Goal: Transaction & Acquisition: Purchase product/service

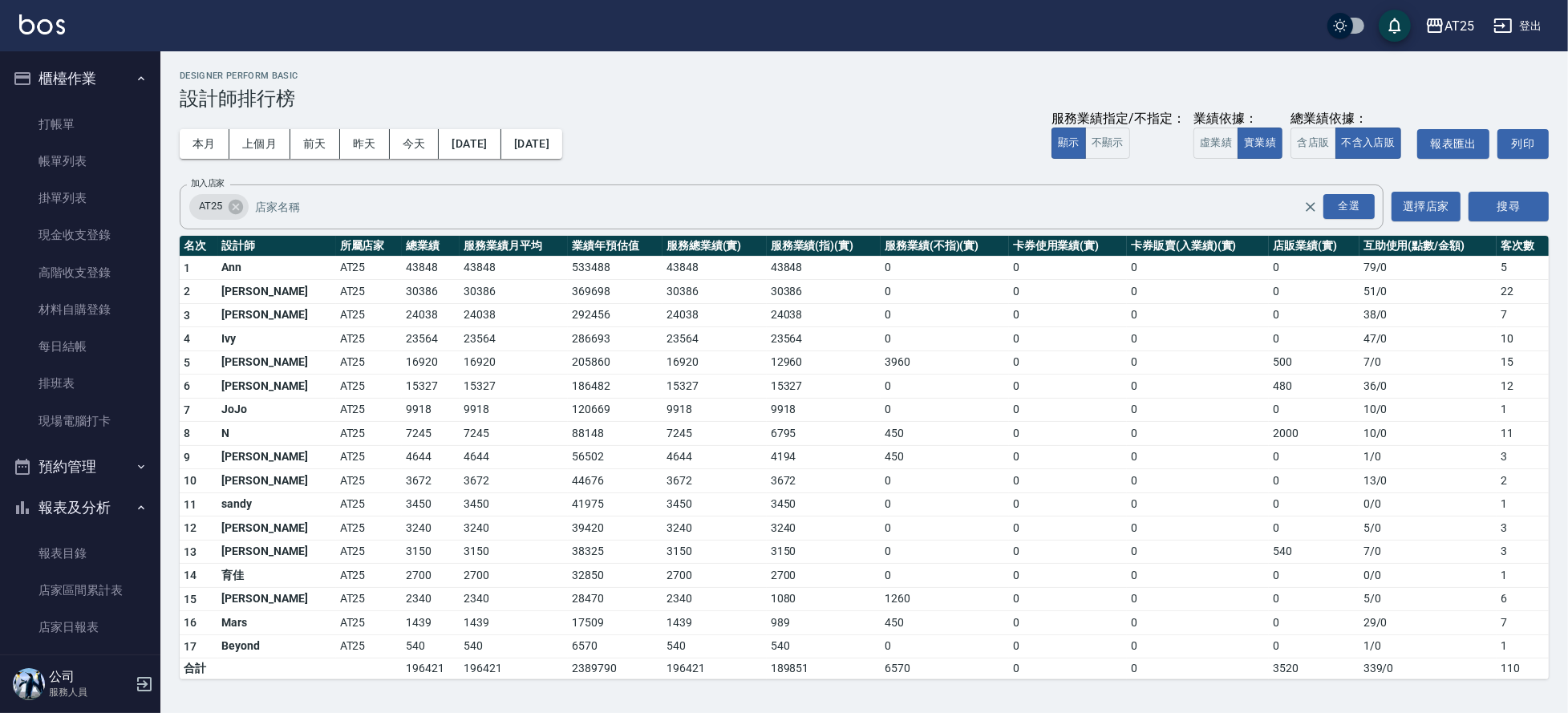
scroll to position [403, 0]
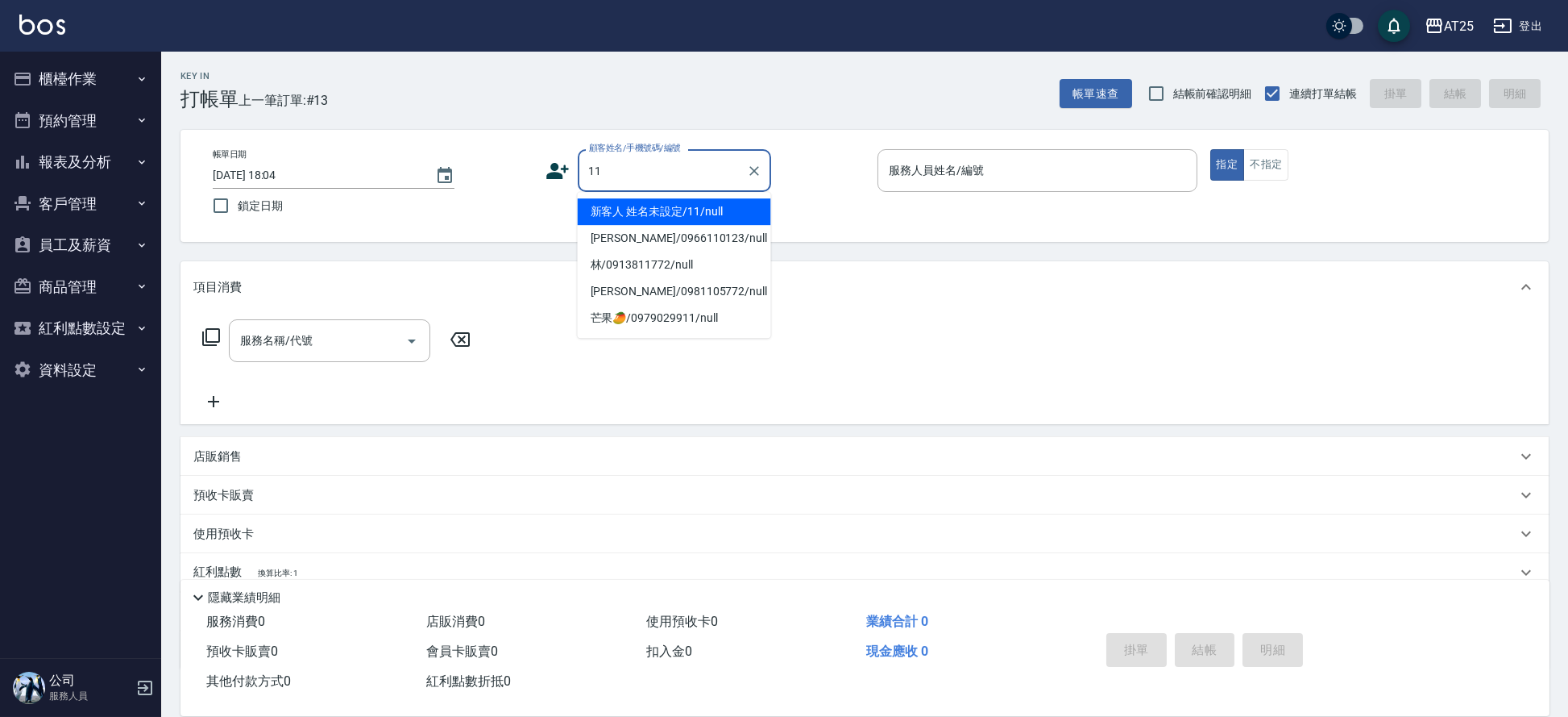
type input "新客人 姓名未設定/11/null"
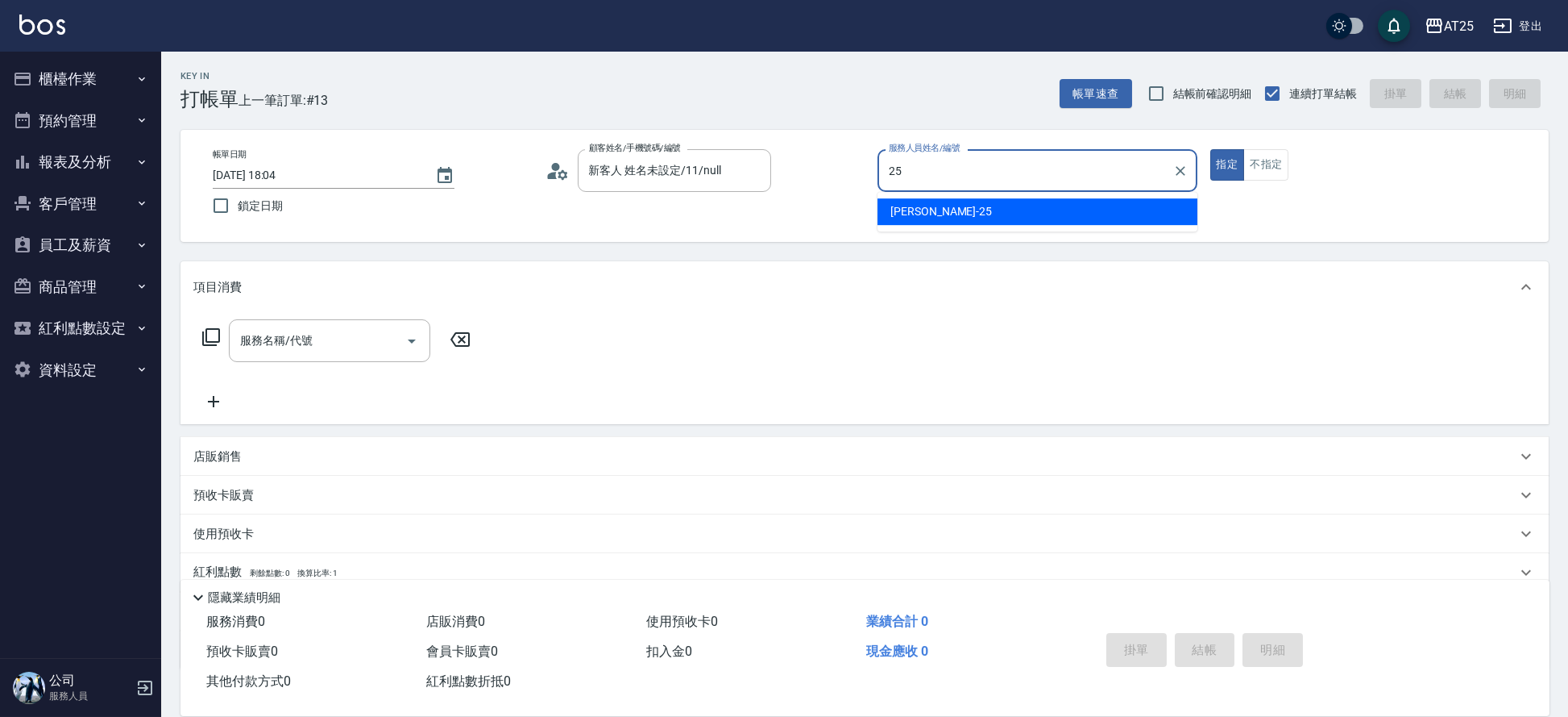
type input "[PERSON_NAME]-25"
type button "true"
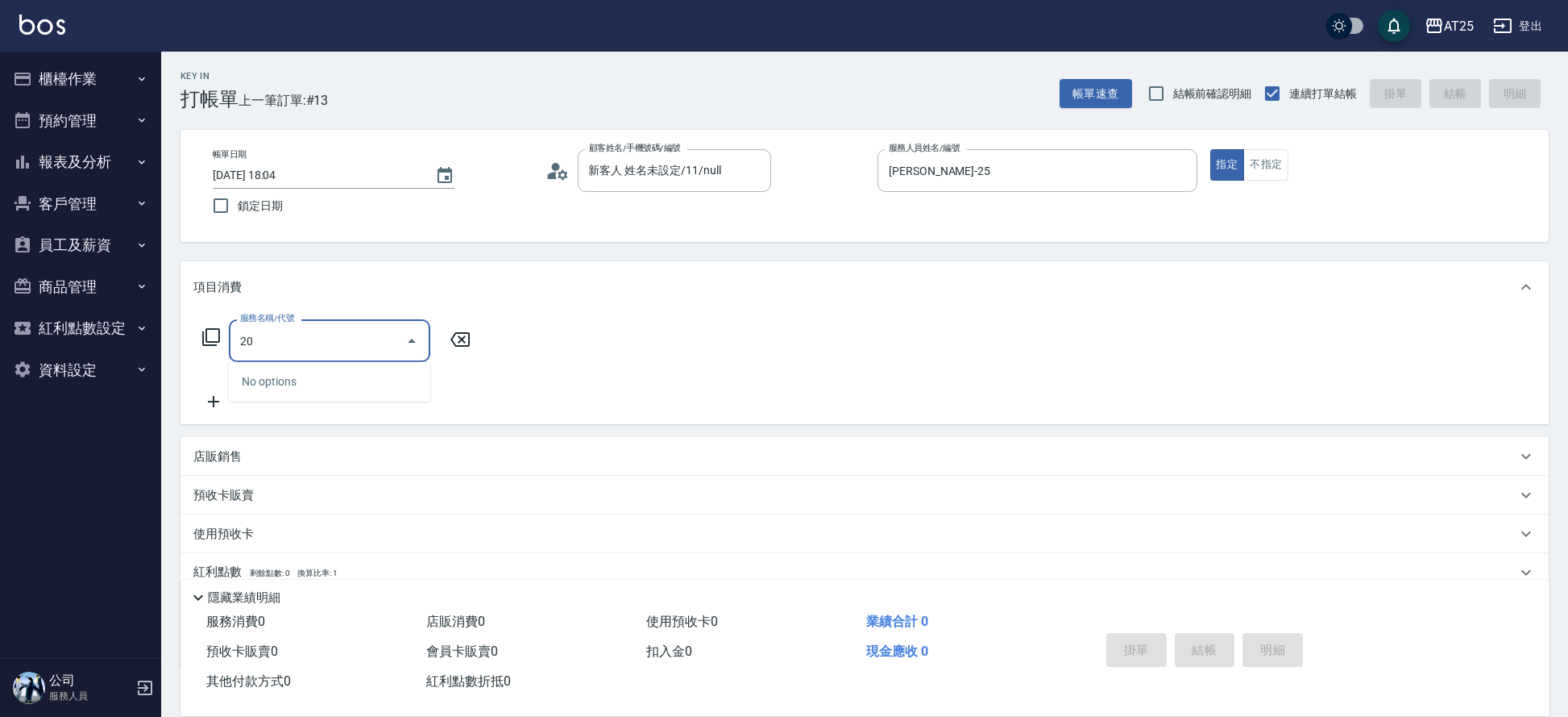
type input "201"
type input "30"
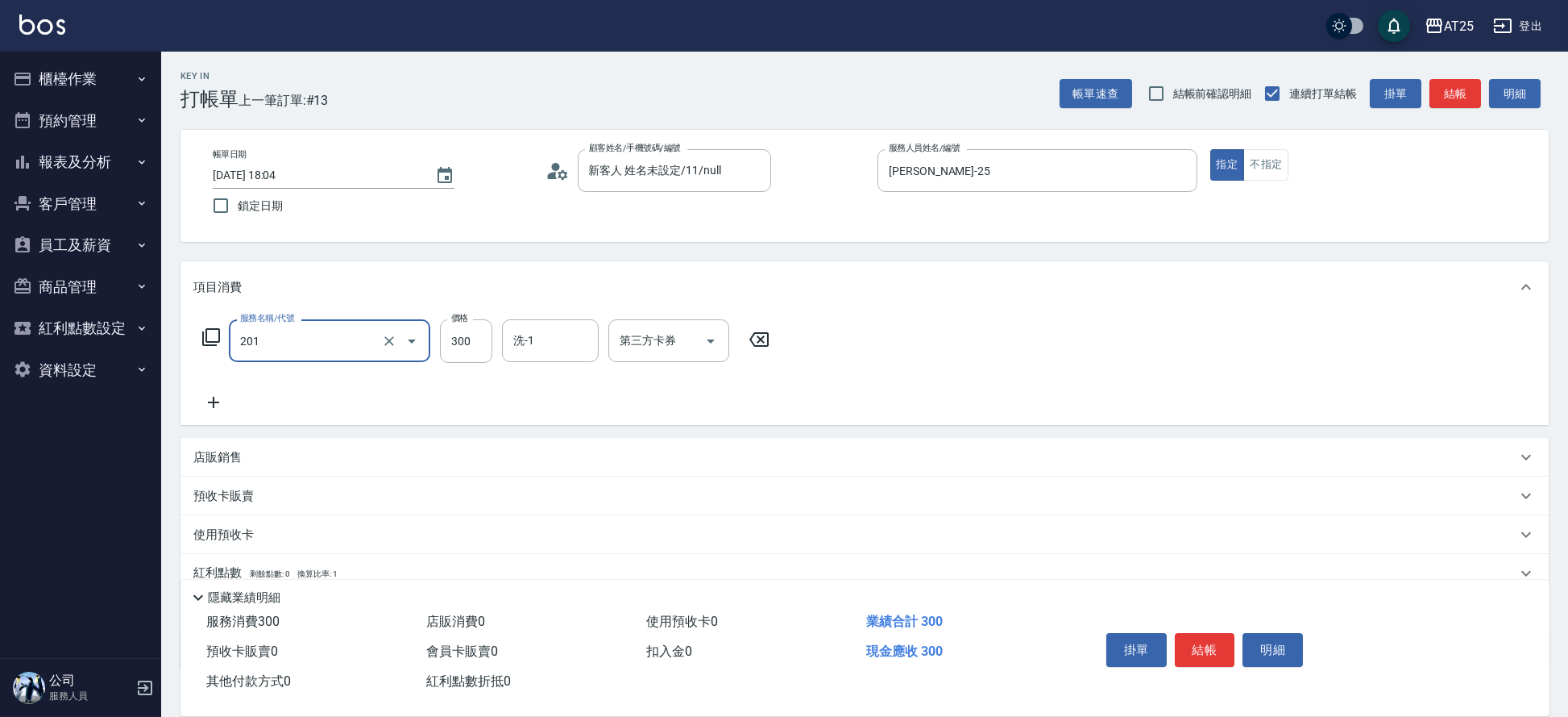
type input "洗髮(201)"
type input "0"
type input "29"
type input "20"
type input "299"
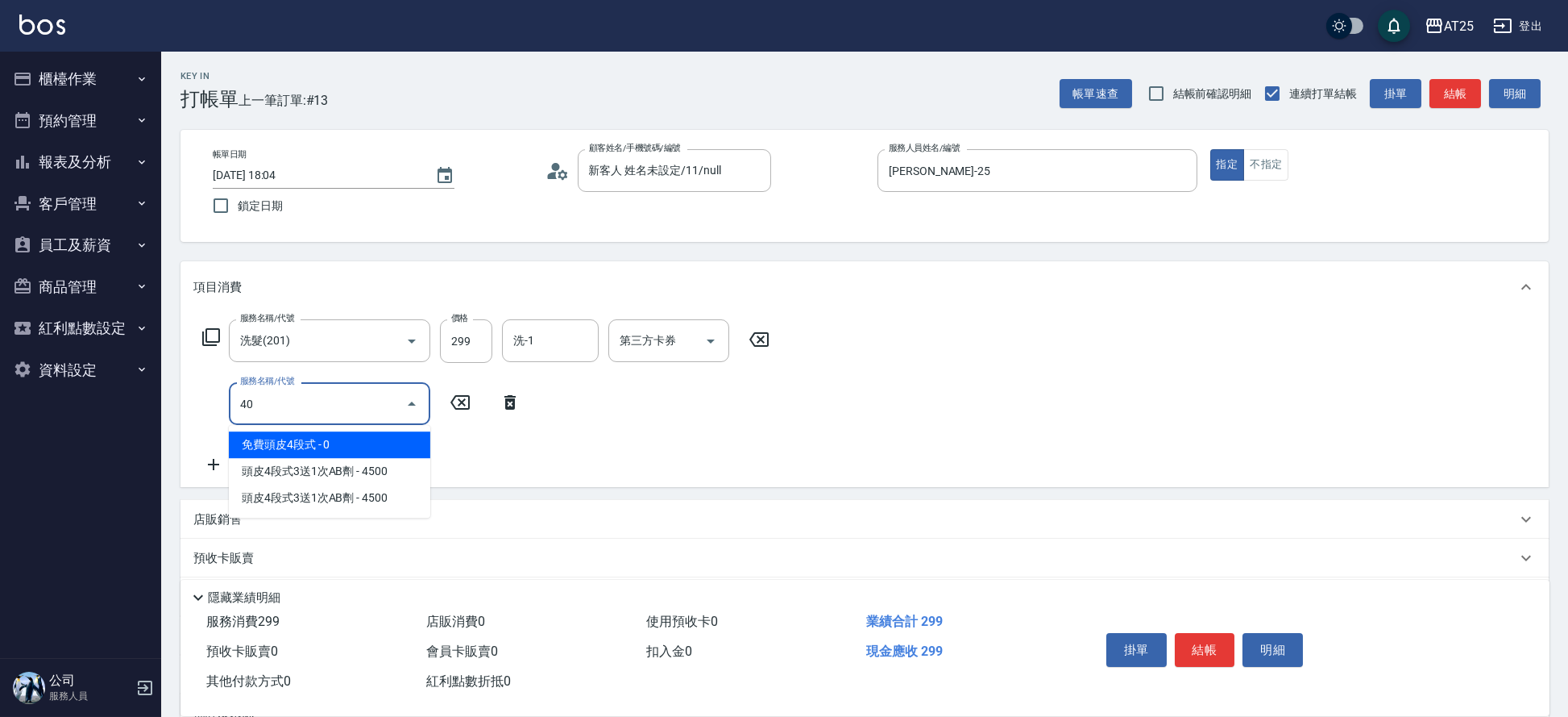
type input "401"
type input "50"
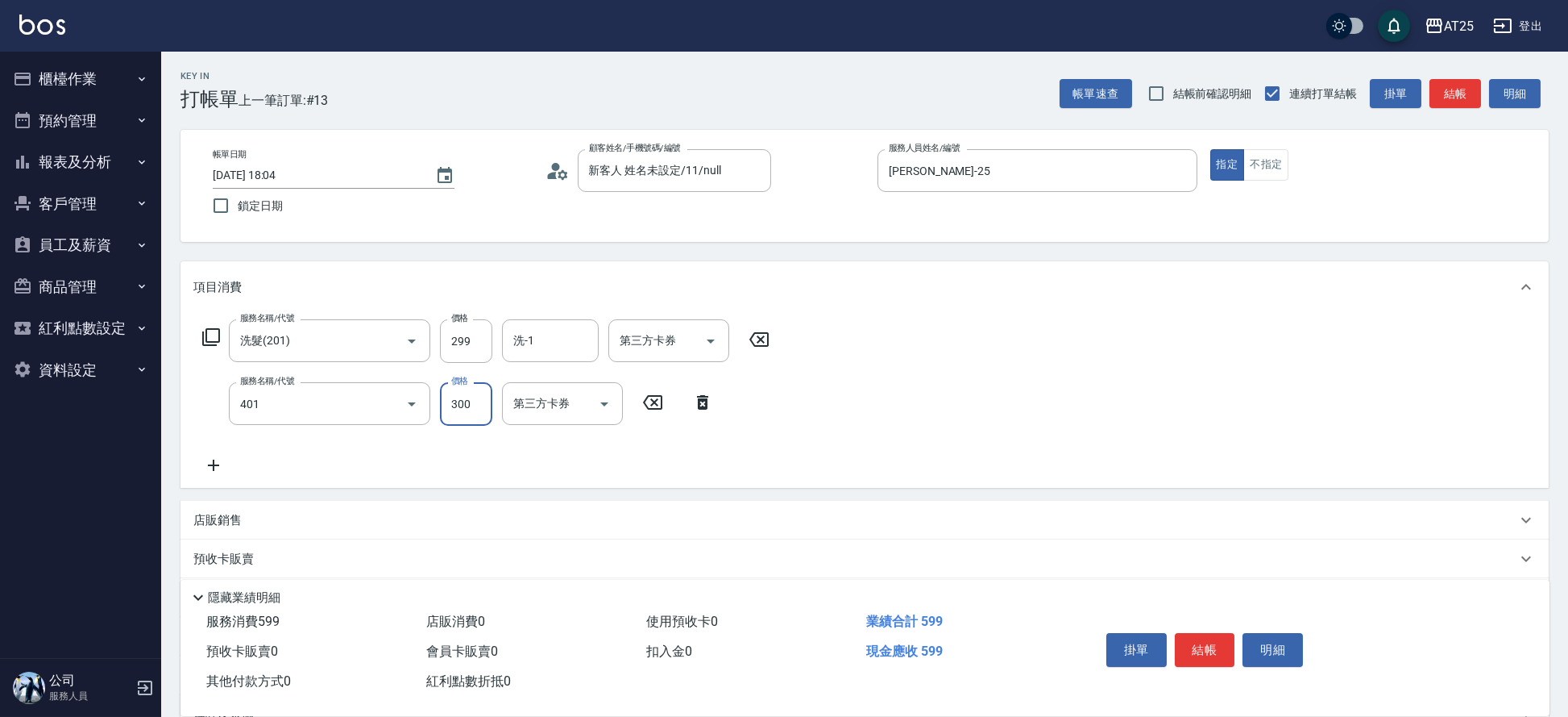
type input "剪髮(401)"
click at [243, 529] on div "店販銷售" at bounding box center [864, 520] width 1368 height 39
click at [228, 580] on div "隱藏業績明細" at bounding box center [865, 593] width 1369 height 28
click at [243, 571] on input "服務人員姓名/編號" at bounding box center [254, 580] width 106 height 29
type input "Evan-25"
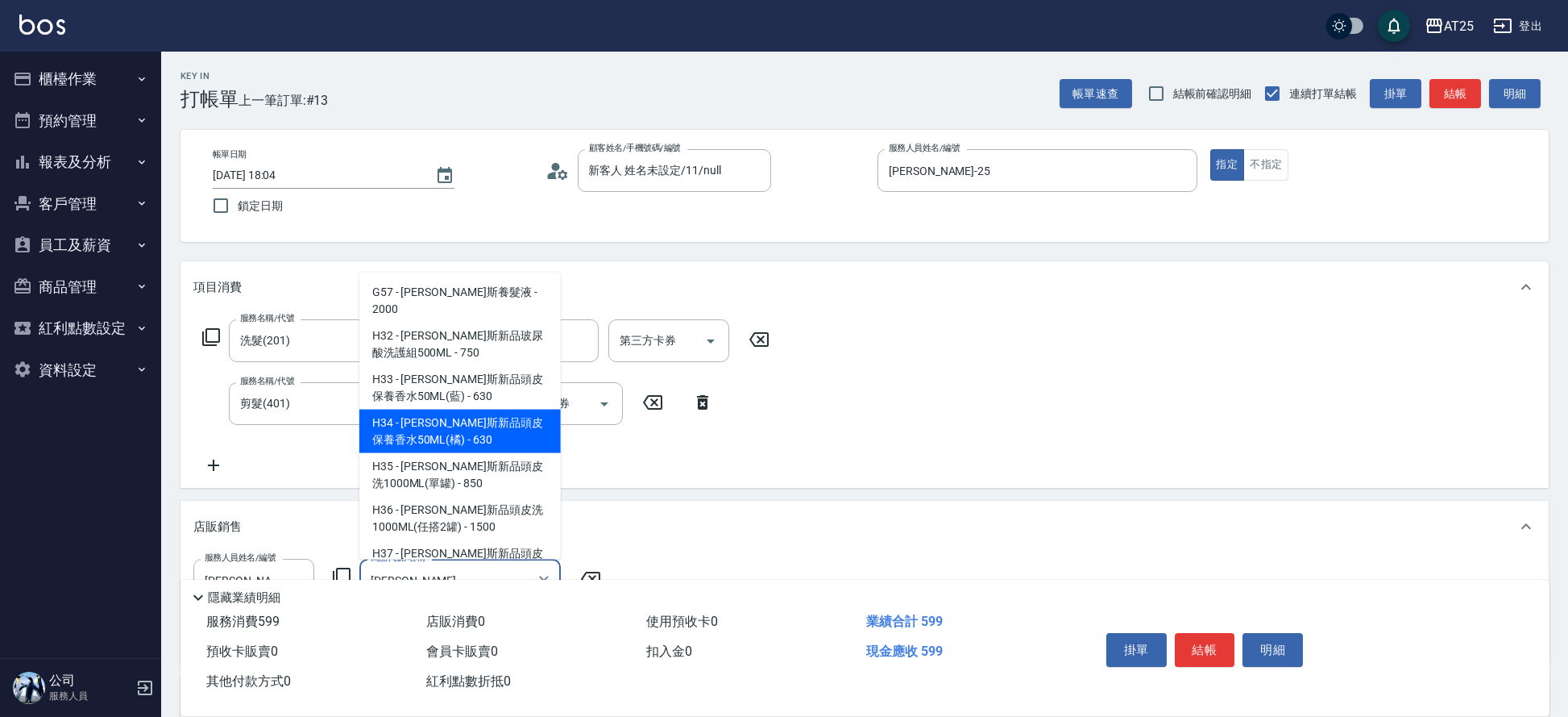
click at [423, 404] on span "H33 - 喬娜斯新品頭皮保養香水50ML(藍) - 630" at bounding box center [460, 388] width 201 height 43
type input "[PERSON_NAME]斯新品頭皮保養香水50ML(藍)"
type input "120"
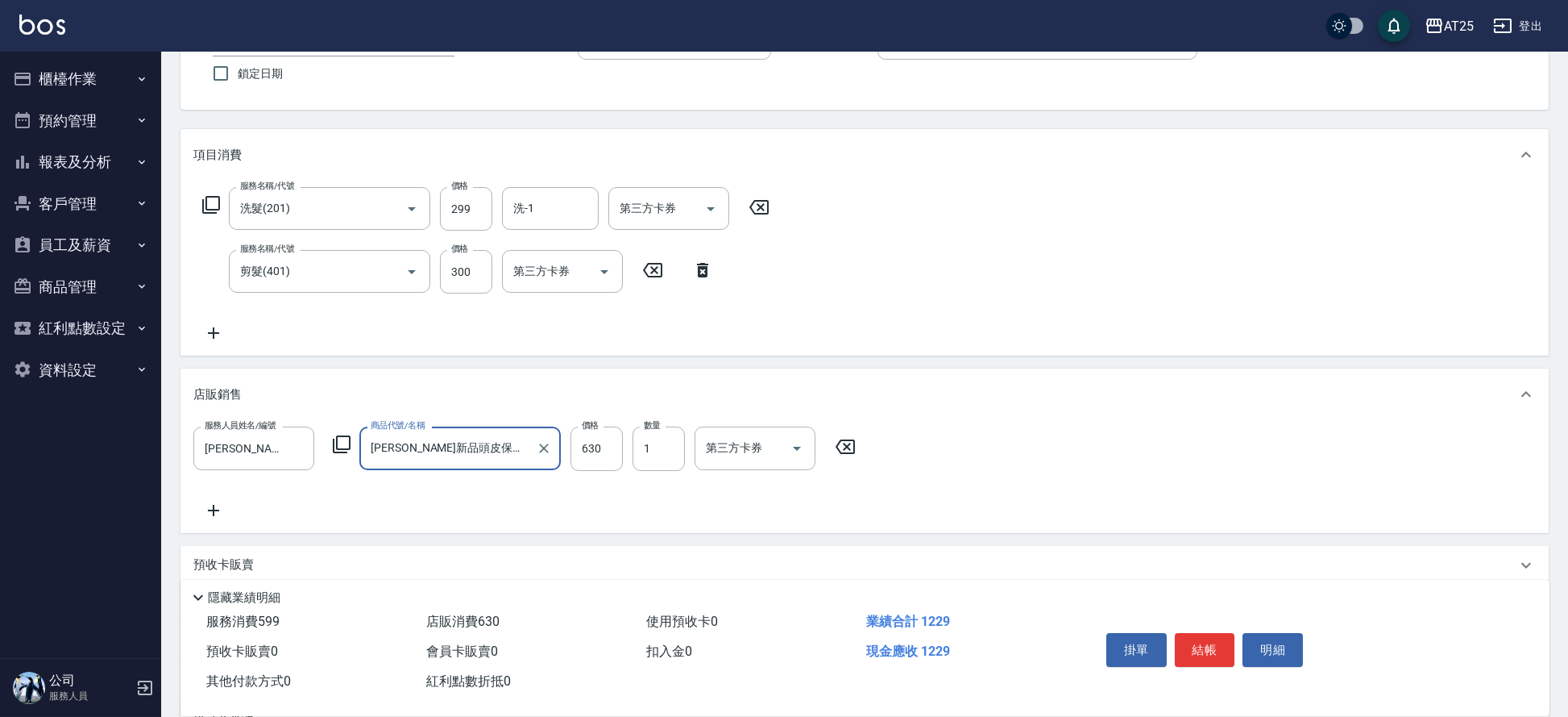
scroll to position [138, 0]
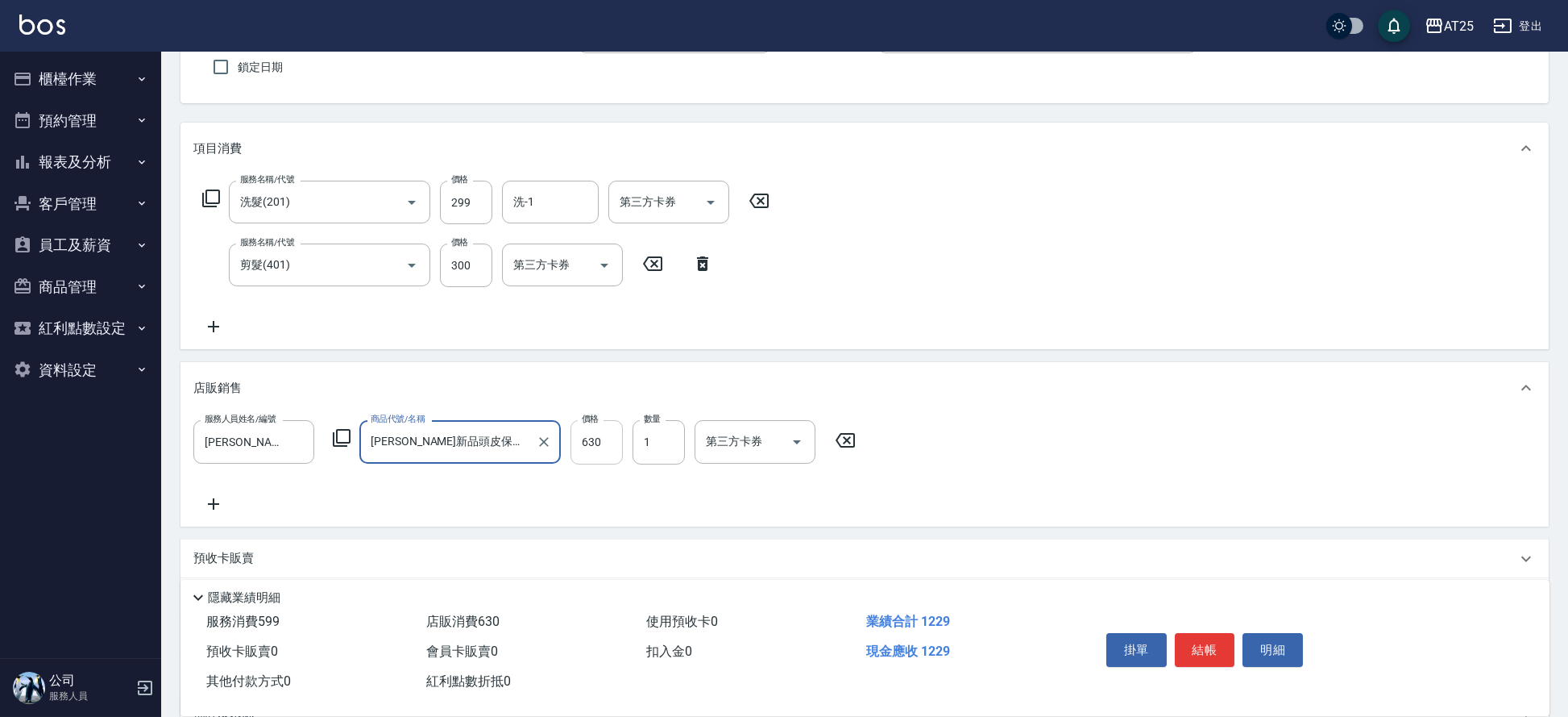
type input "[PERSON_NAME]斯新品頭皮保養香水50ML(藍)"
click at [618, 448] on input "630" at bounding box center [597, 441] width 53 height 43
type input "60"
type input "50"
type input "100"
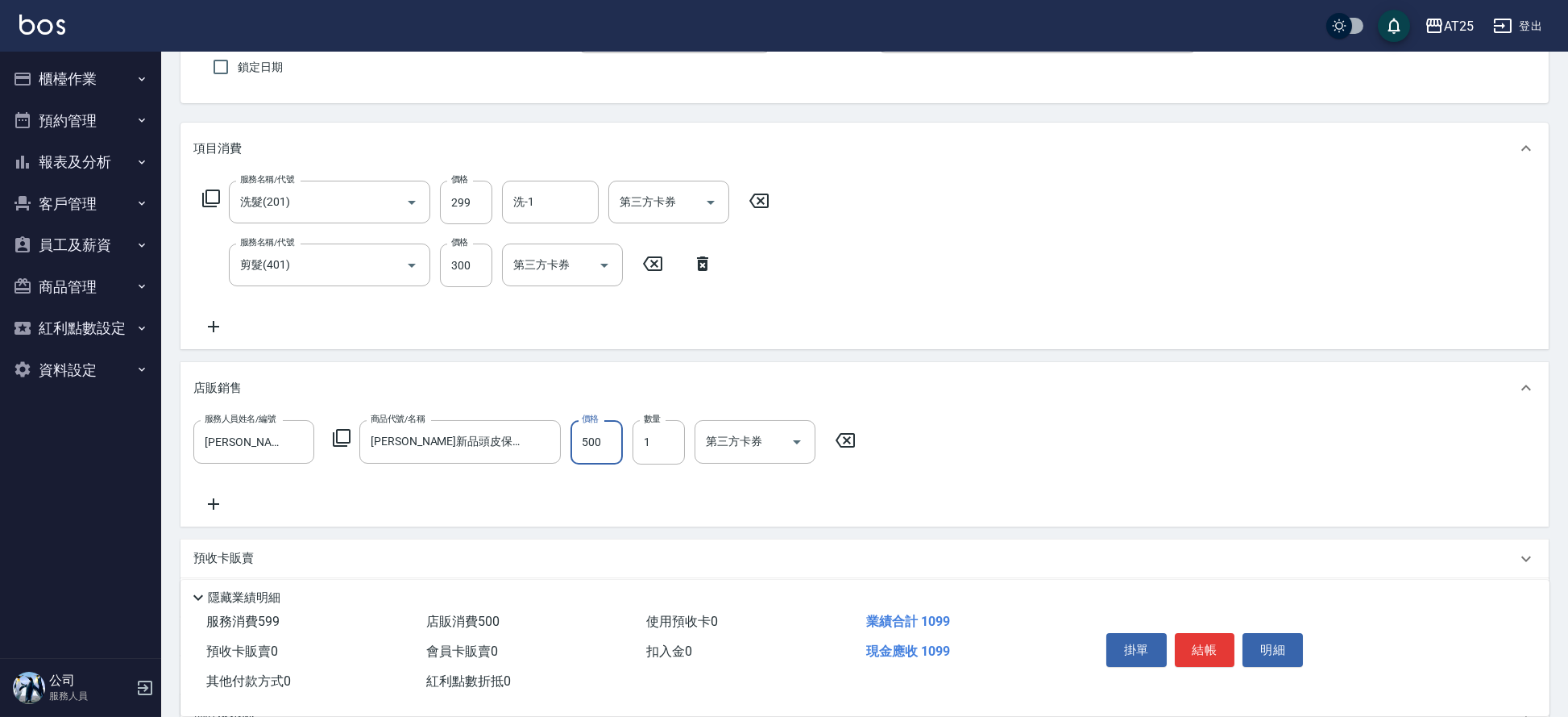
type input "500"
click at [1203, 646] on button "結帳" at bounding box center [1206, 650] width 61 height 34
type input "2025/09/05 18:06"
type input "0"
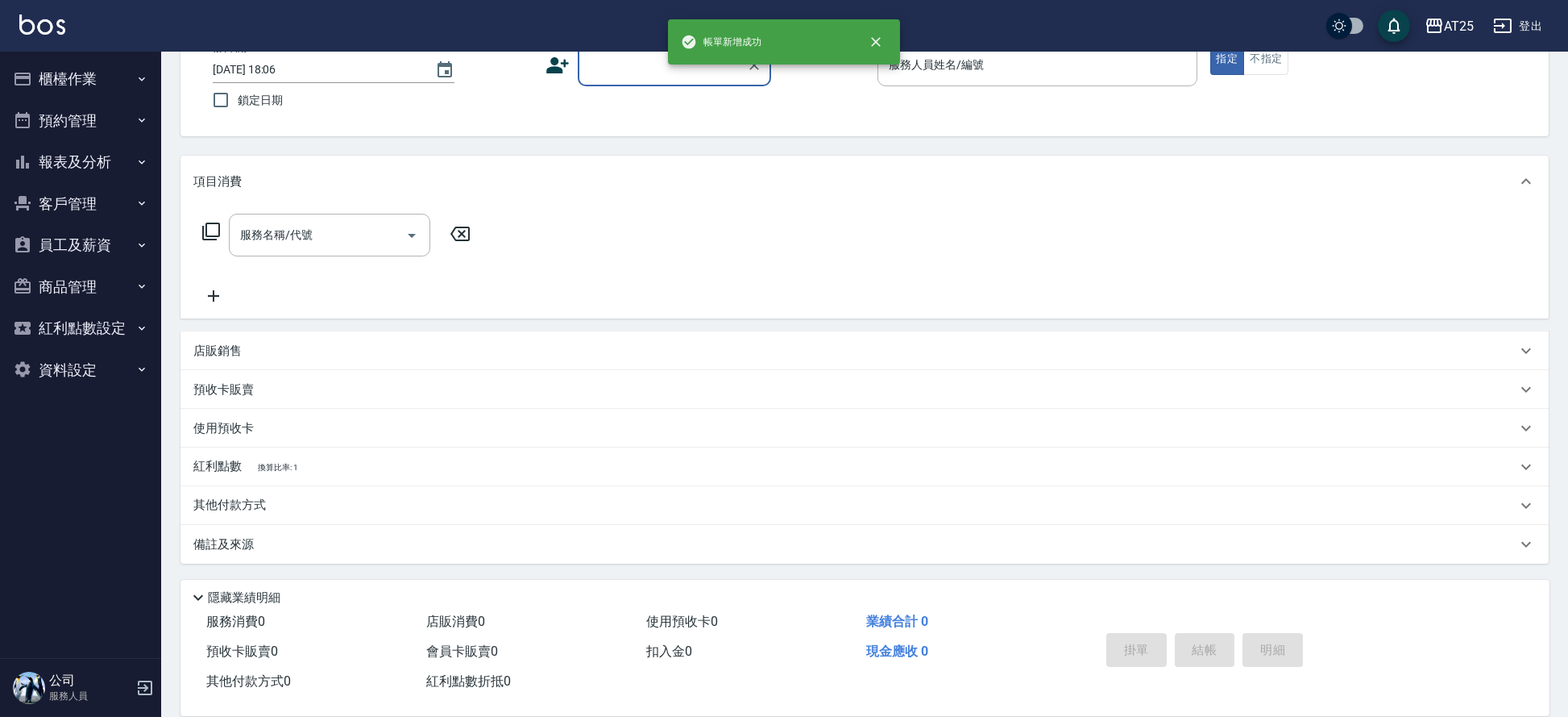
scroll to position [105, 0]
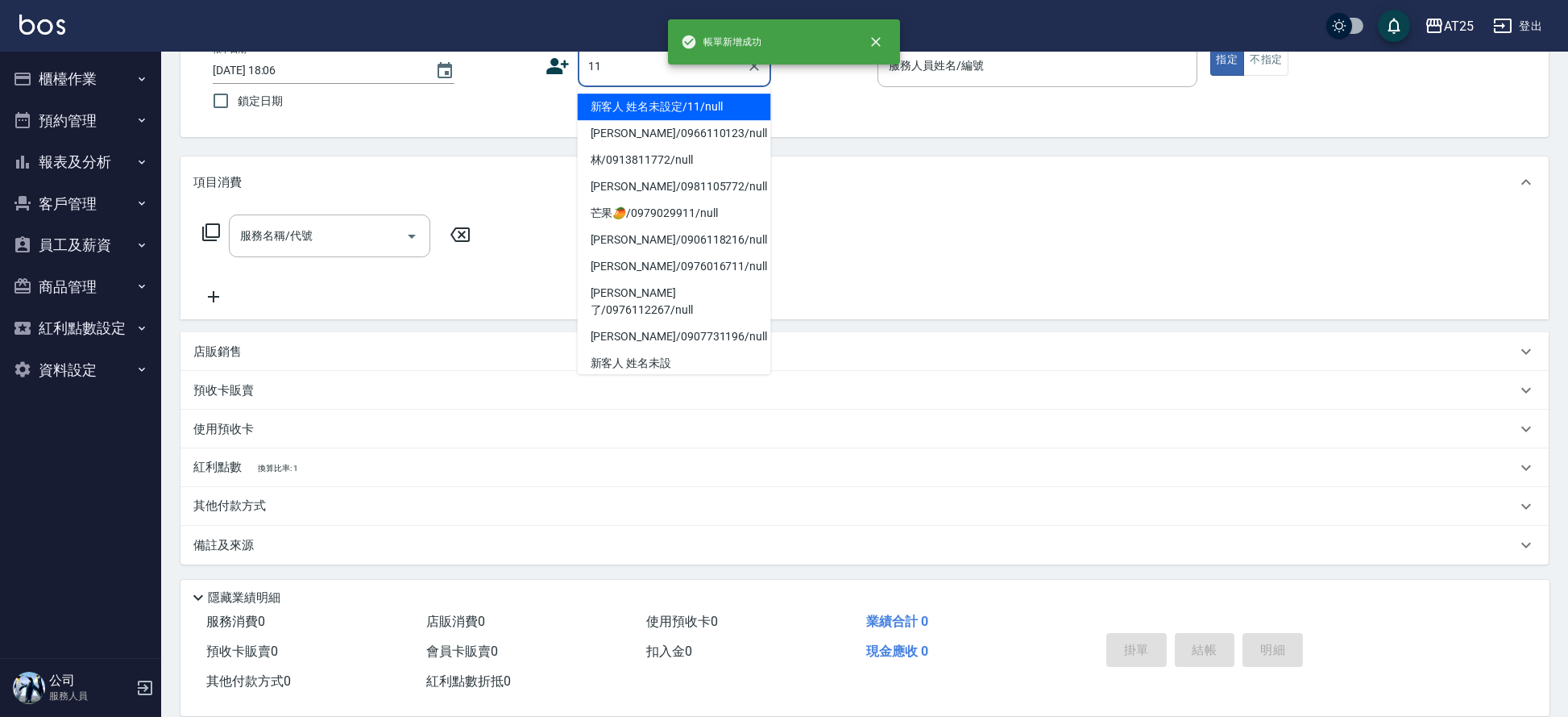
type input "新客人 姓名未設定/11/null"
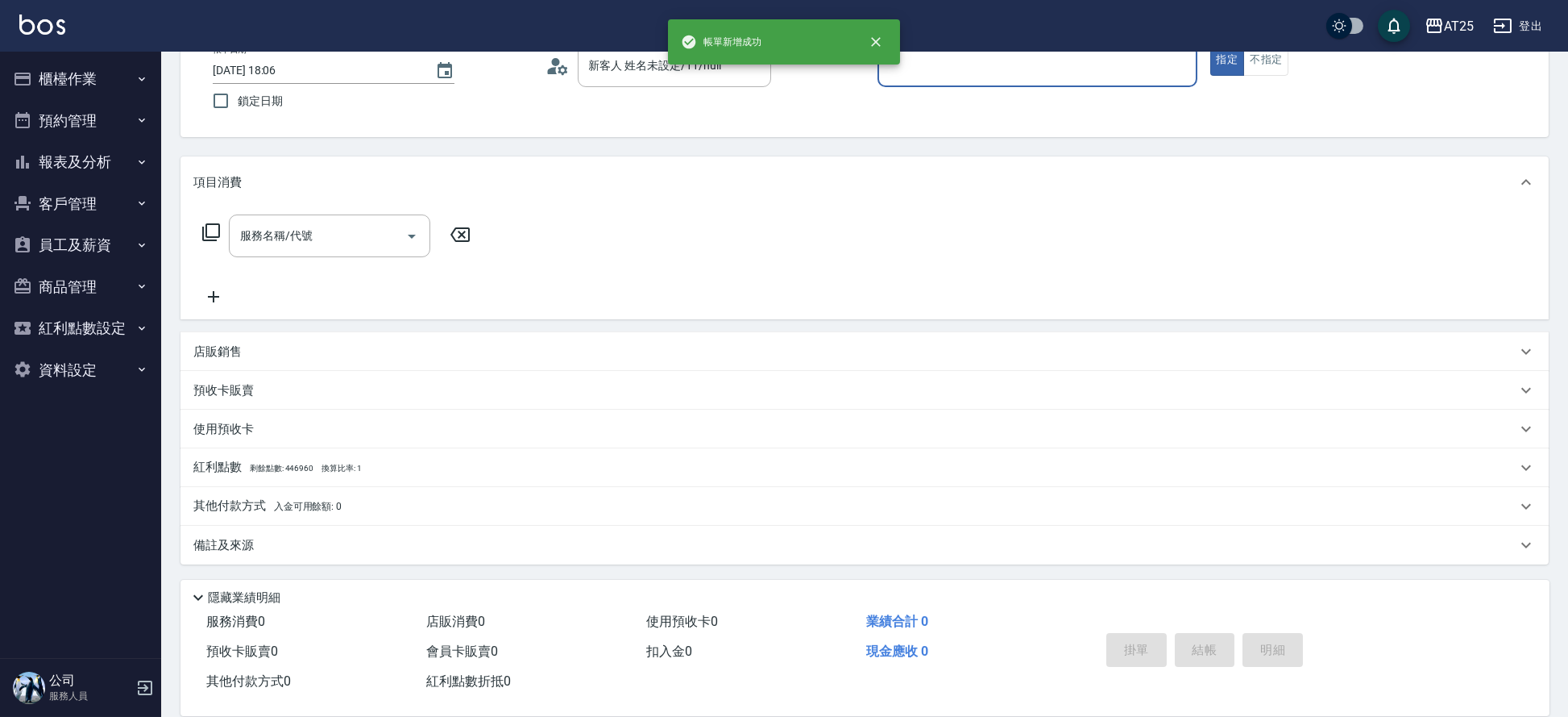
type input "2"
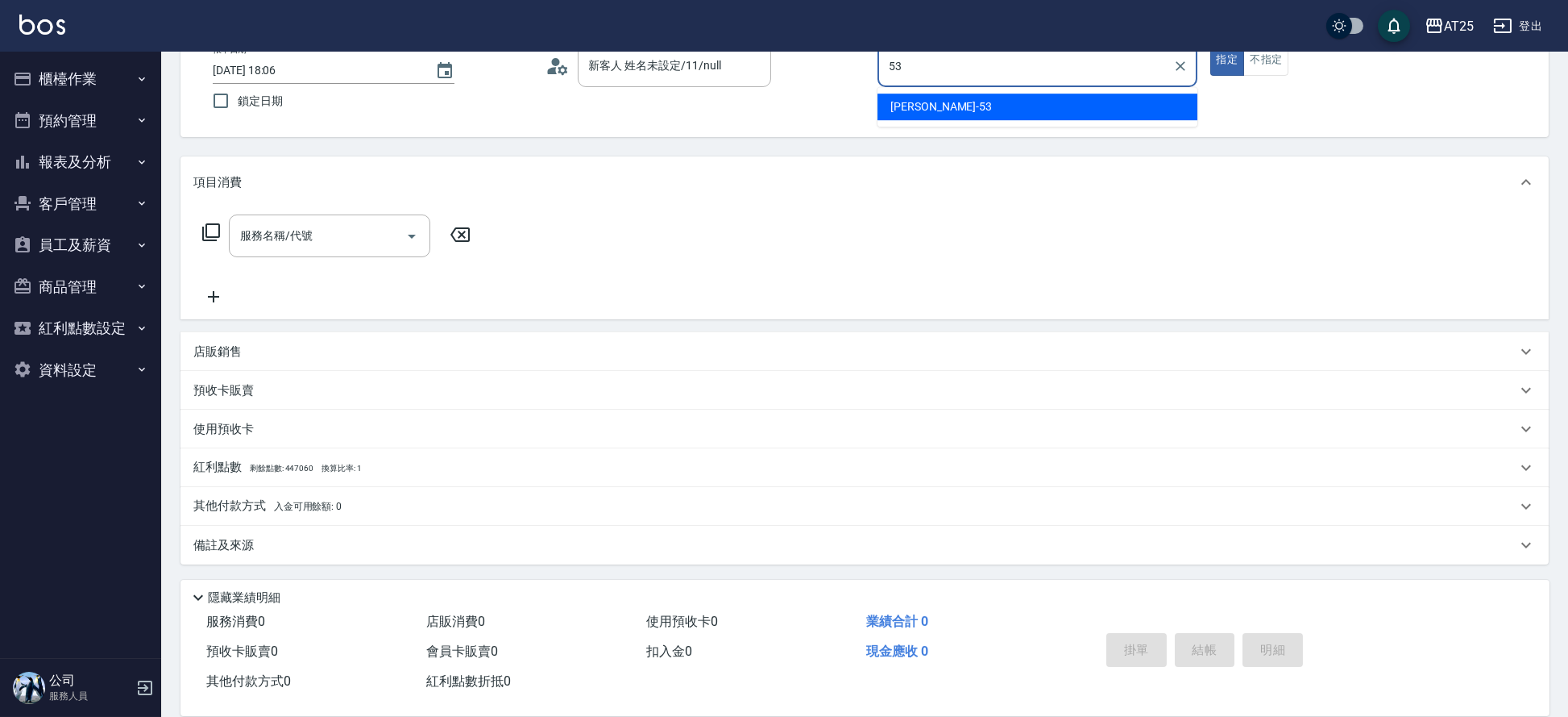
type input "Jerry-53"
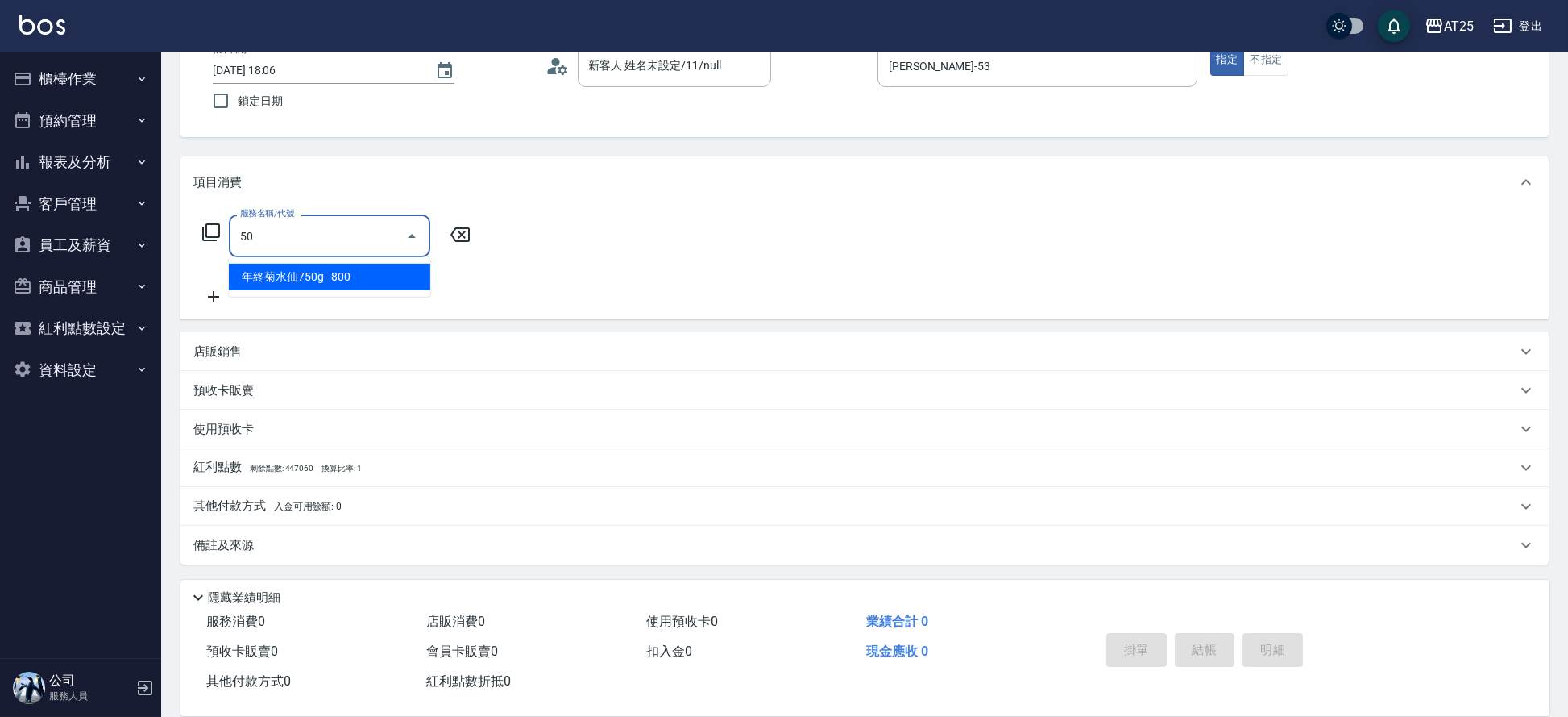
type input "501"
type input "100"
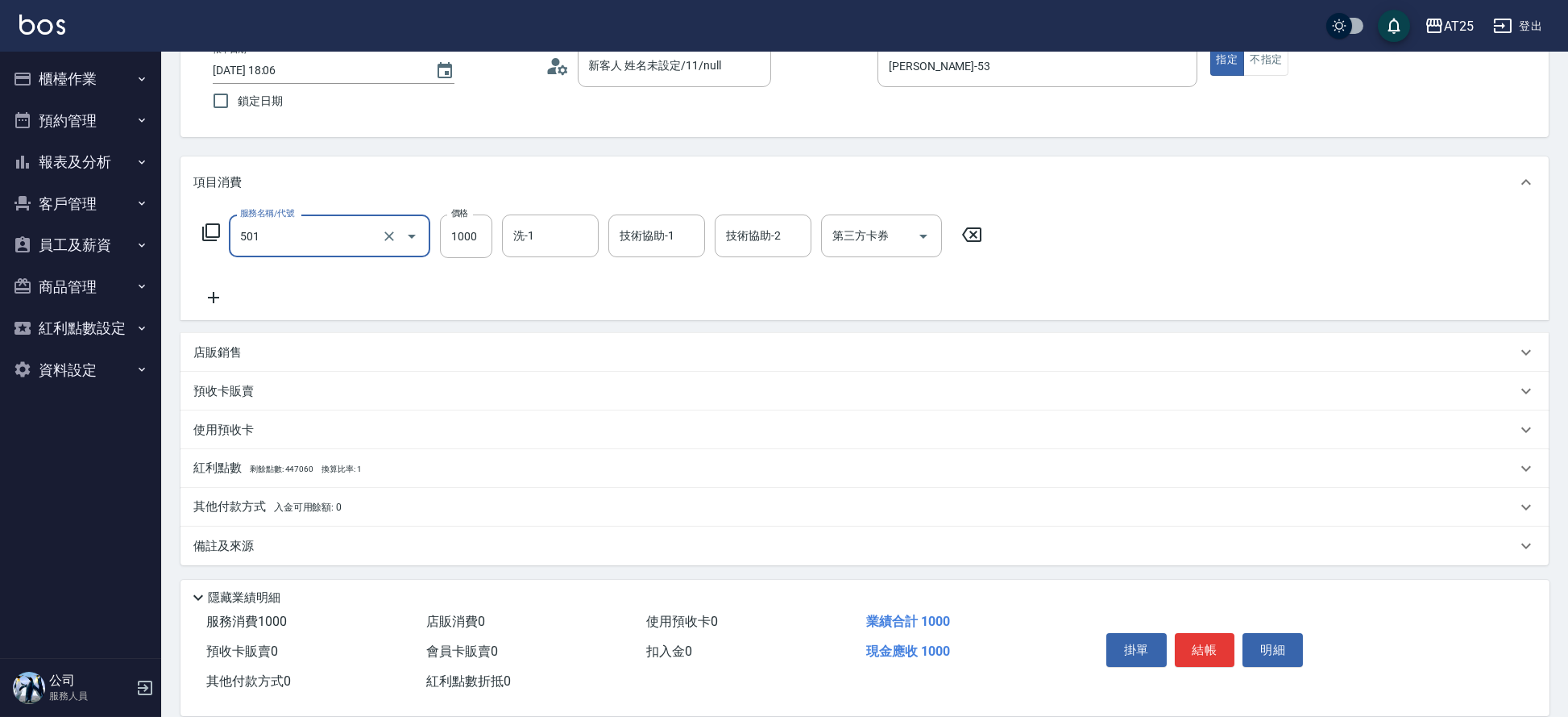
type input "染髮(501)"
type input "0"
type input "188"
type input "180"
type input "1880"
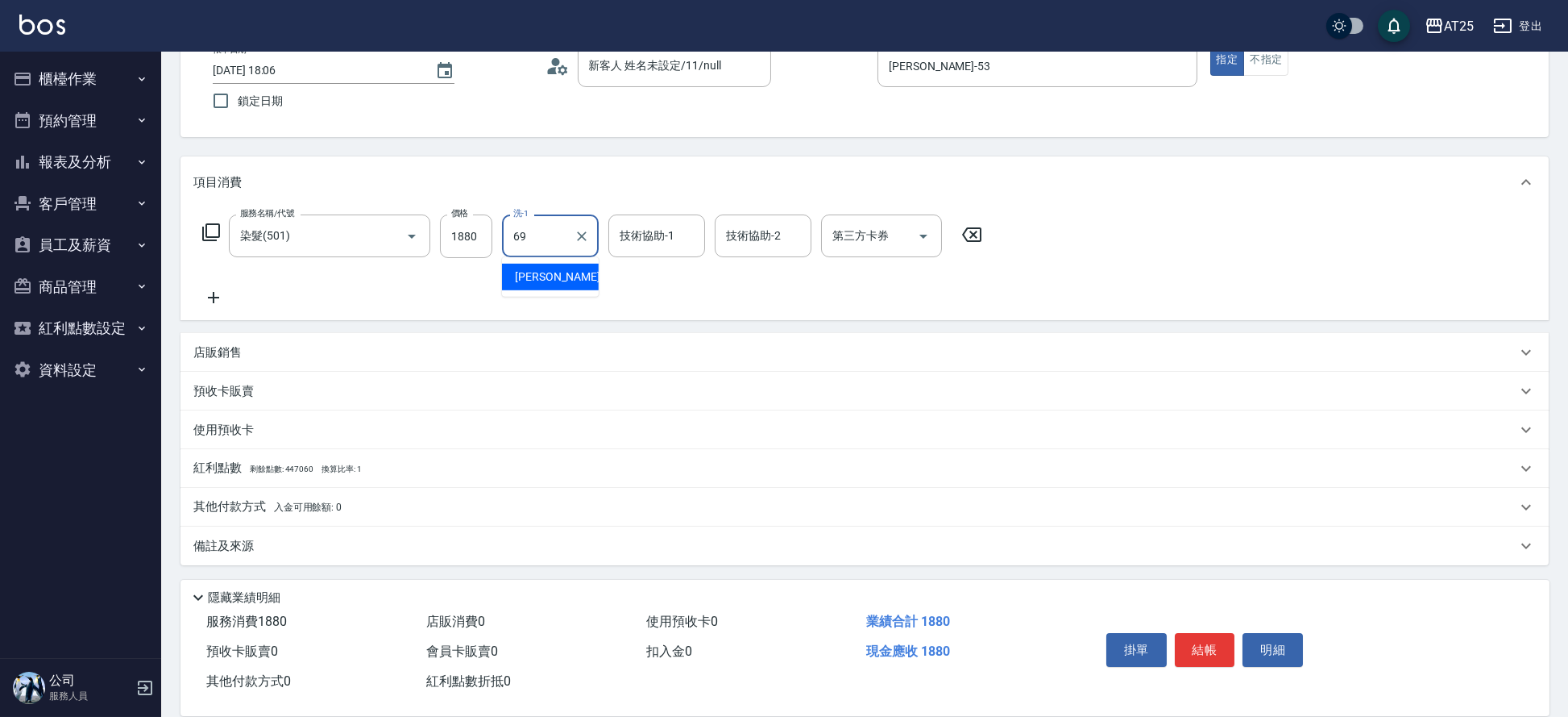
type input "小恩-69"
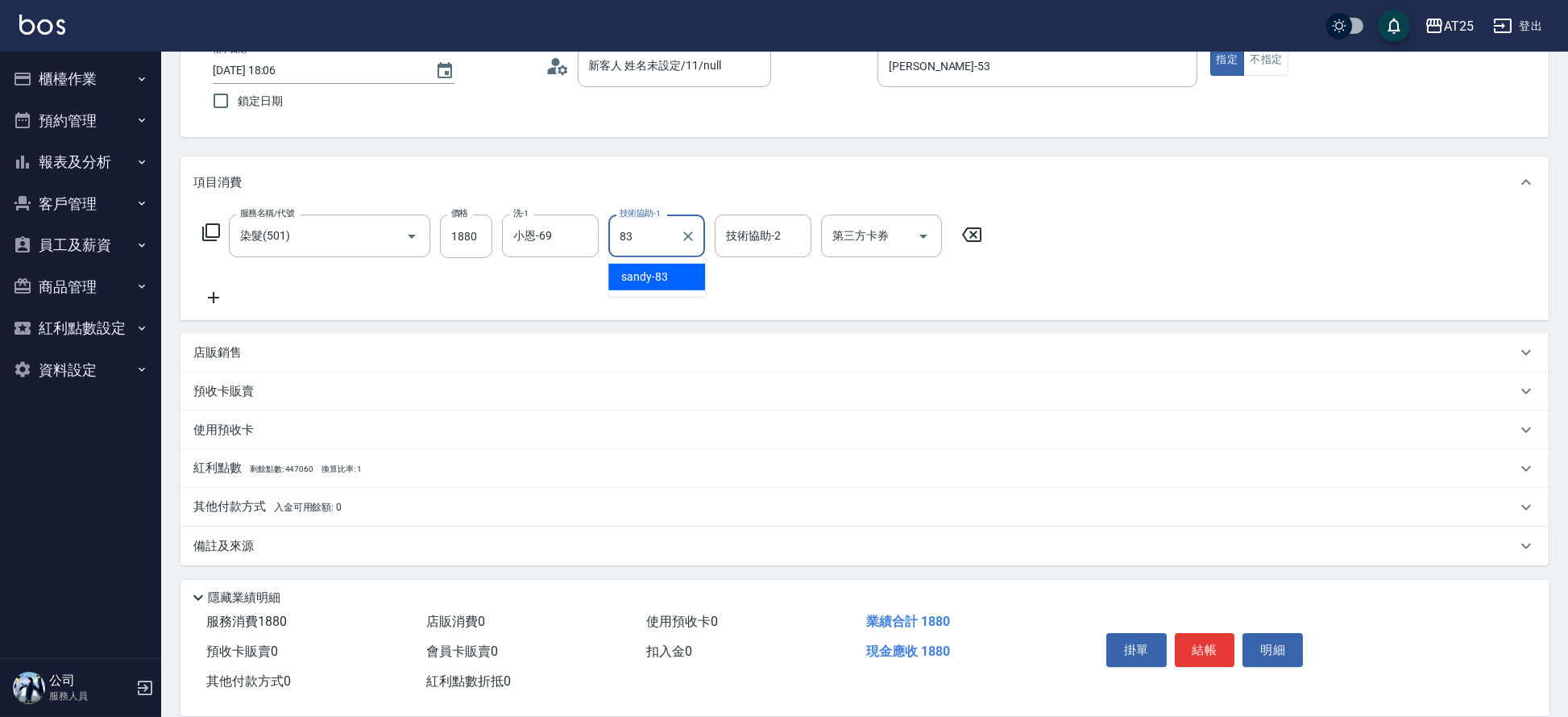
type input "sandy-83"
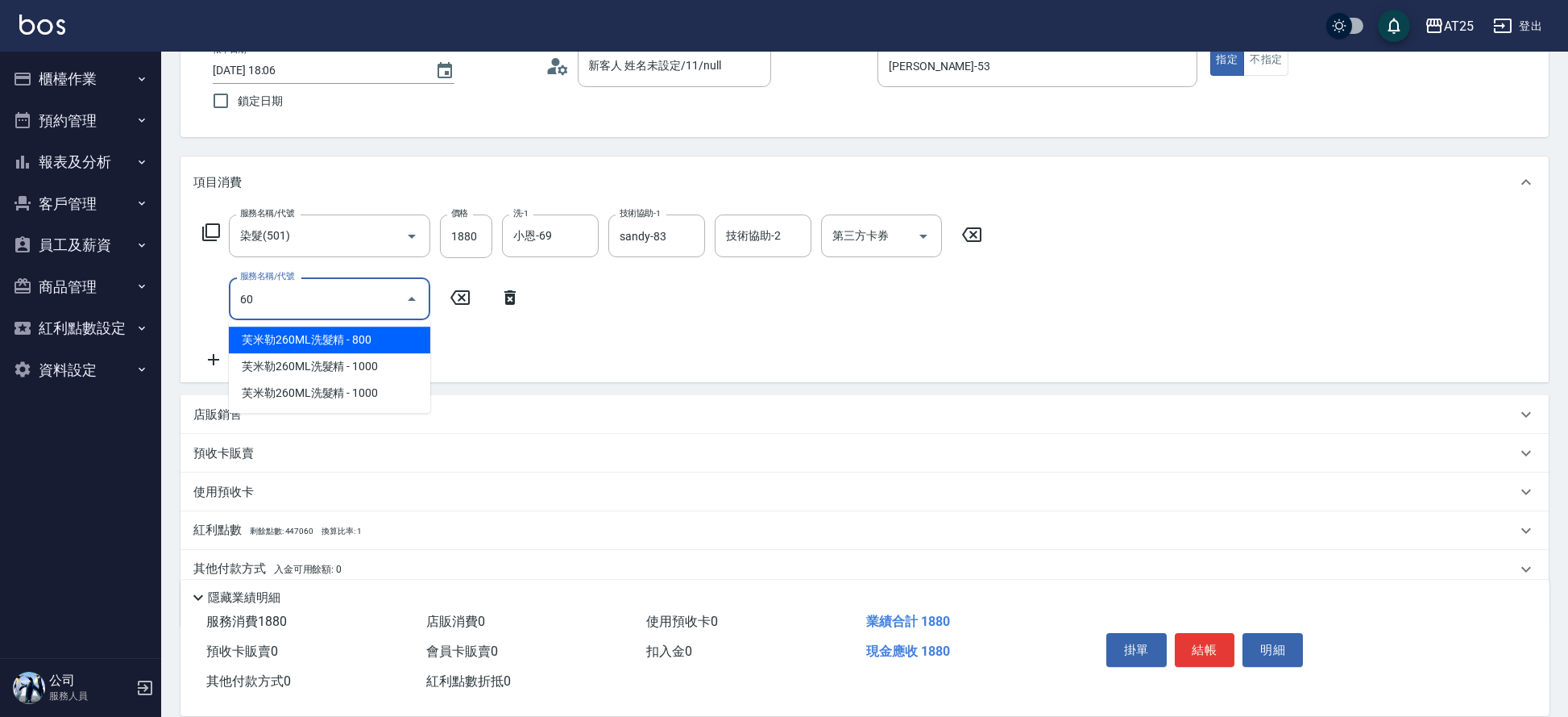
type input "601"
type input "280"
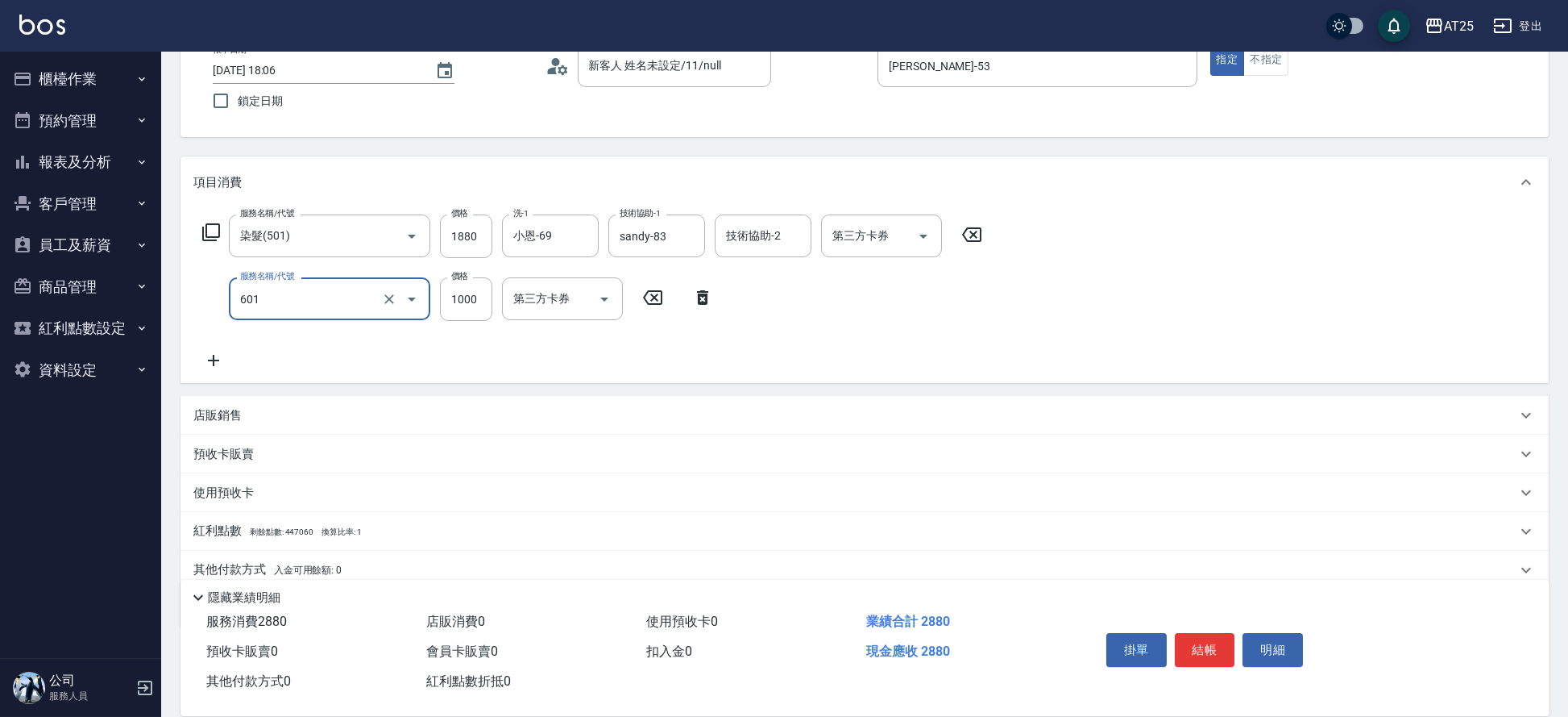
type input "自備護髮(1000上)(601)"
type input "180"
type input "15"
type input "200"
type input "150"
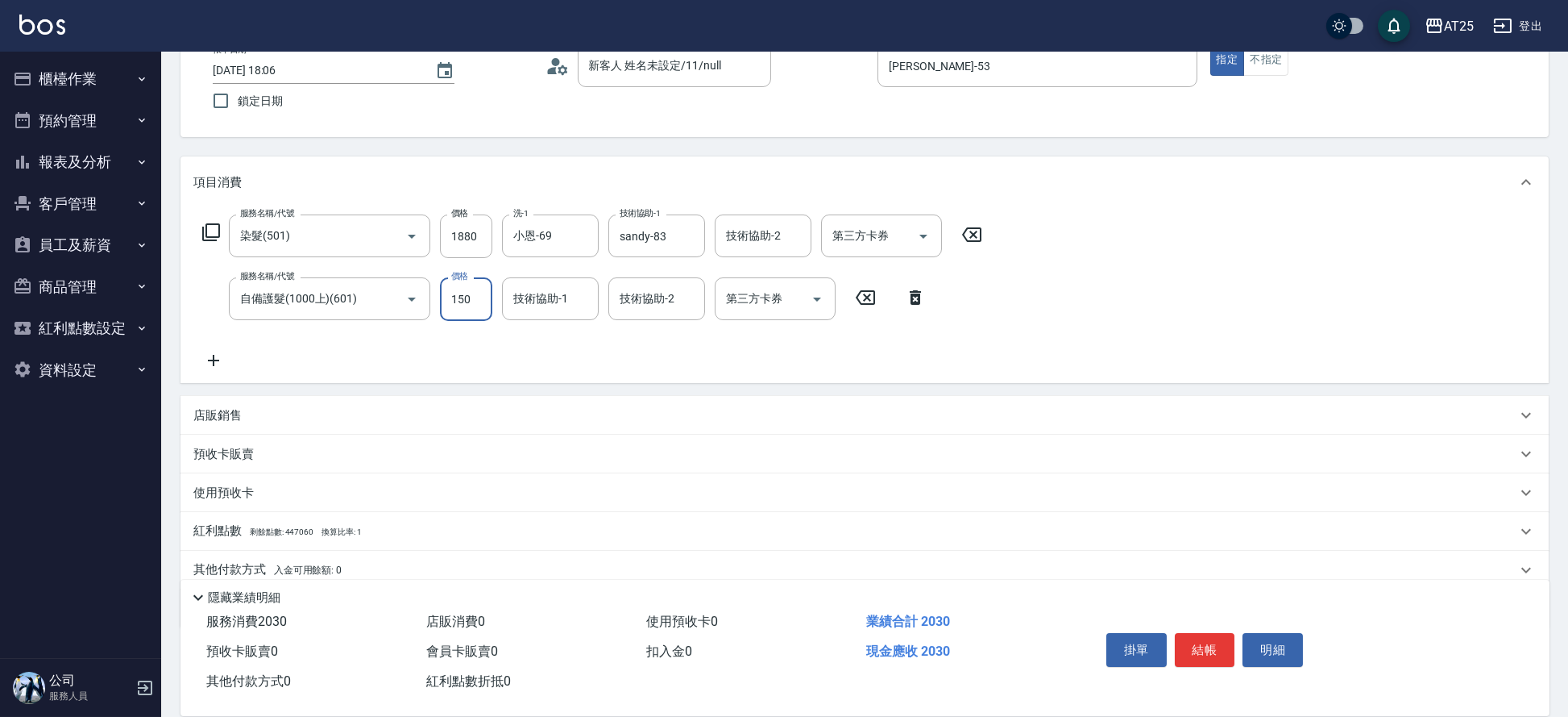
type input "330"
type input "1500"
type input "小恩-69"
click at [1191, 644] on button "結帳" at bounding box center [1206, 650] width 61 height 34
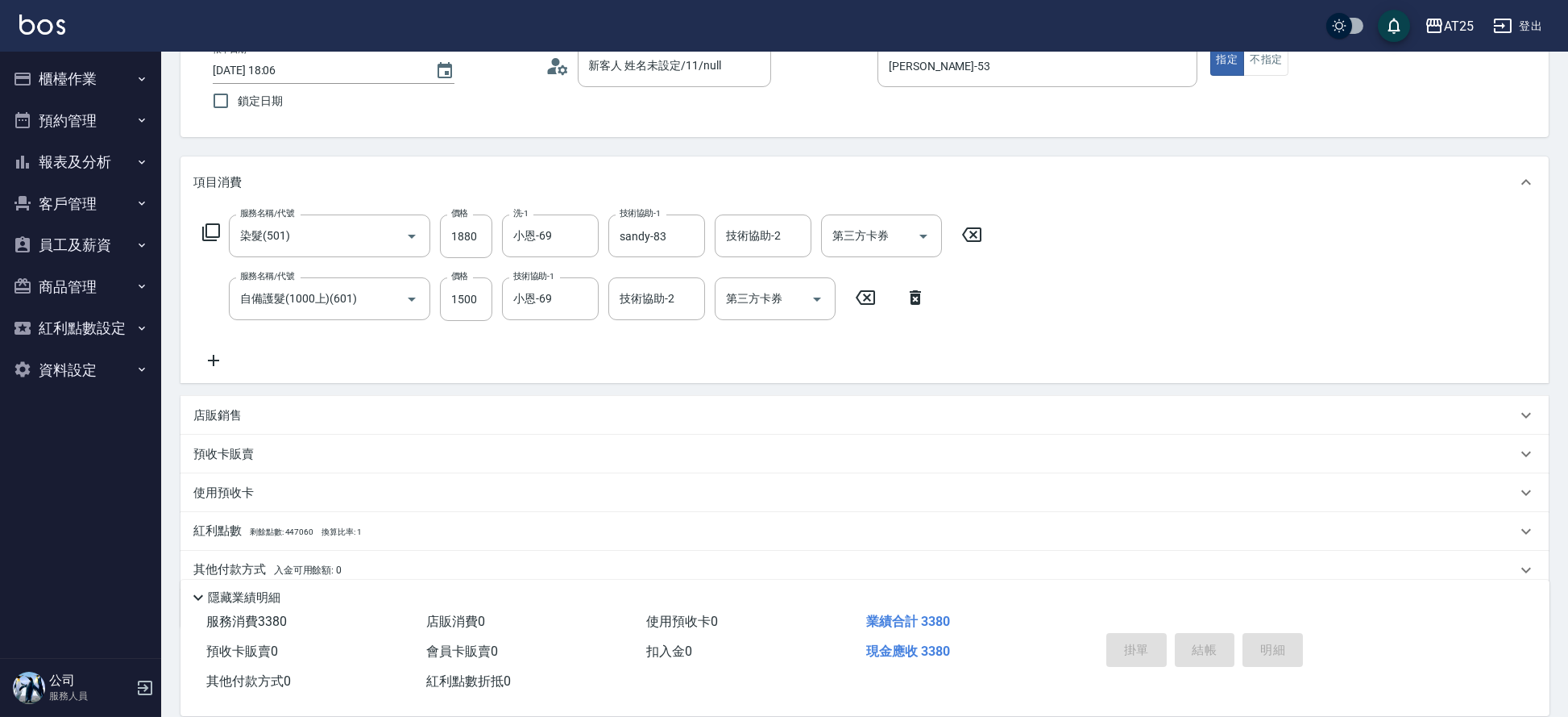
type input "2025/09/05 18:07"
type input "0"
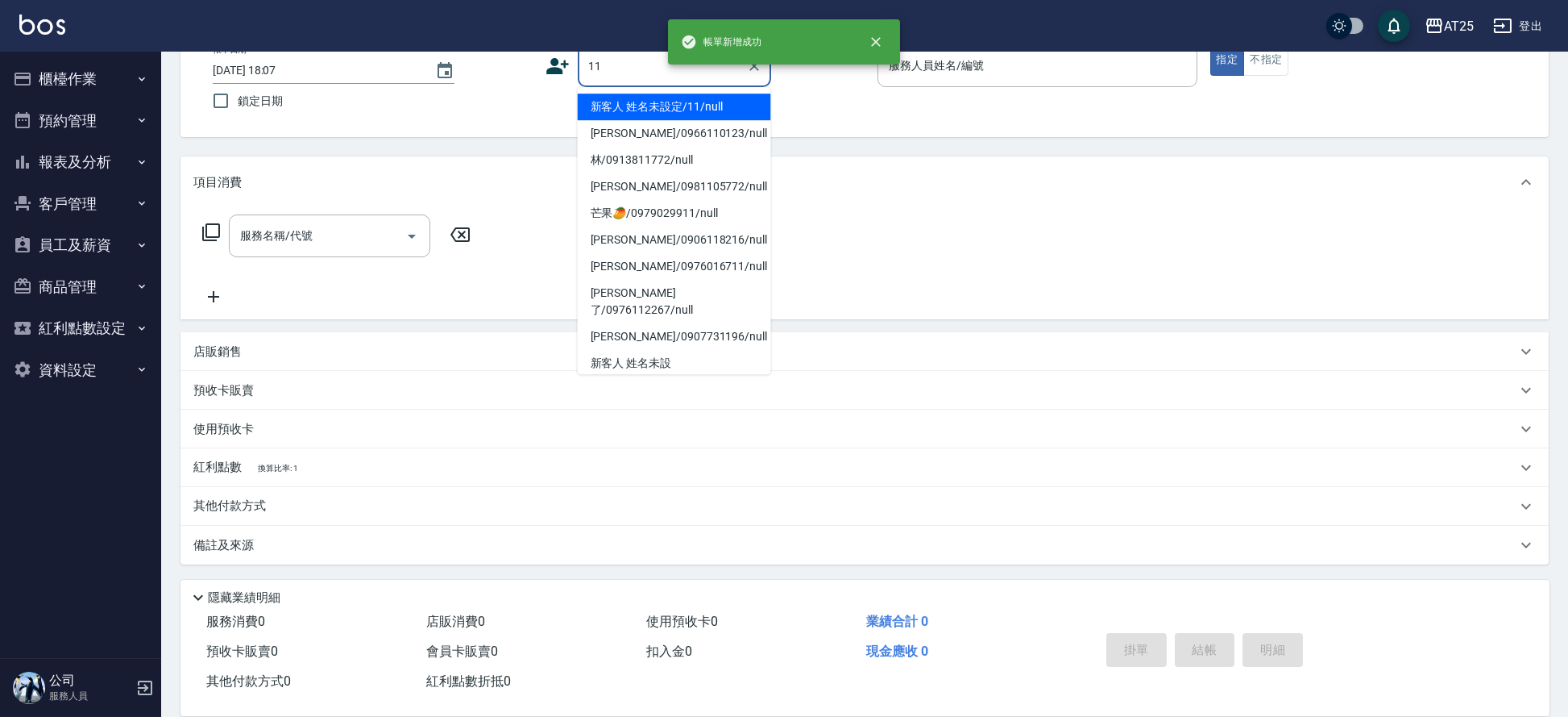
type input "新客人 姓名未設定/11/null"
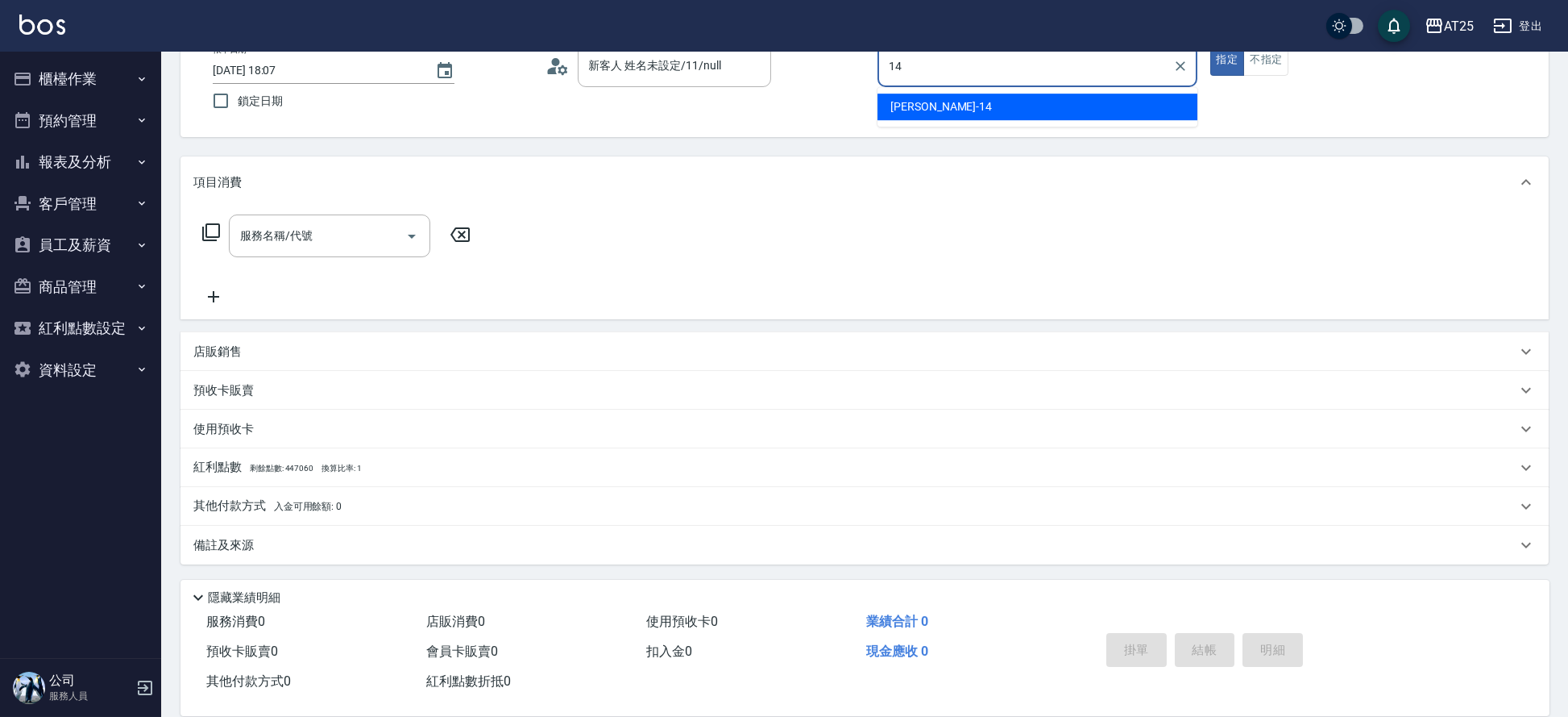
type input "Ken-14"
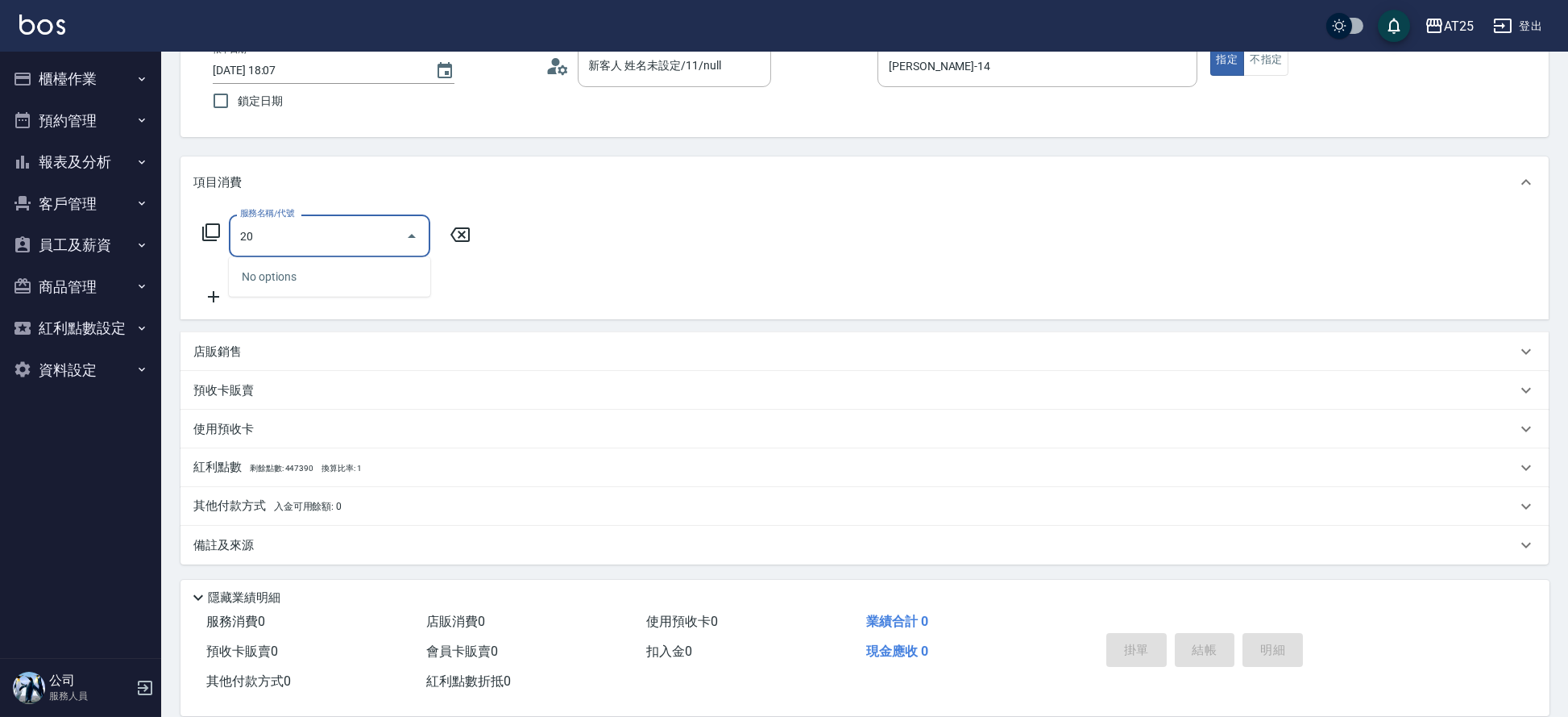
type input "201"
type input "30"
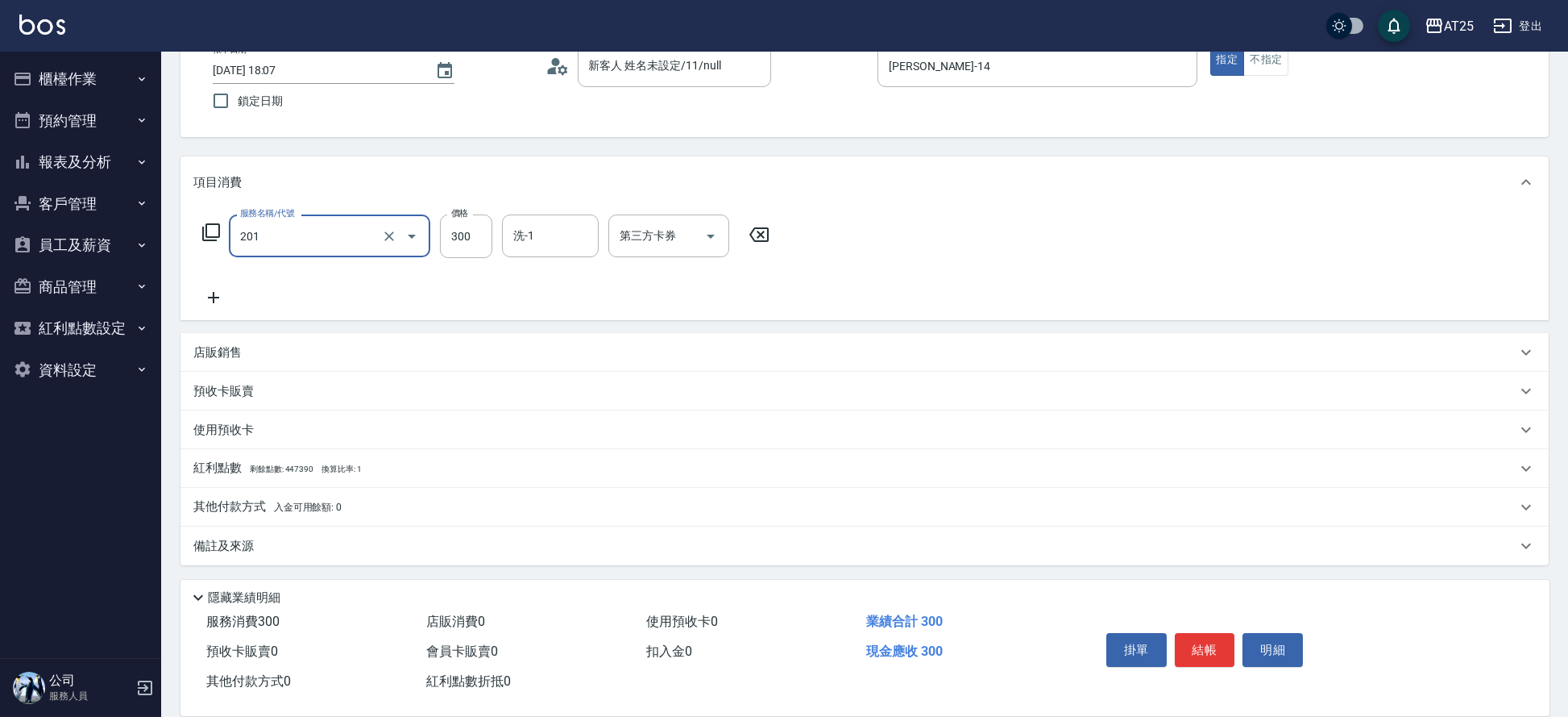
type input "洗髮(201)"
type input "0"
type input "40"
type input "400"
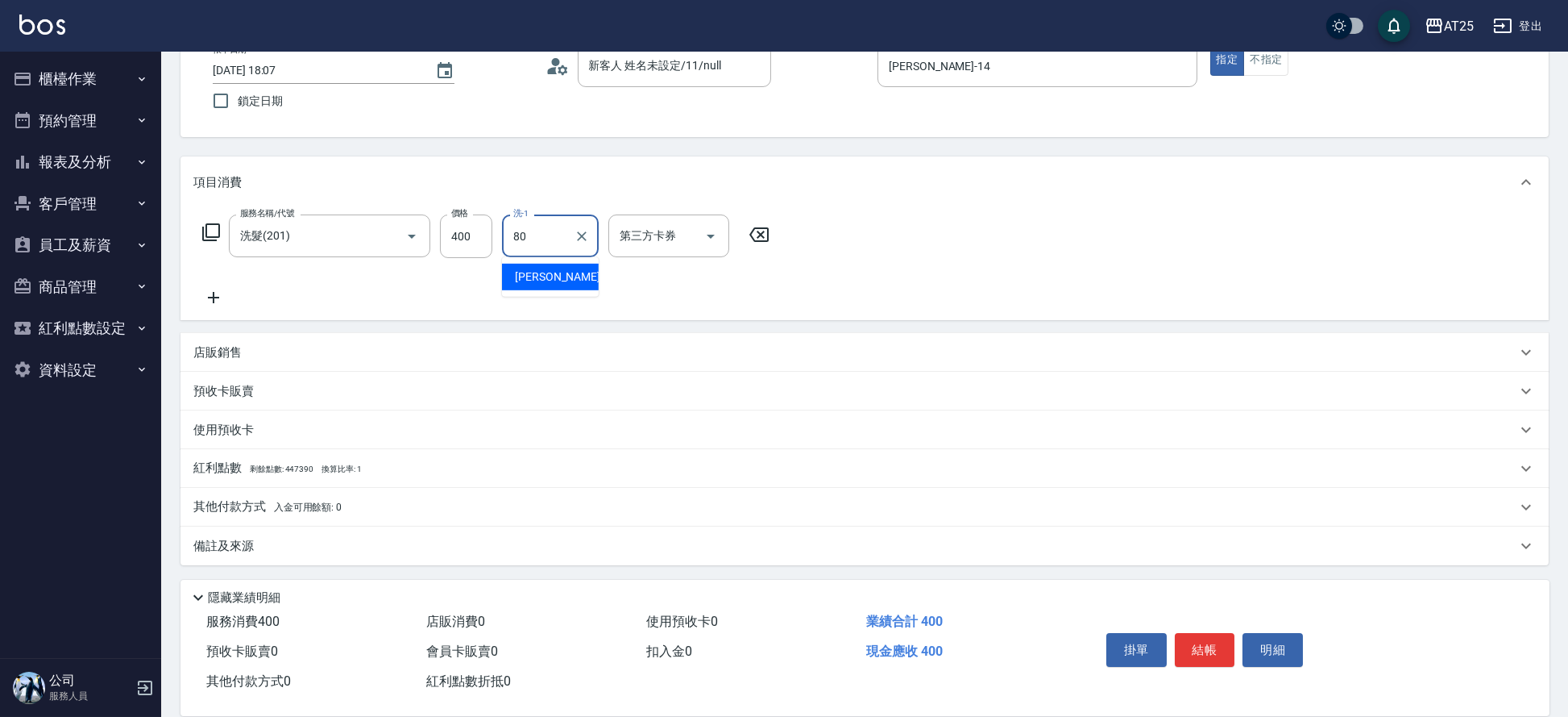
type input "Jessica-80"
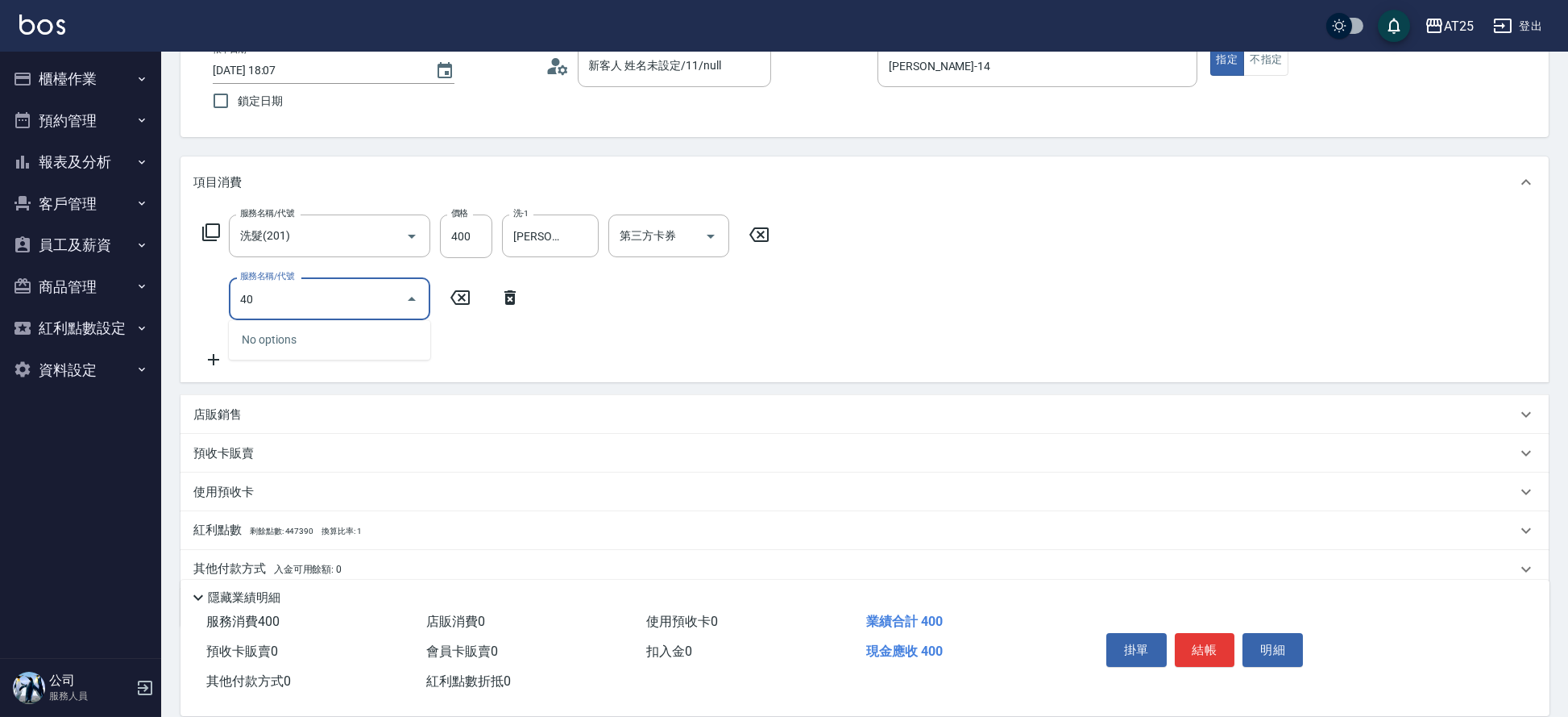
type input "401"
type input "70"
type input "剪髮(401)"
type input "40"
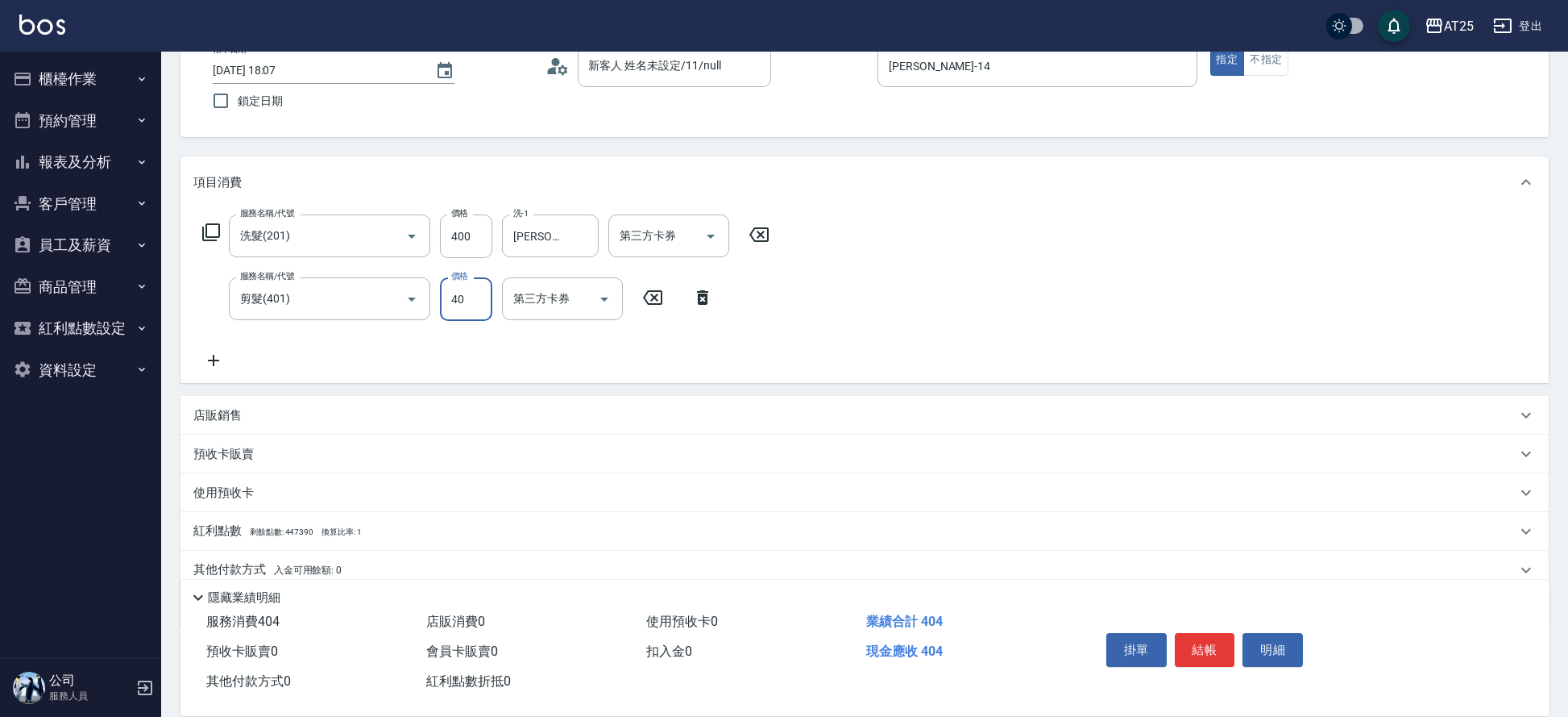
type input "80"
type input "400"
click at [1220, 649] on button "結帳" at bounding box center [1206, 650] width 61 height 34
type input "2025/09/05 18:08"
type input "0"
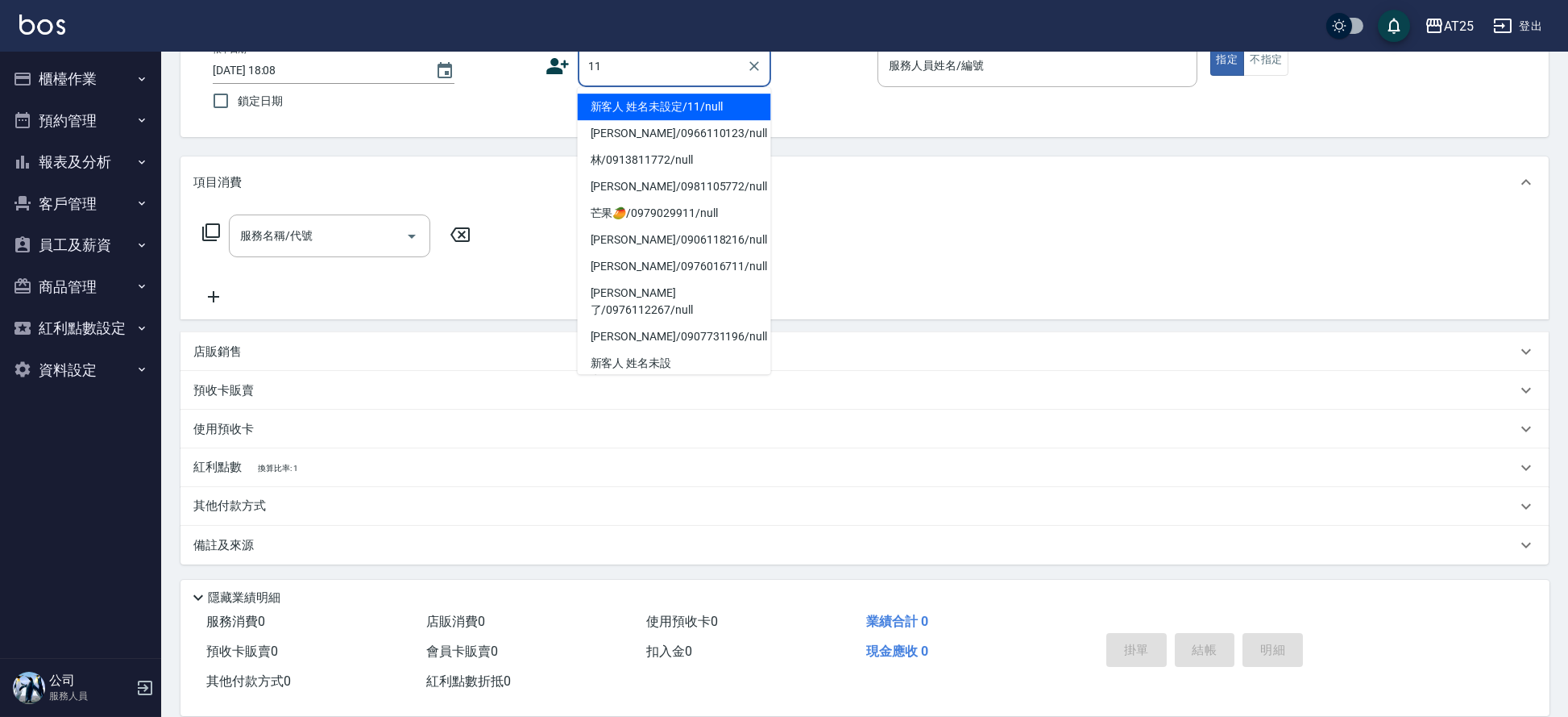
type input "新客人 姓名未設定/11/null"
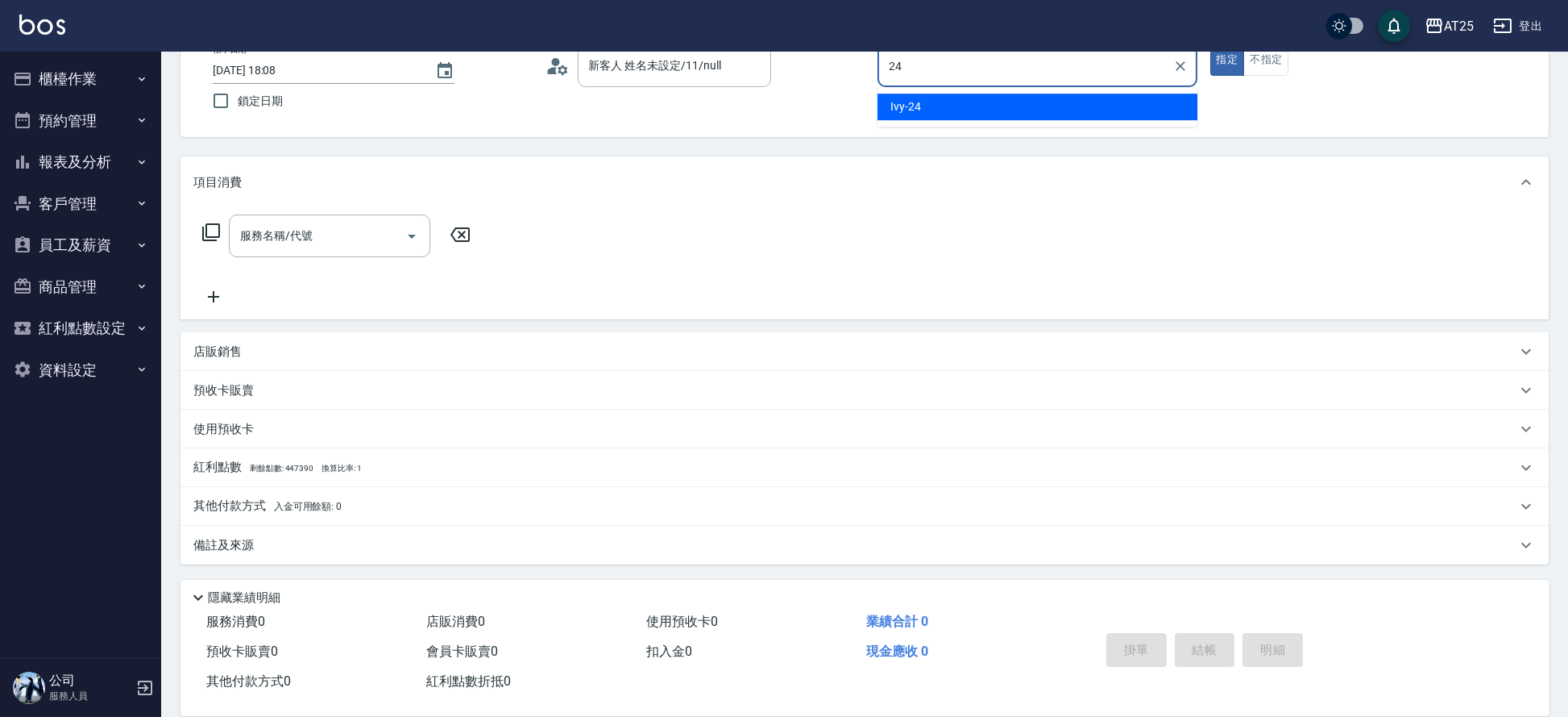
type input "Ivy-24"
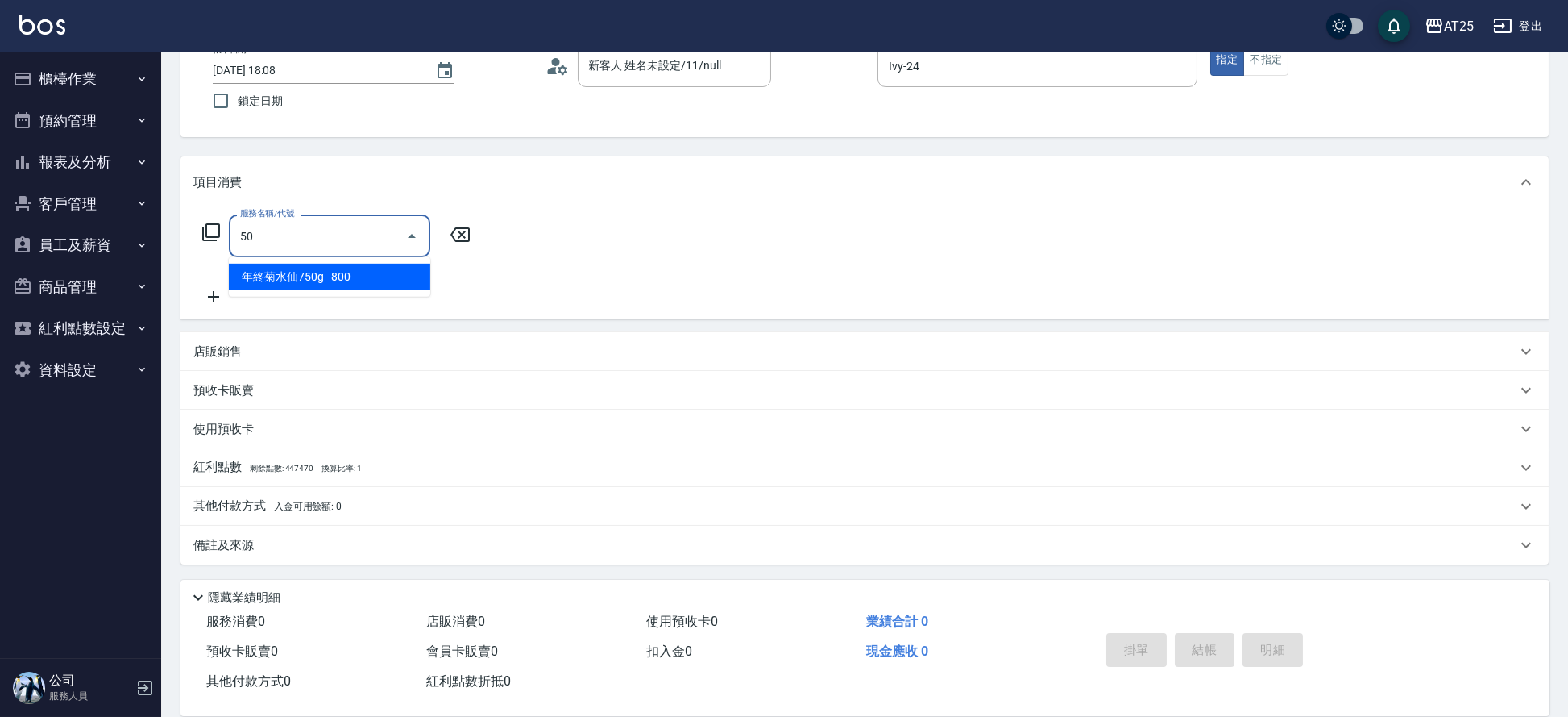
type input "501"
type input "100"
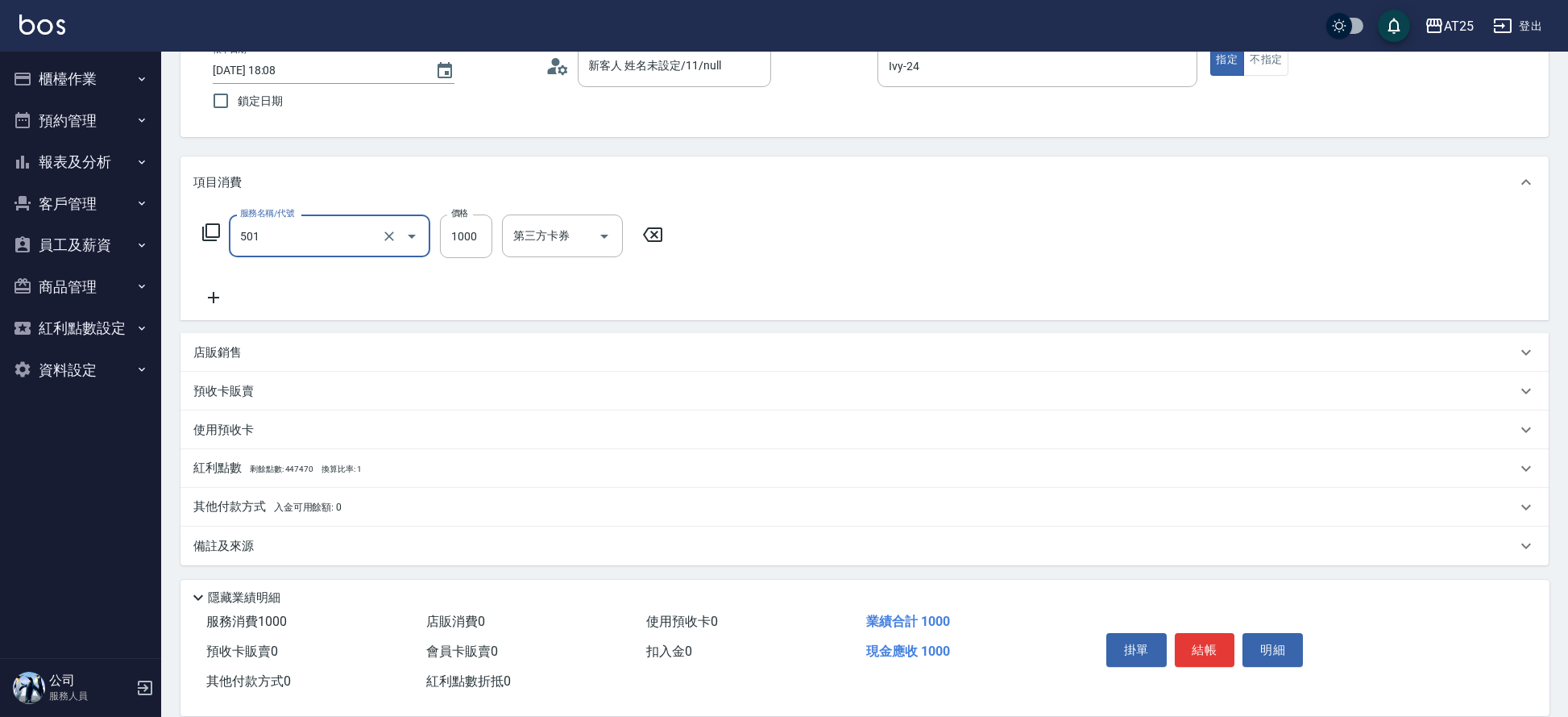
type input "染髮(501)"
type input "0"
type input "25"
type input "20"
type input "250"
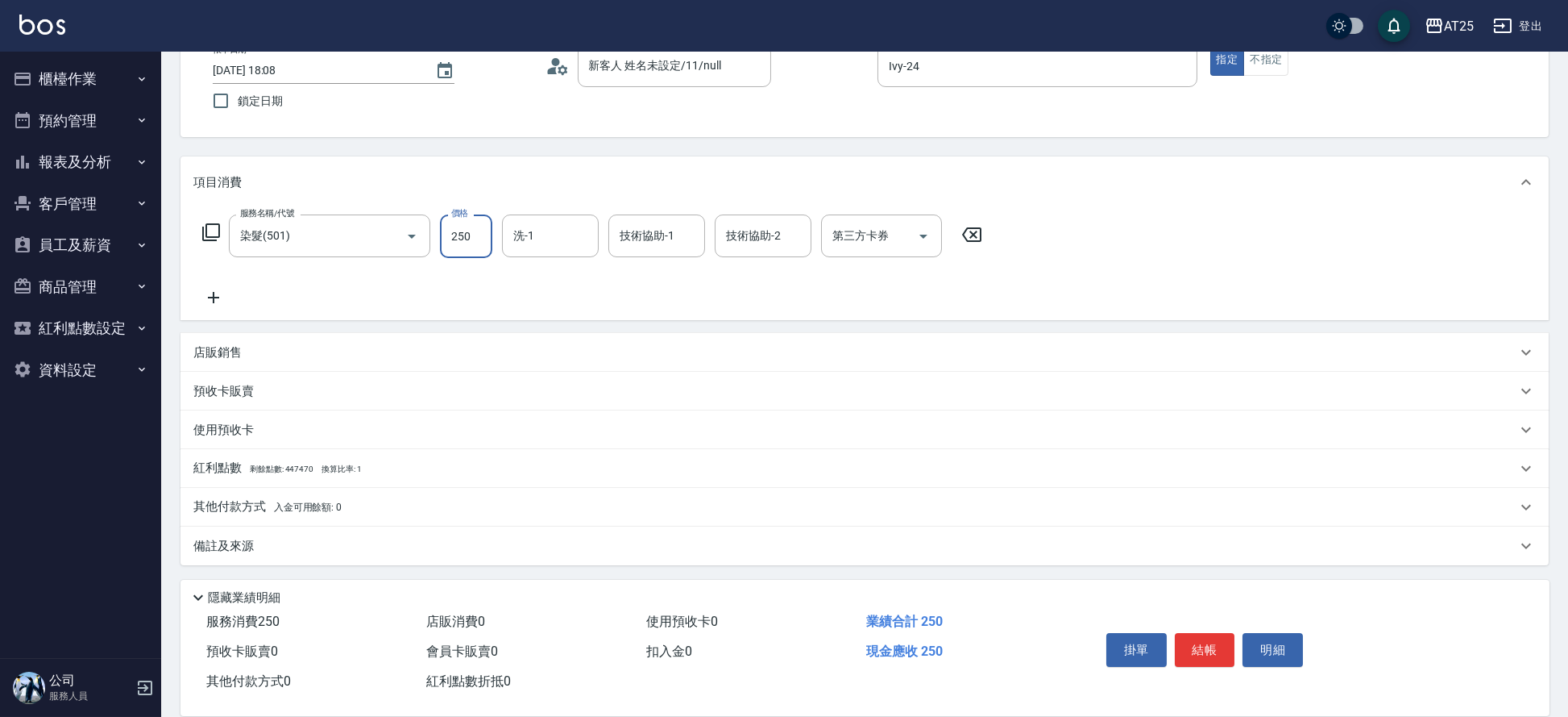
type input "250"
type input "2500"
type input "Jessica-80"
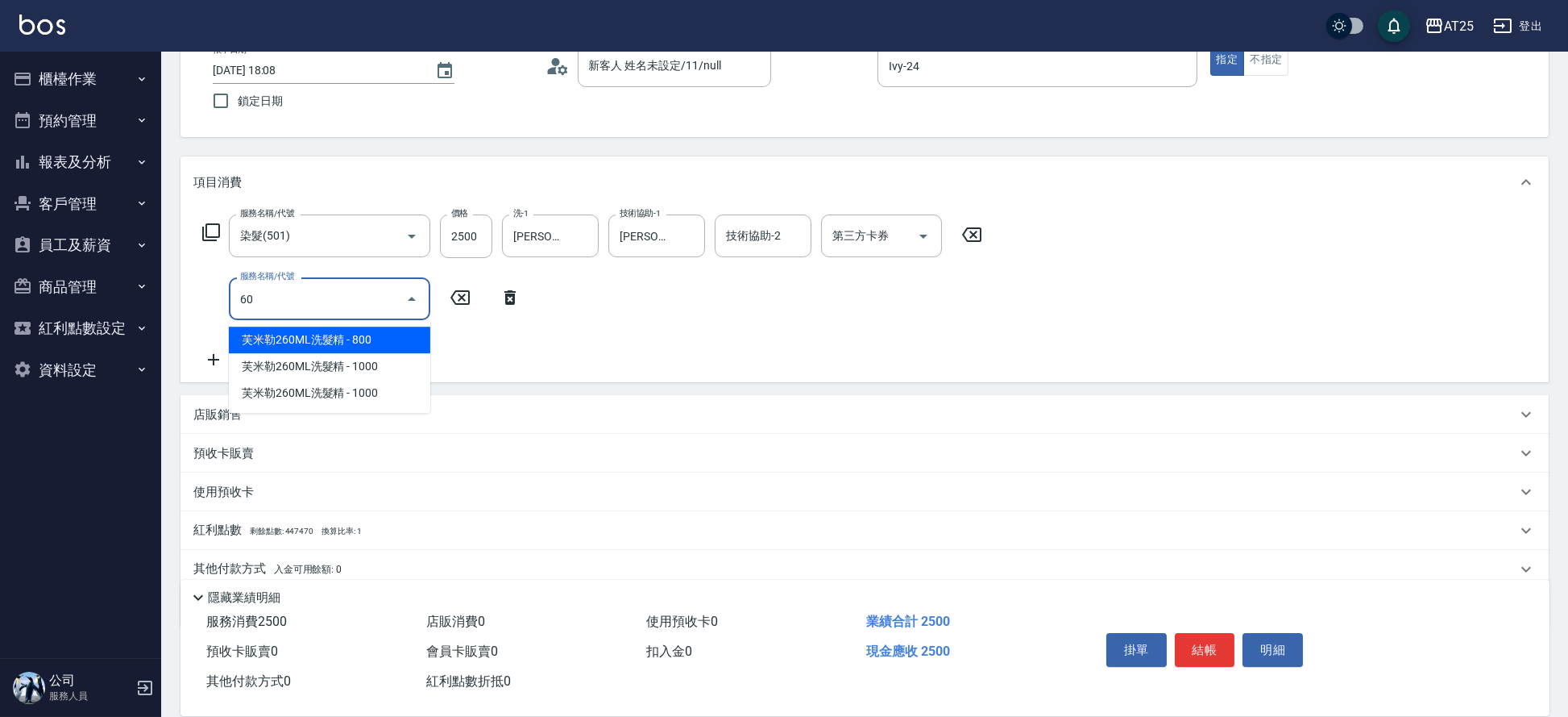
type input "601"
type input "350"
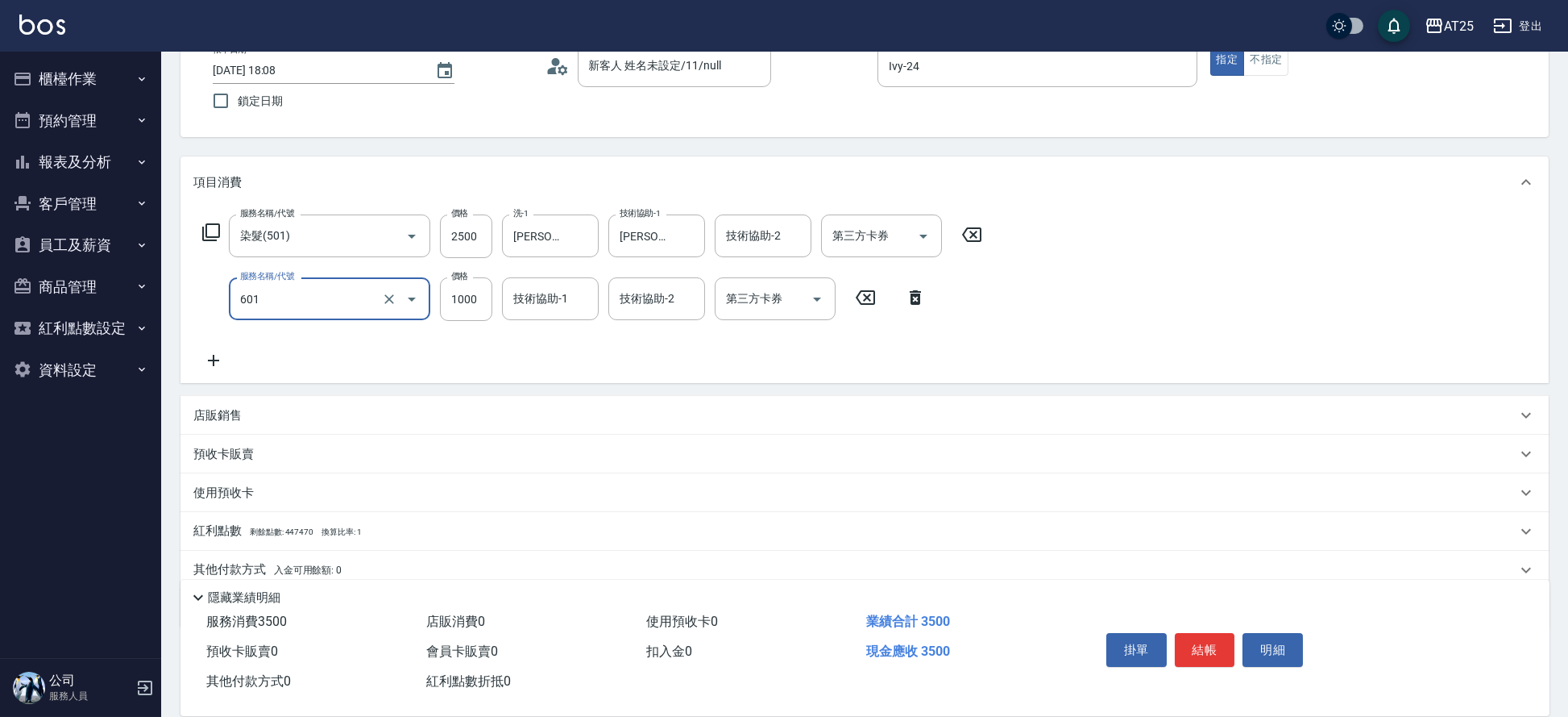
type input "自備護髮(1000上)(601)"
type input "250"
type input "0"
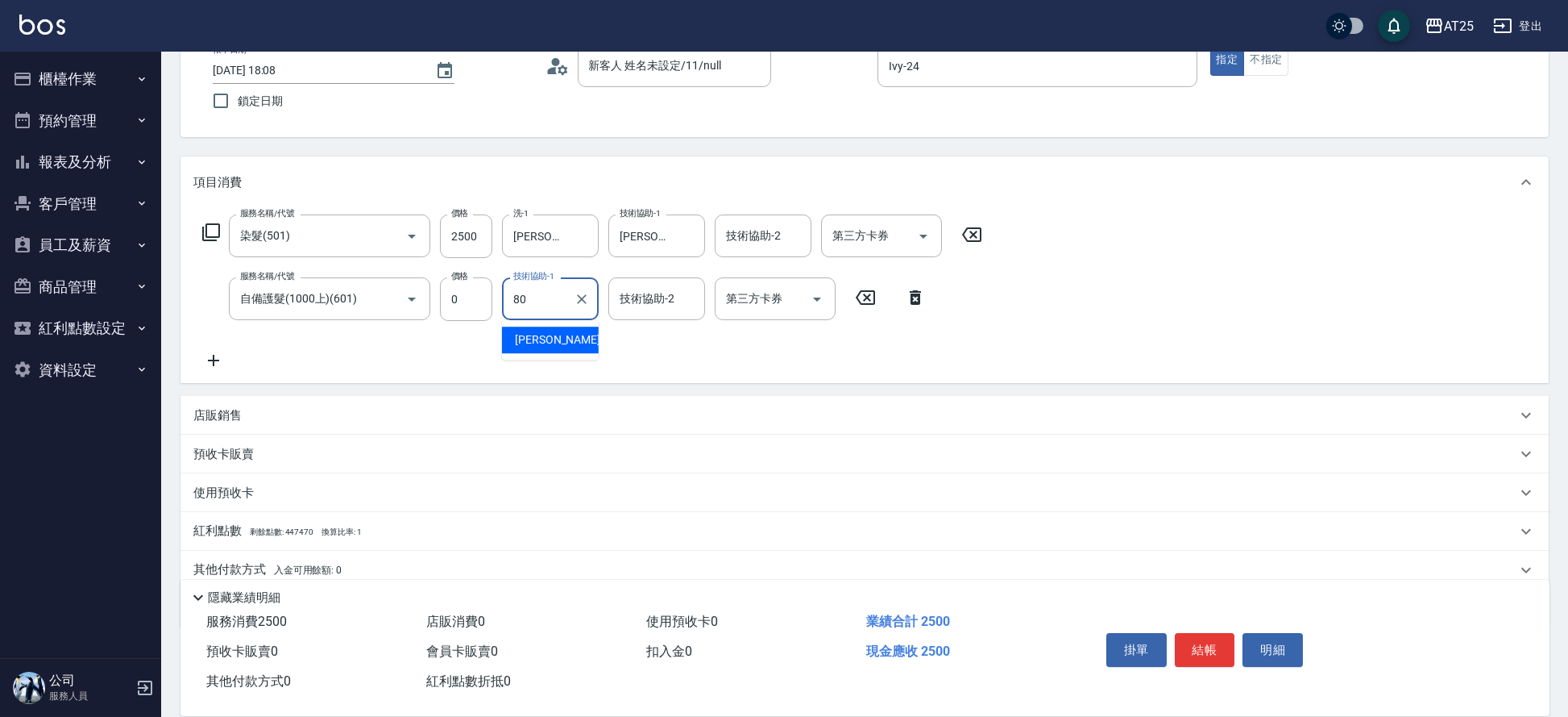
type input "Jessica-80"
click at [1213, 639] on button "結帳" at bounding box center [1206, 650] width 61 height 34
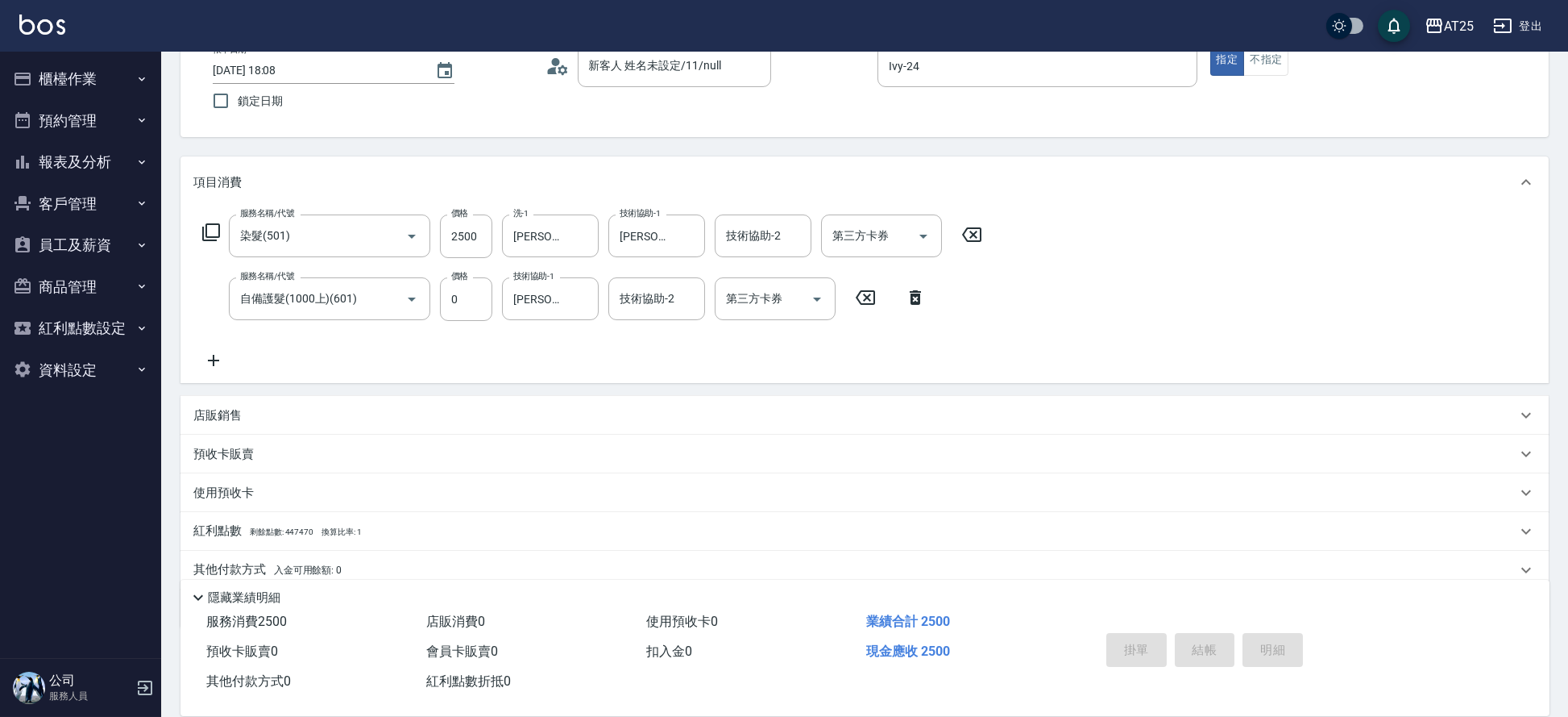
type input "0"
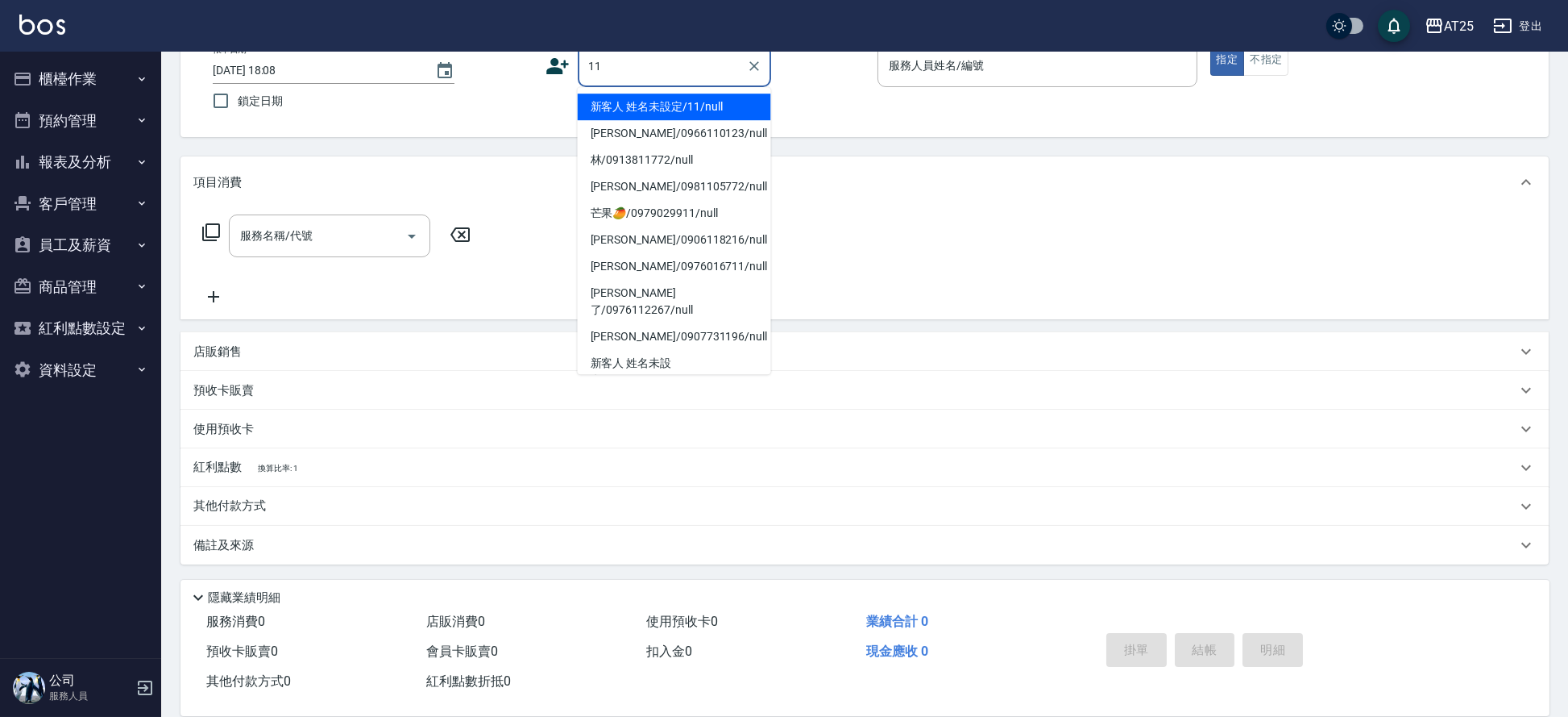
type input "新客人 姓名未設定/11/null"
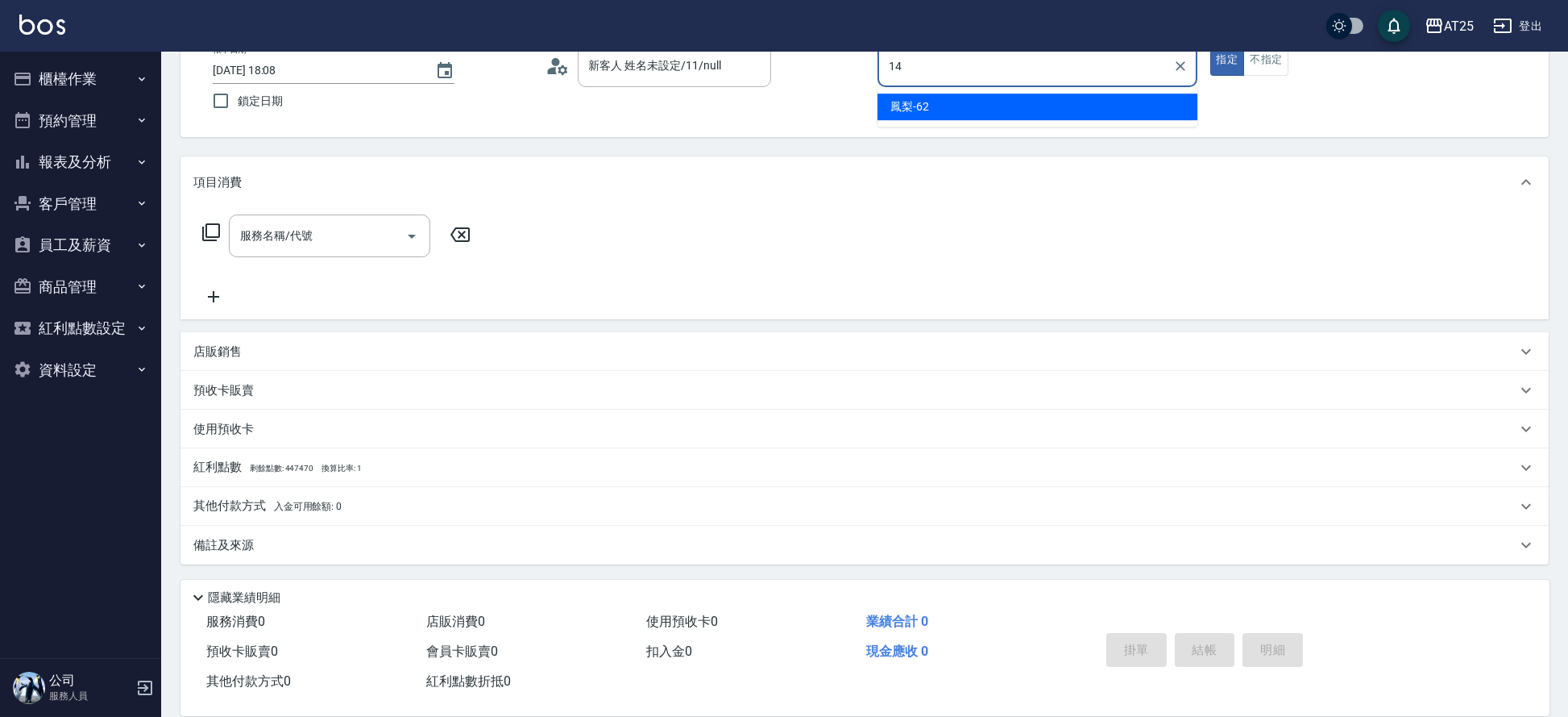
type input "Ken-14"
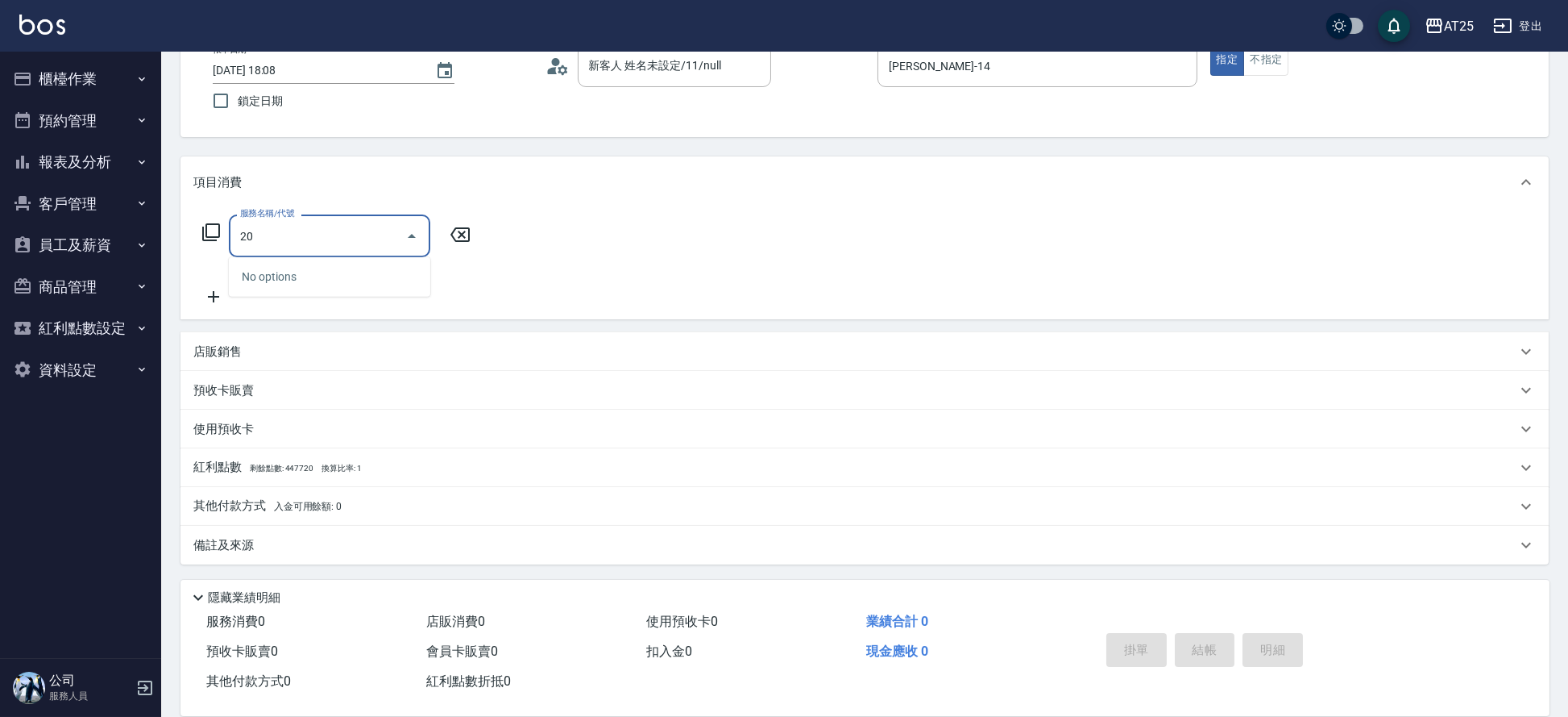
type input "201"
type input "30"
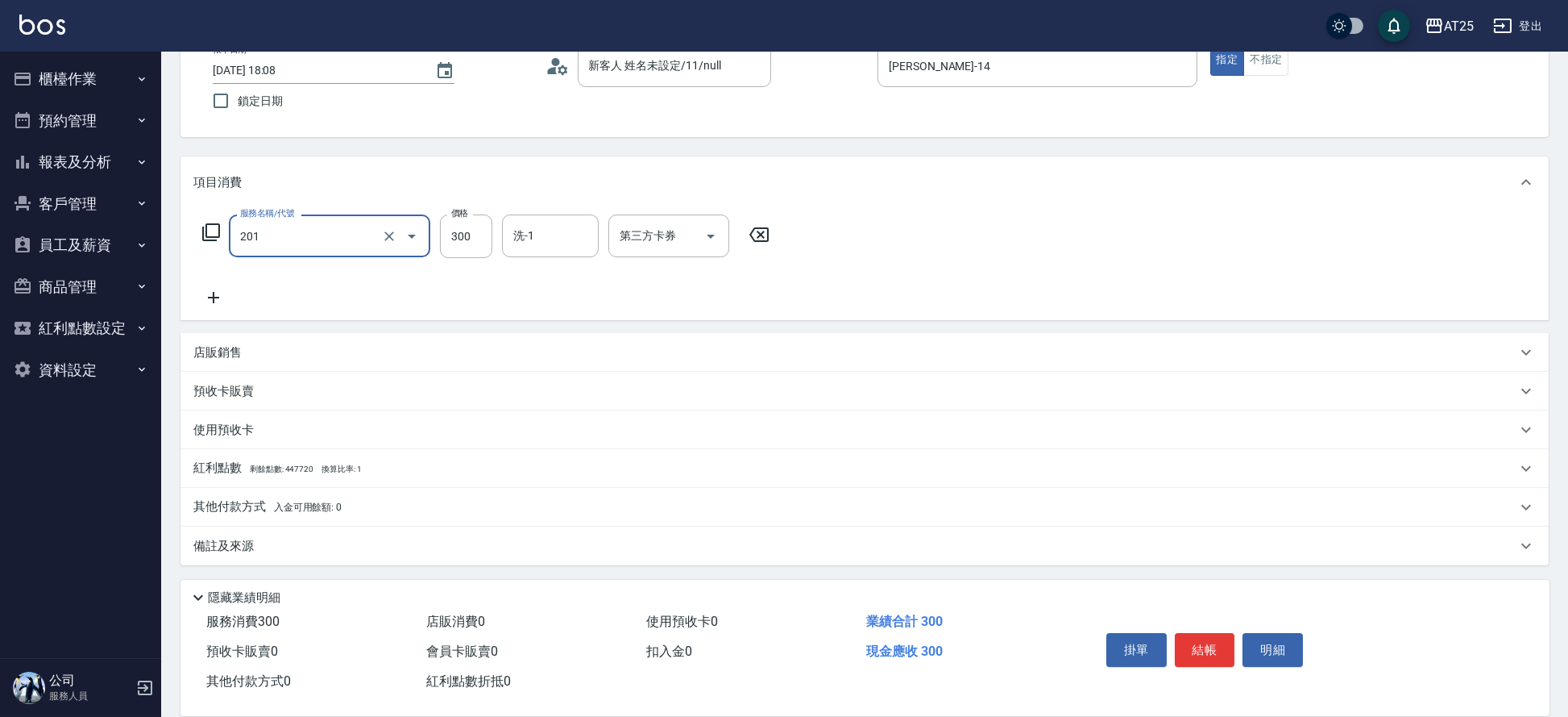
type input "洗髮(201)"
type input "5"
type input "0"
type input "50"
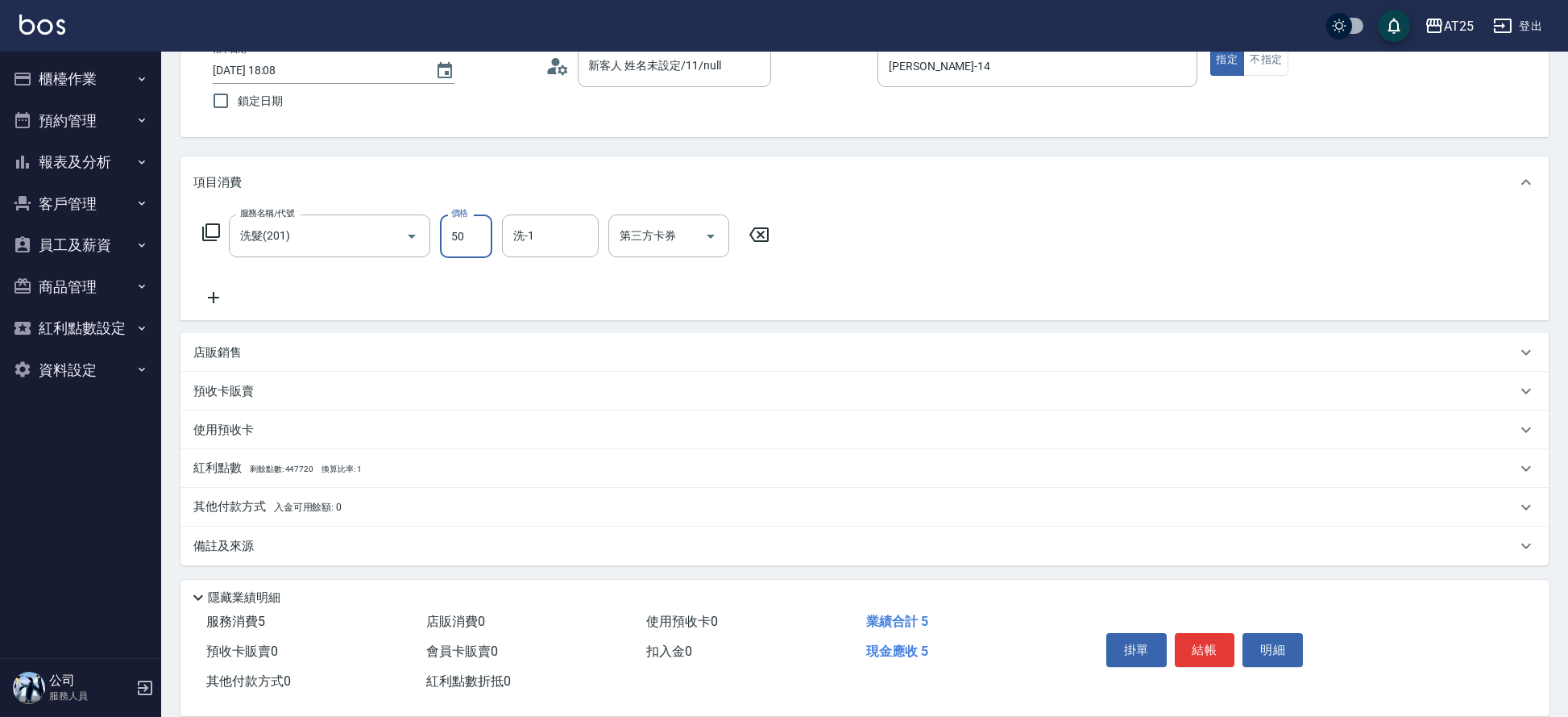
type input "500"
type input "5000"
type input "50"
type input "500"
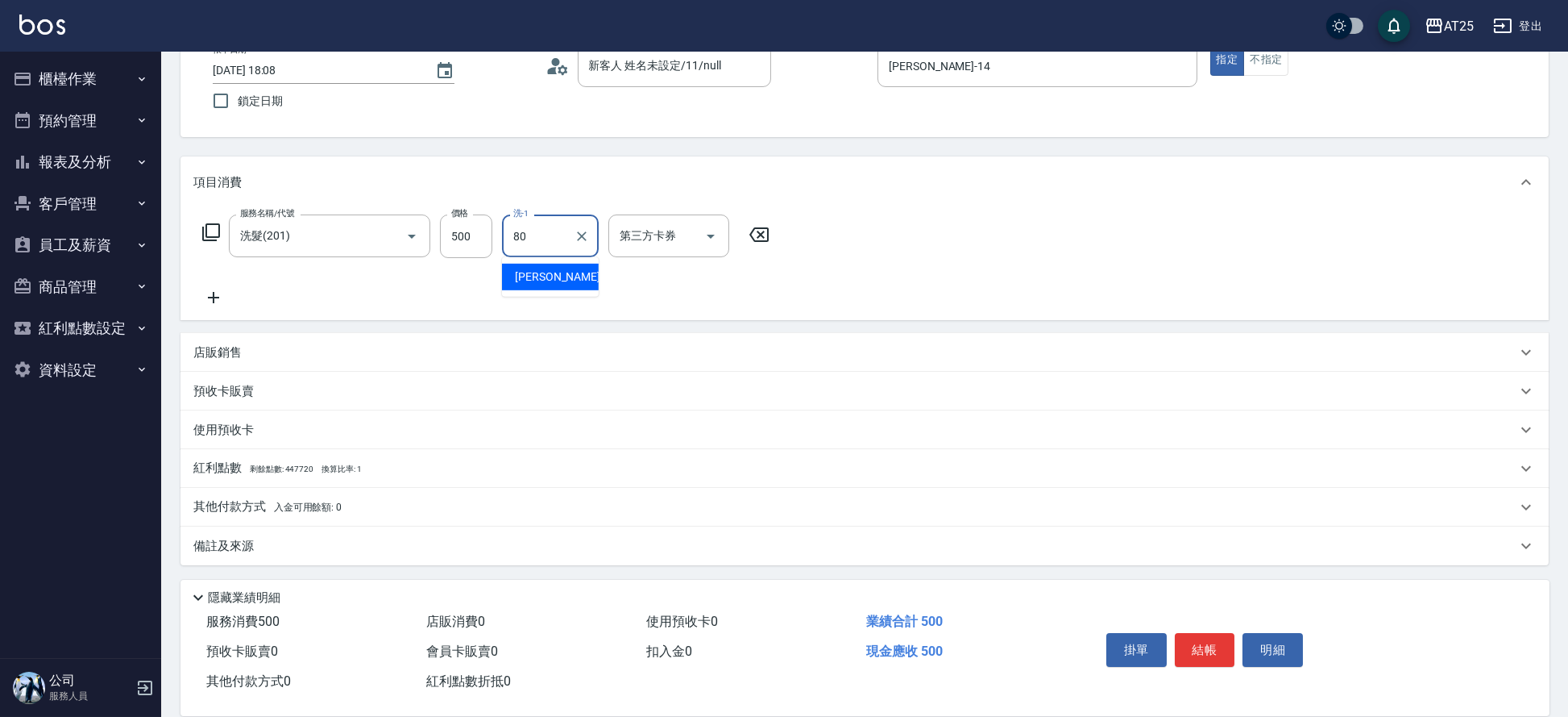
type input "Jessica-80"
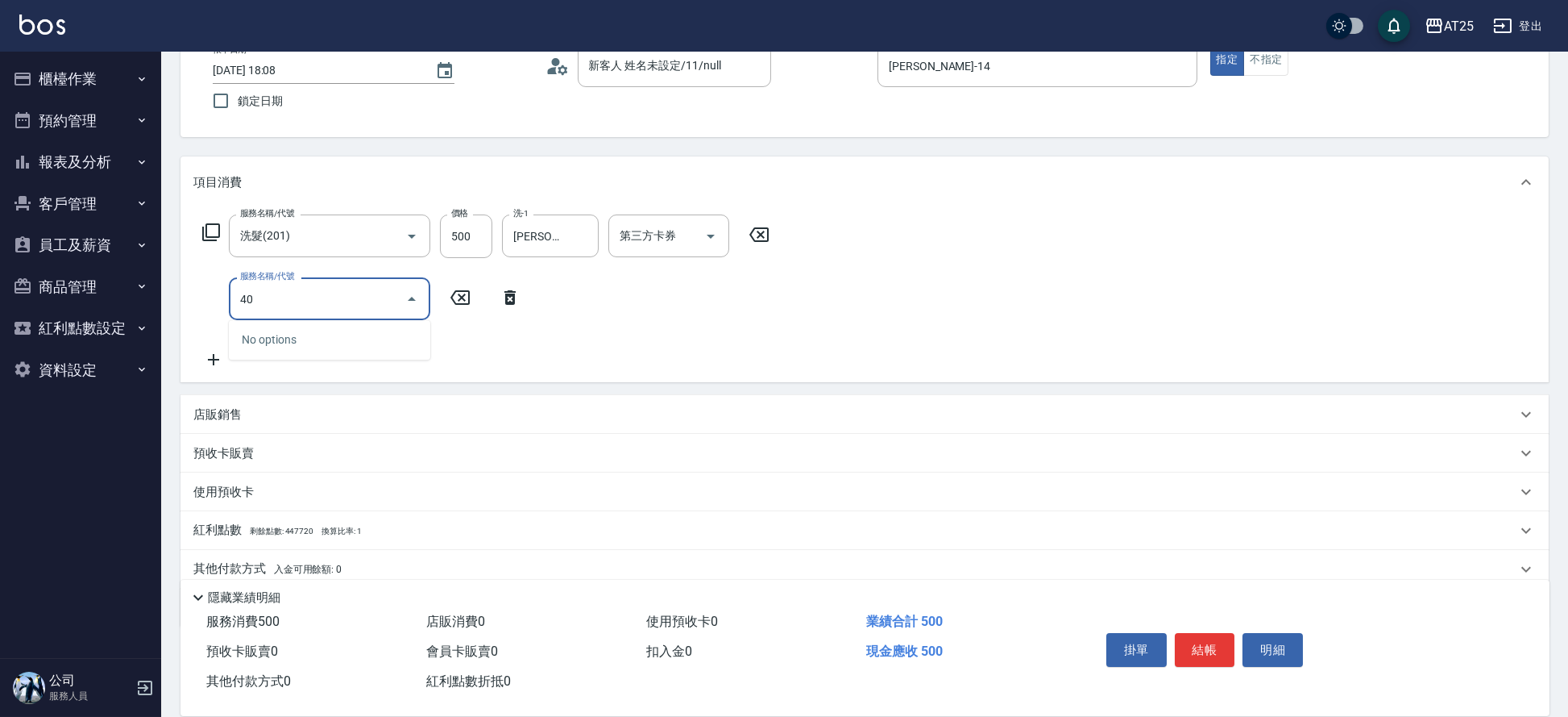
type input "401"
type input "80"
type input "剪髮(401)"
type input "55"
type input "100"
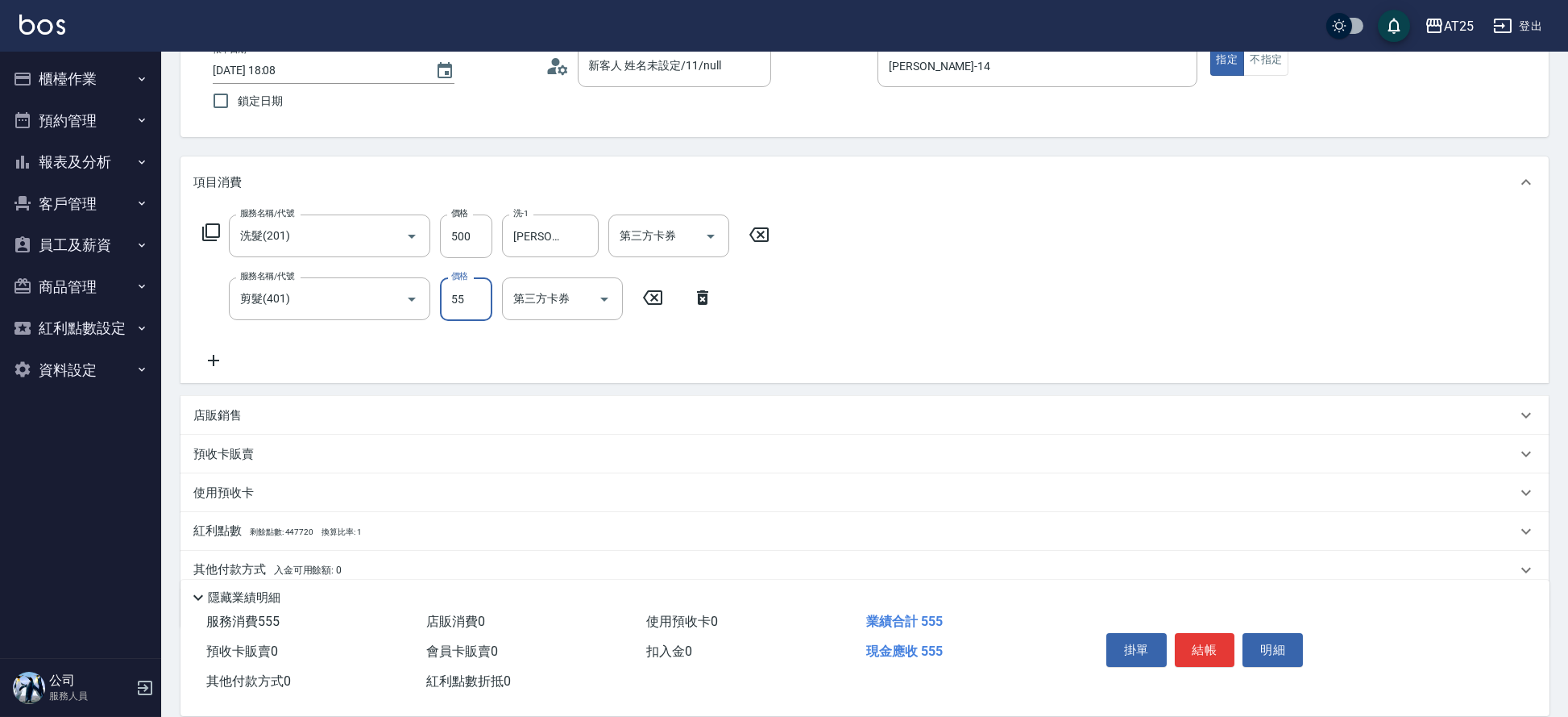
type input "550"
type input "600"
type input "5500"
type input "100"
type input "550"
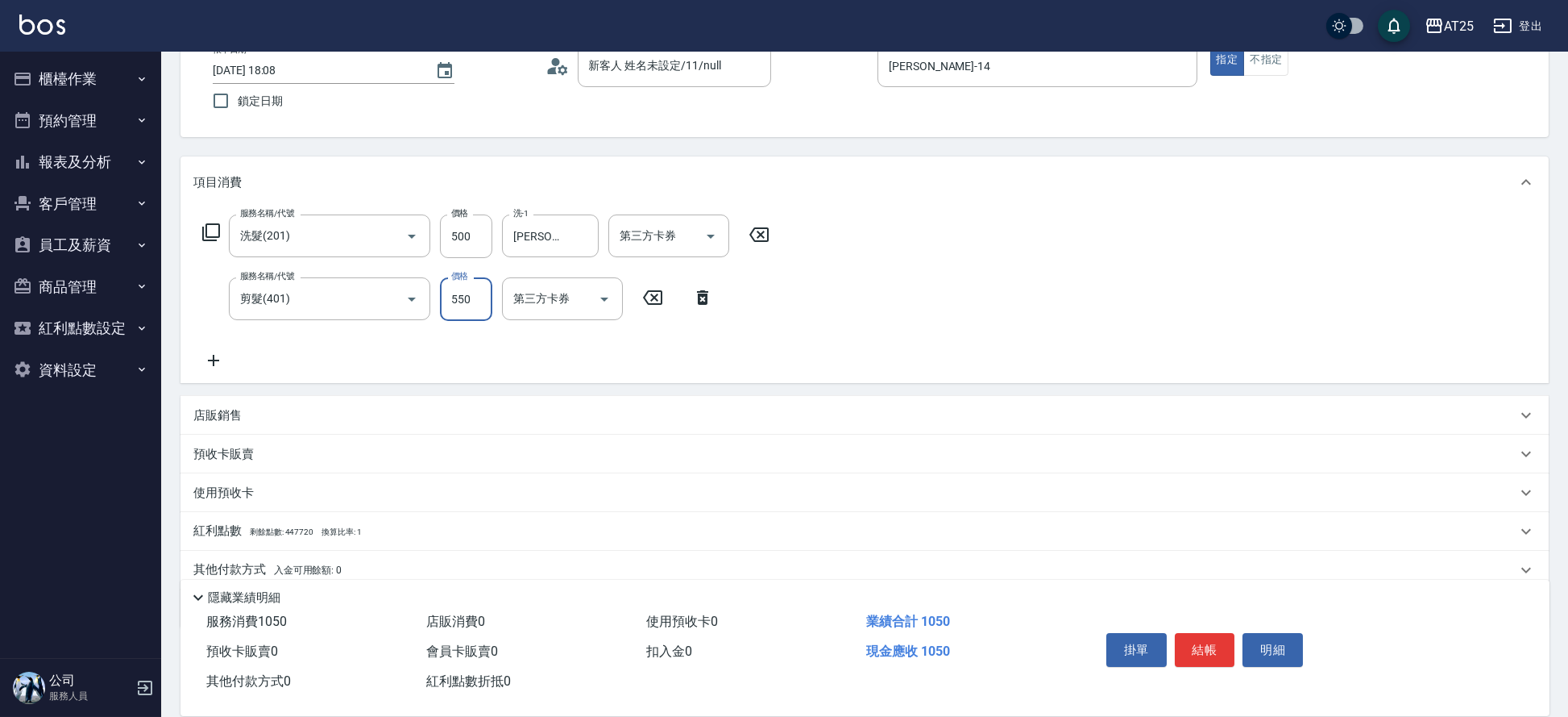
type input "50"
type input "100"
type input "500"
click at [1213, 639] on button "結帳" at bounding box center [1206, 650] width 61 height 34
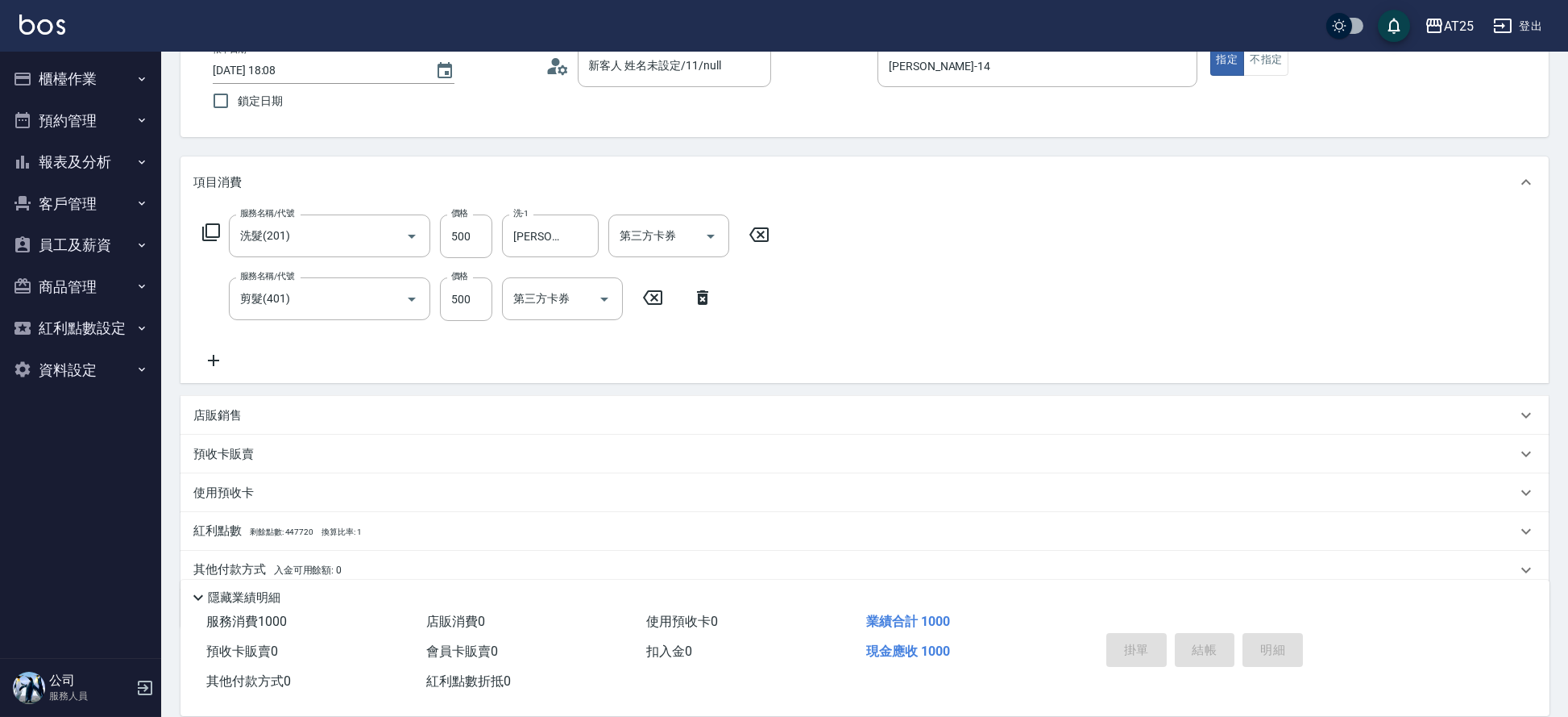
type input "0"
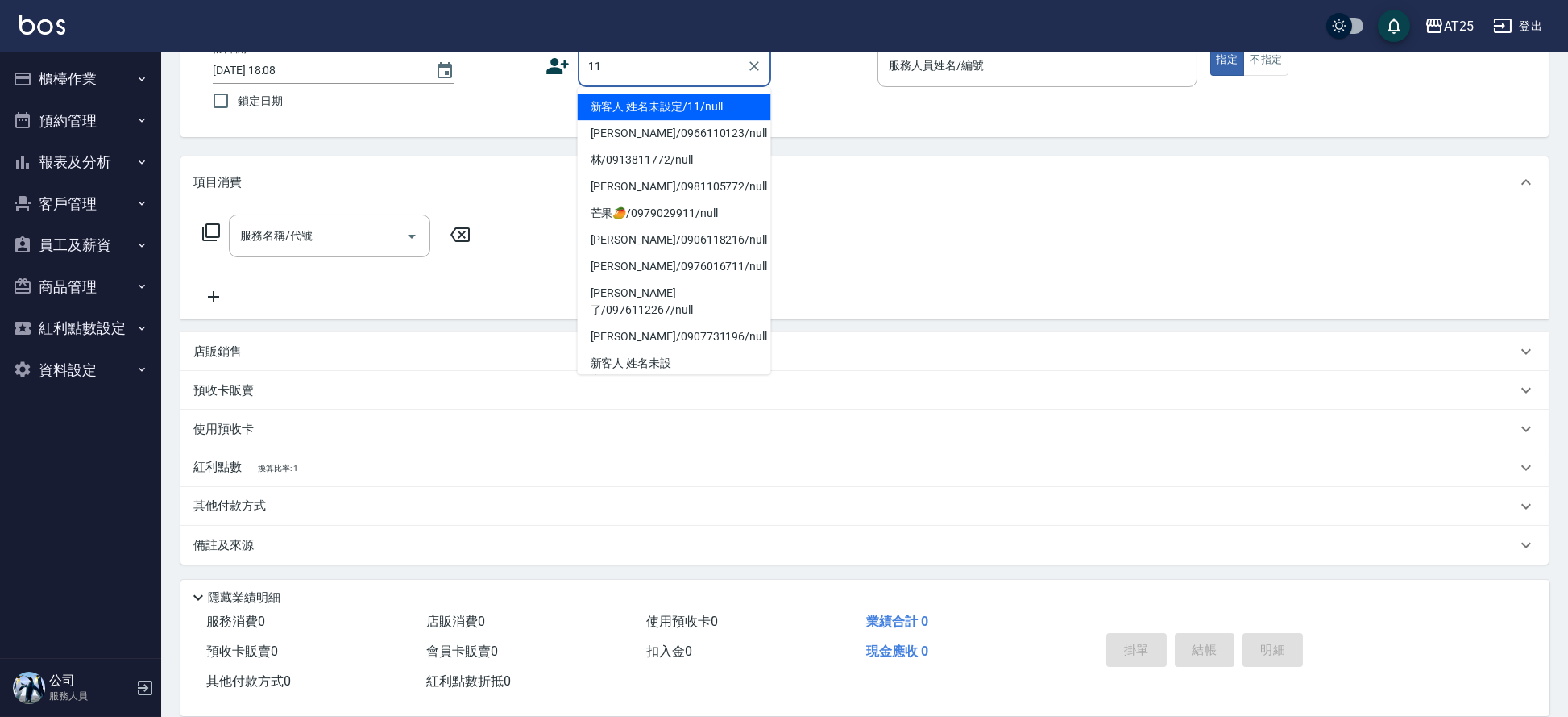
type input "新客人 姓名未設定/11/null"
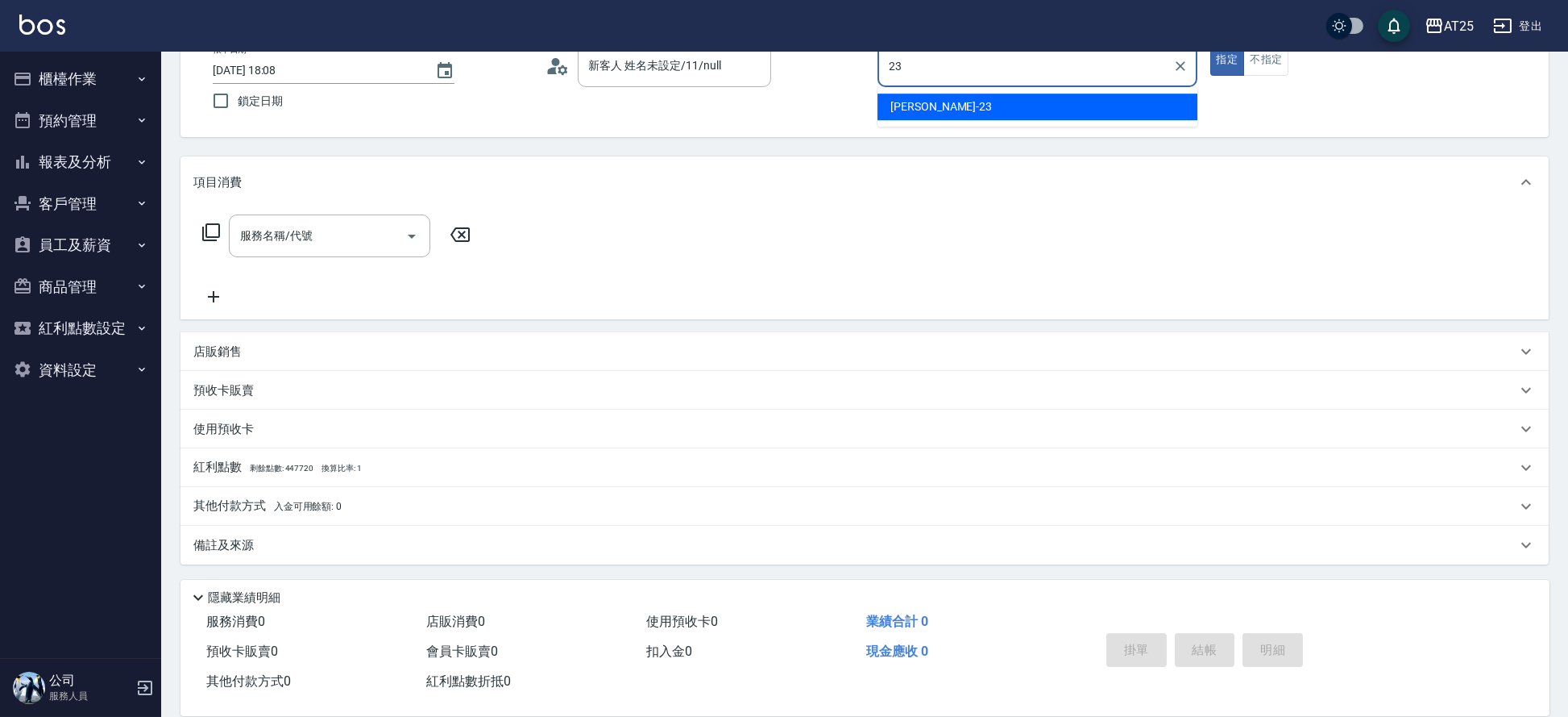
type input "Emma-23"
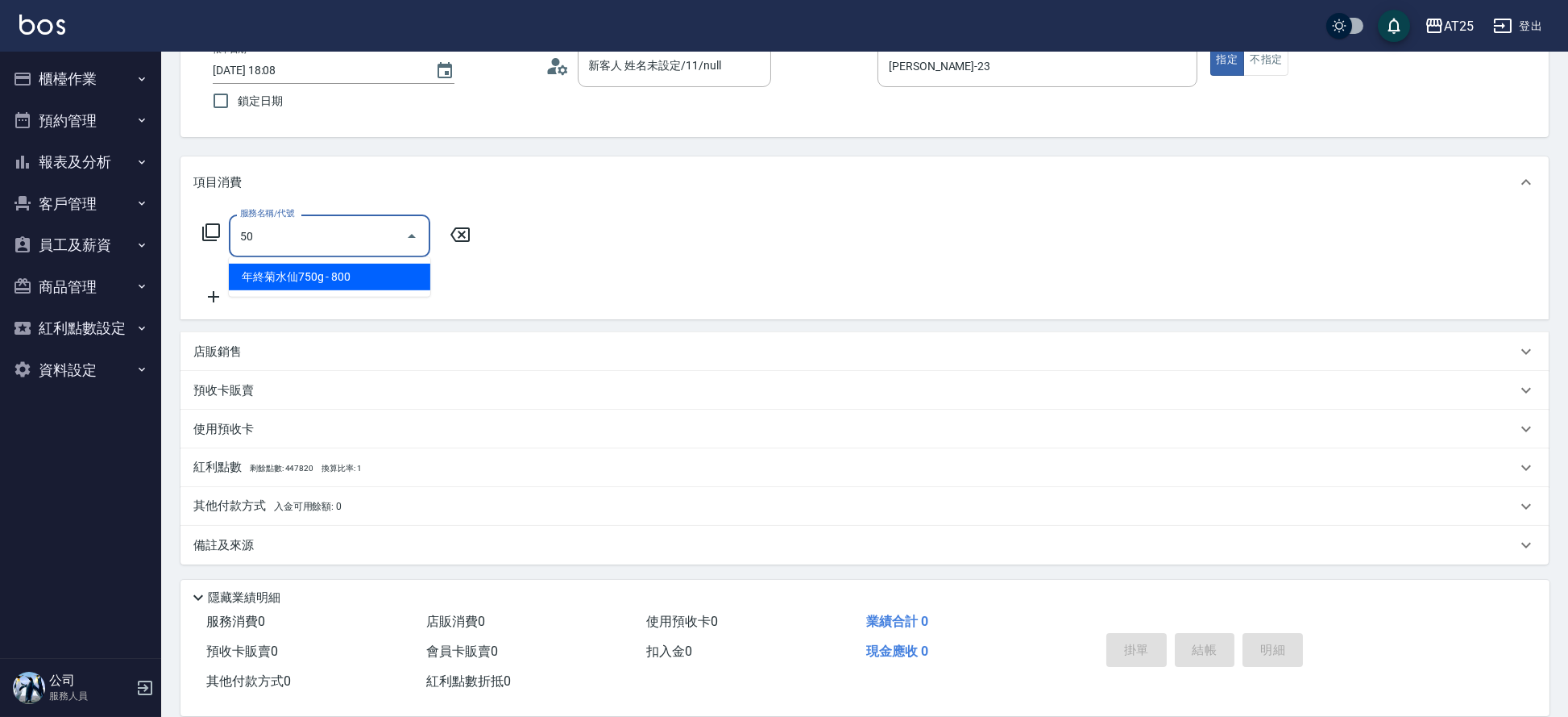
type input "501"
type input "100"
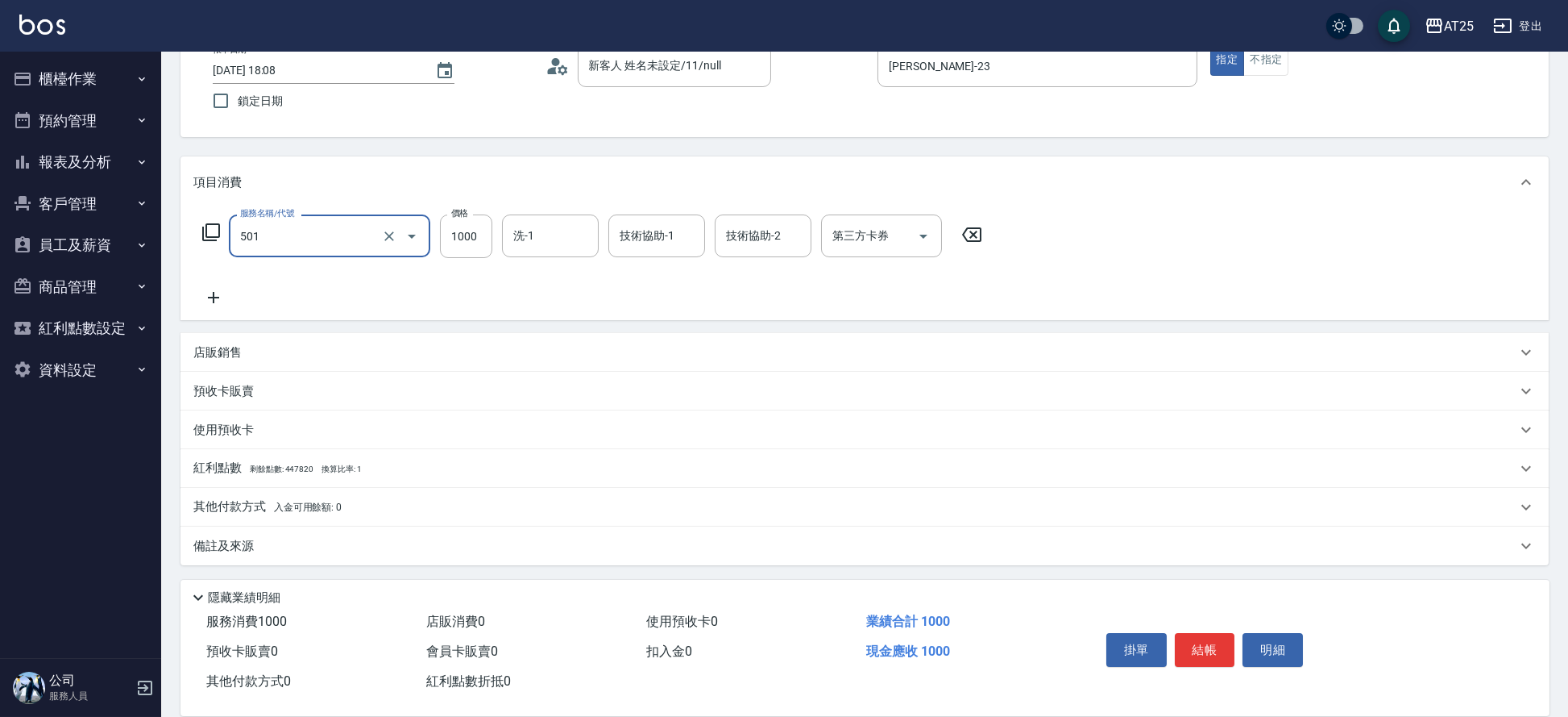
type input "染髮(501)"
type input "0"
type input "28"
type input "20"
type input "289"
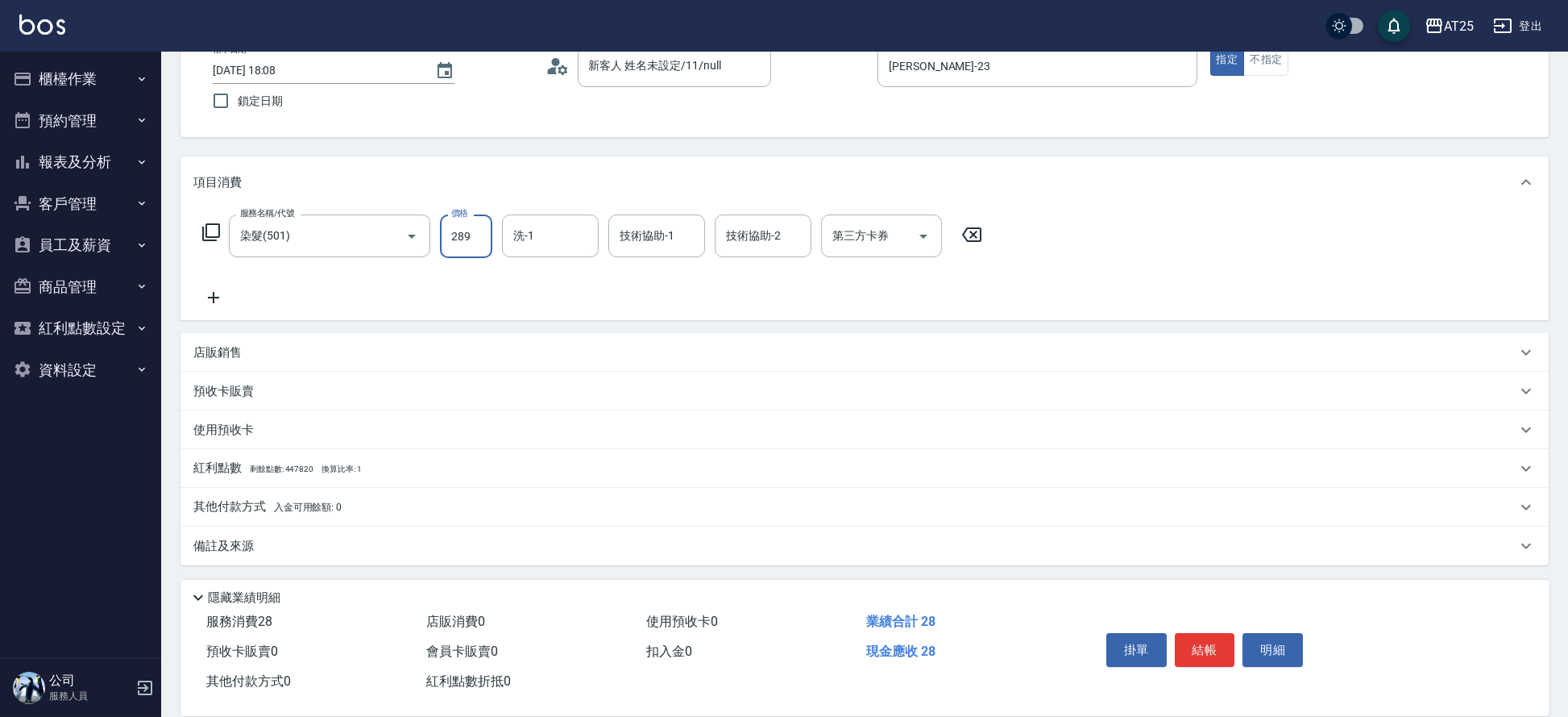
type input "280"
type input "2899"
type input "游惠文-61"
type input "小恩-69"
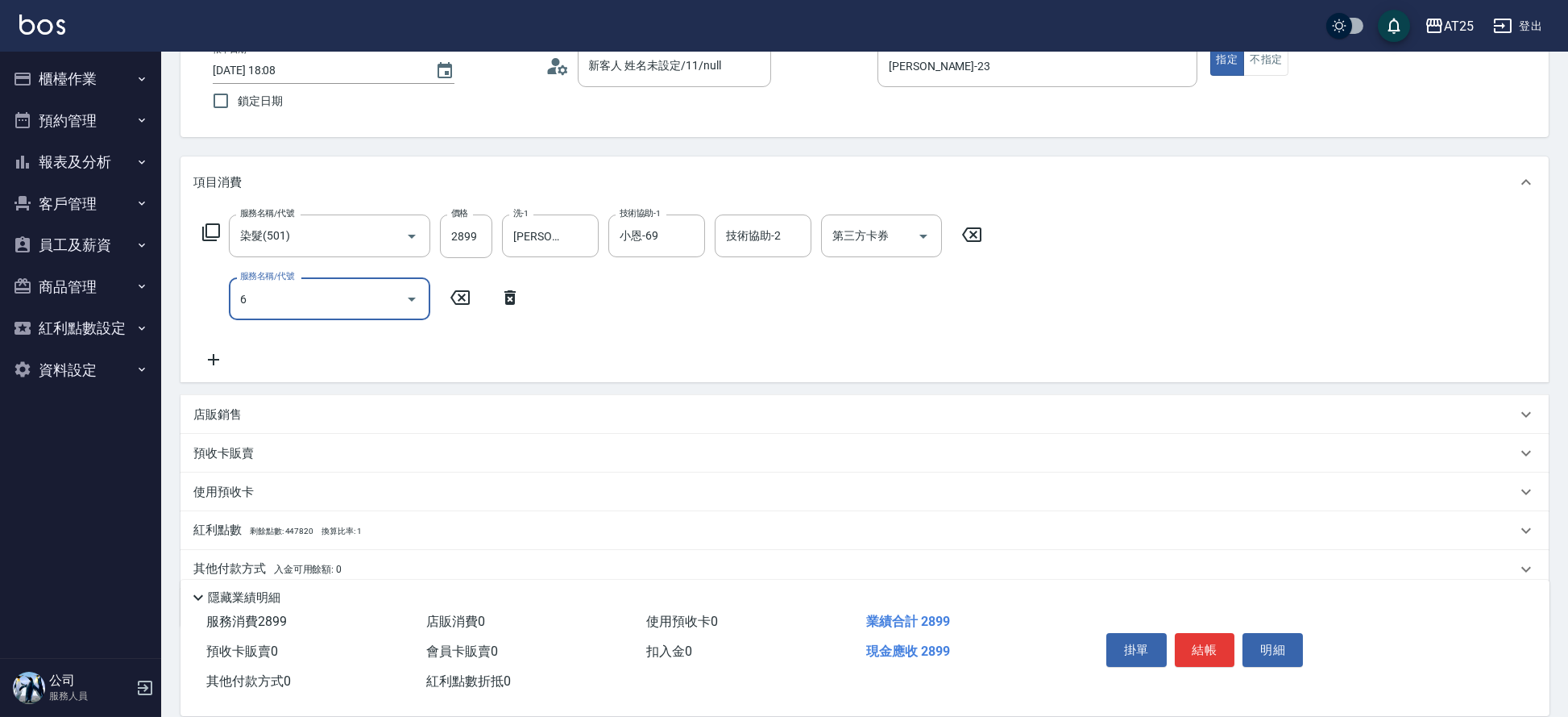
type input "60"
type input "360"
click at [392, 302] on icon "Clear" at bounding box center [389, 299] width 9 height 9
type input "芙米勒260ML洗髮精(1307)"
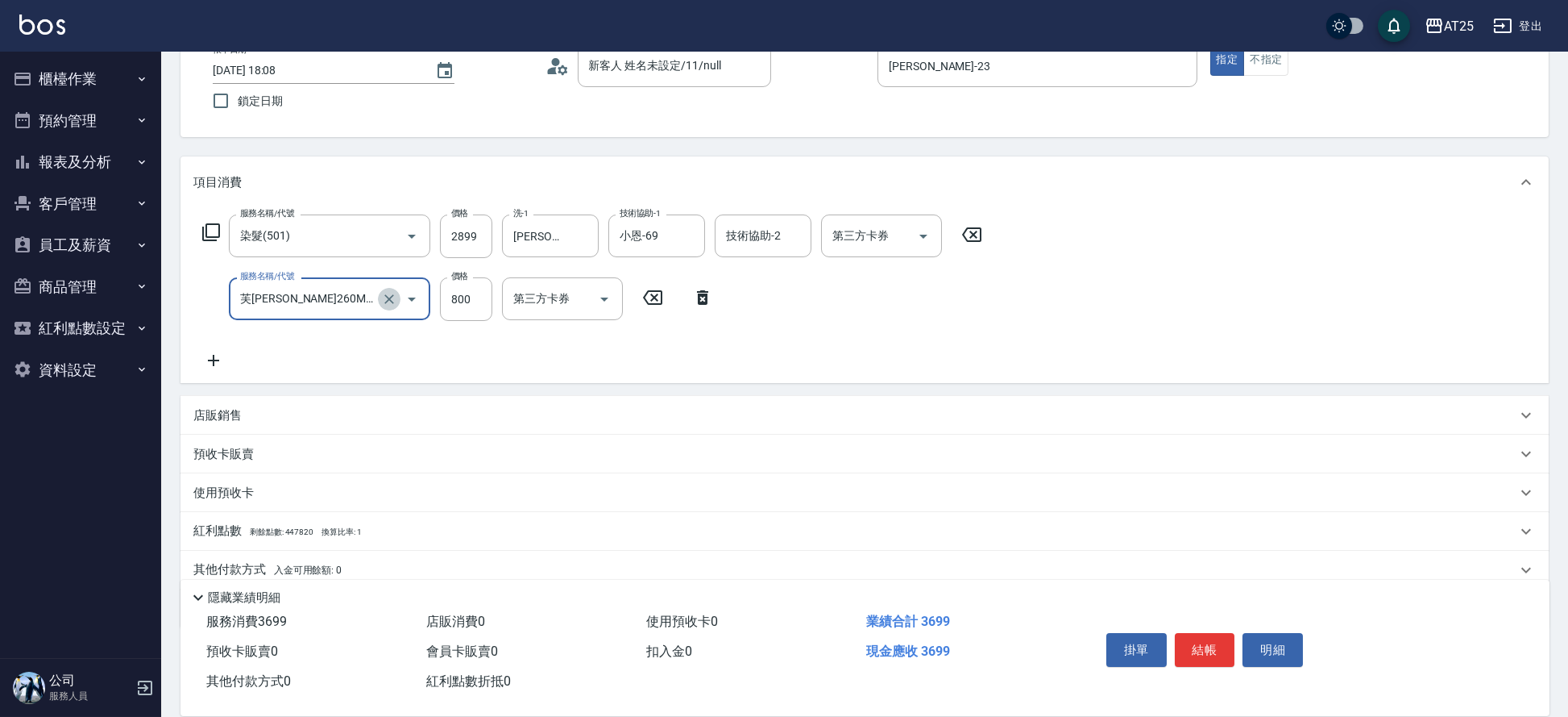
click at [388, 311] on div at bounding box center [400, 299] width 45 height 42
click at [392, 292] on icon "Clear" at bounding box center [388, 298] width 16 height 16
type input "280"
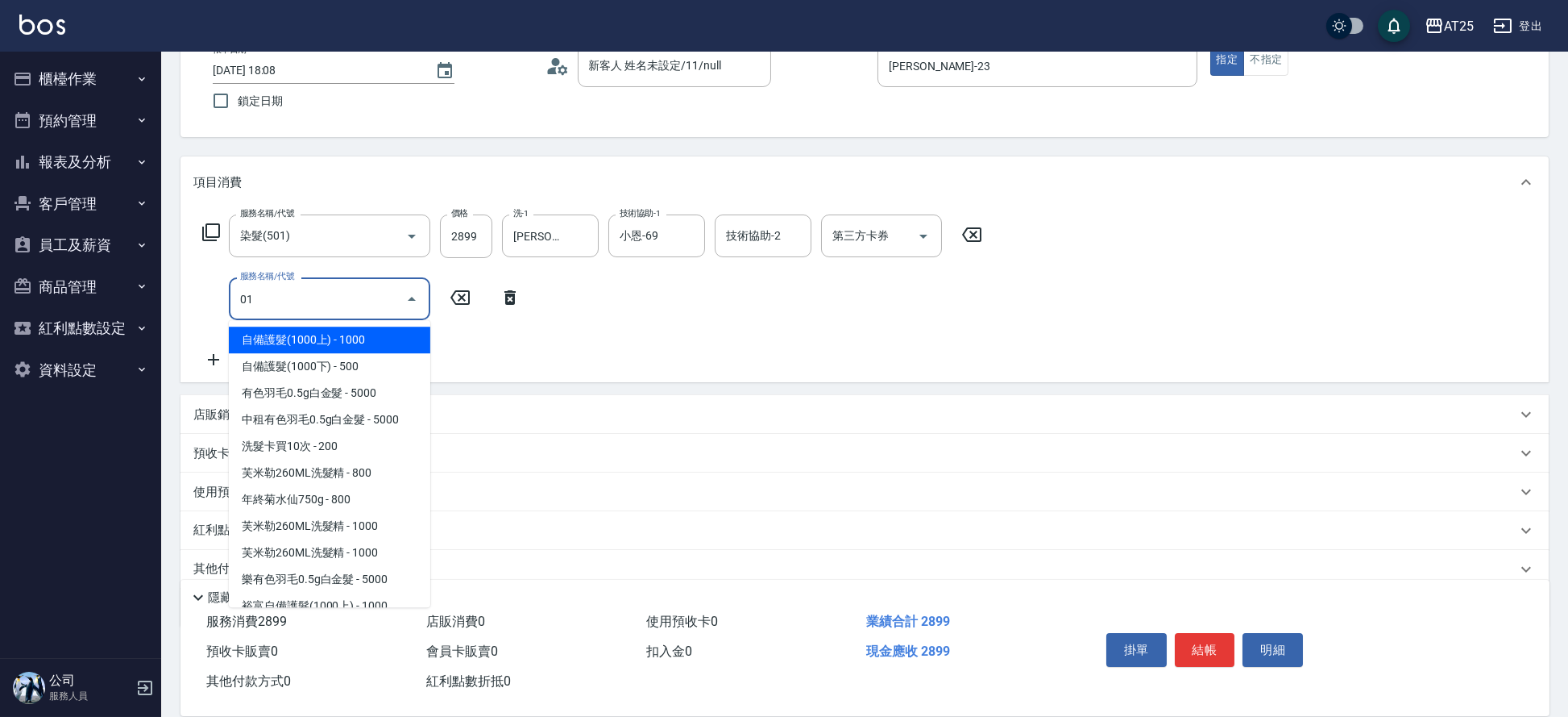
type input "0"
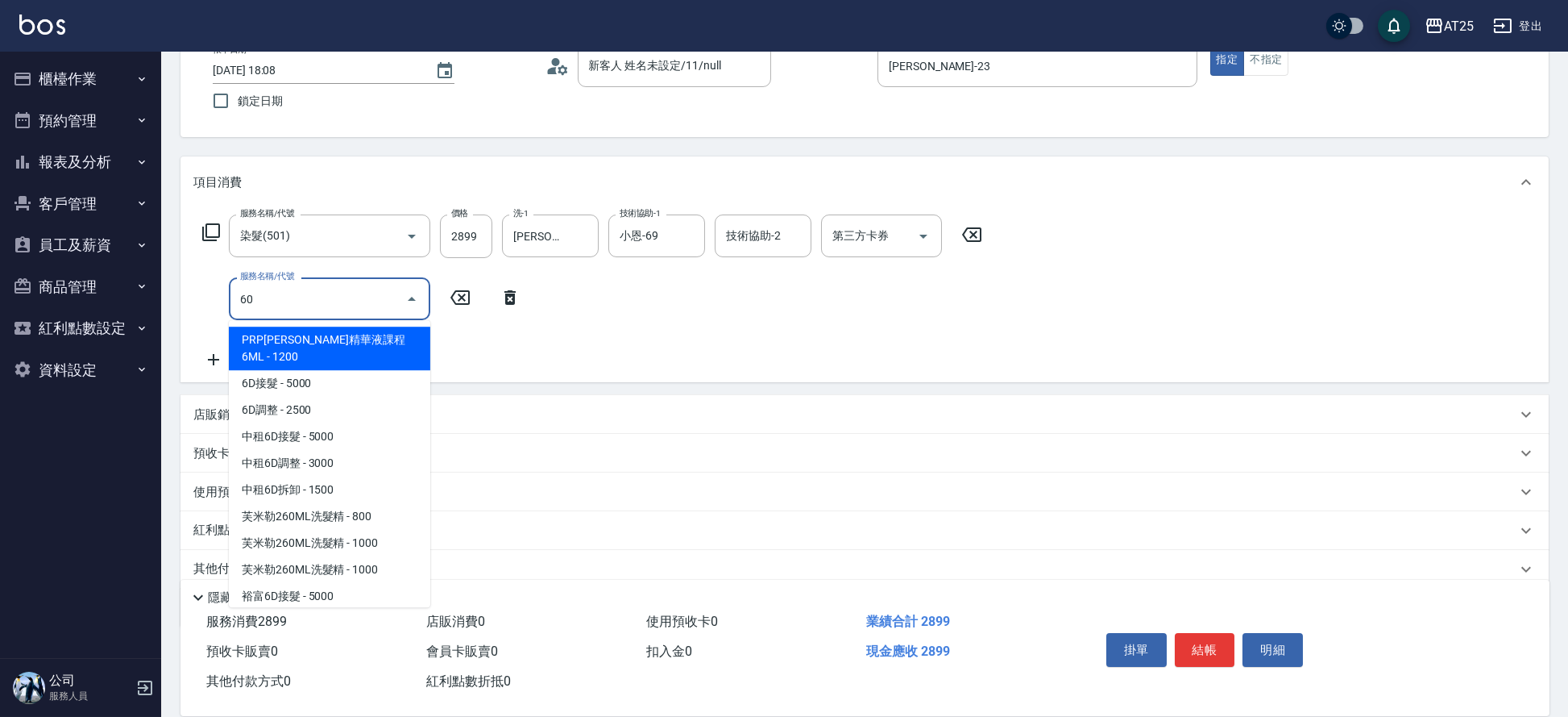
type input "601"
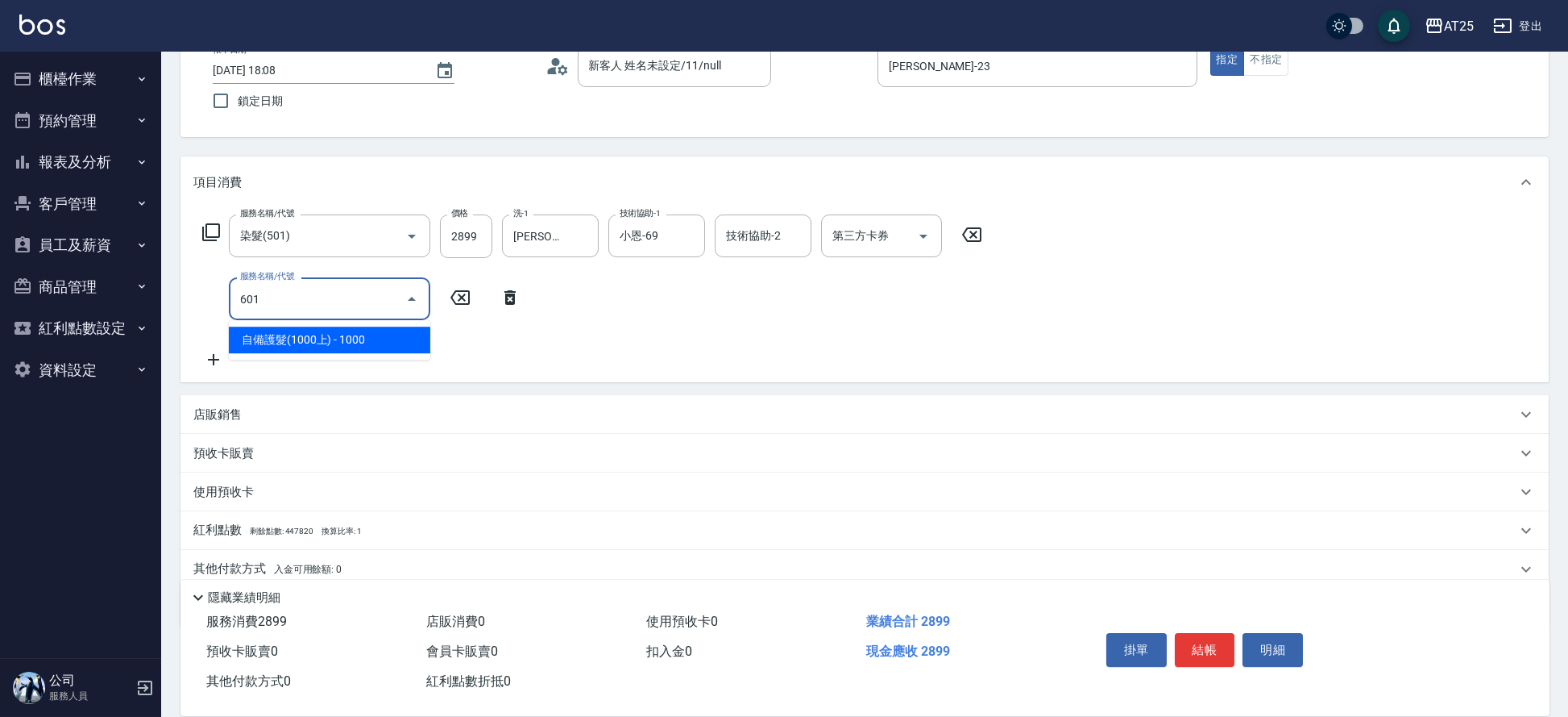
type input "380"
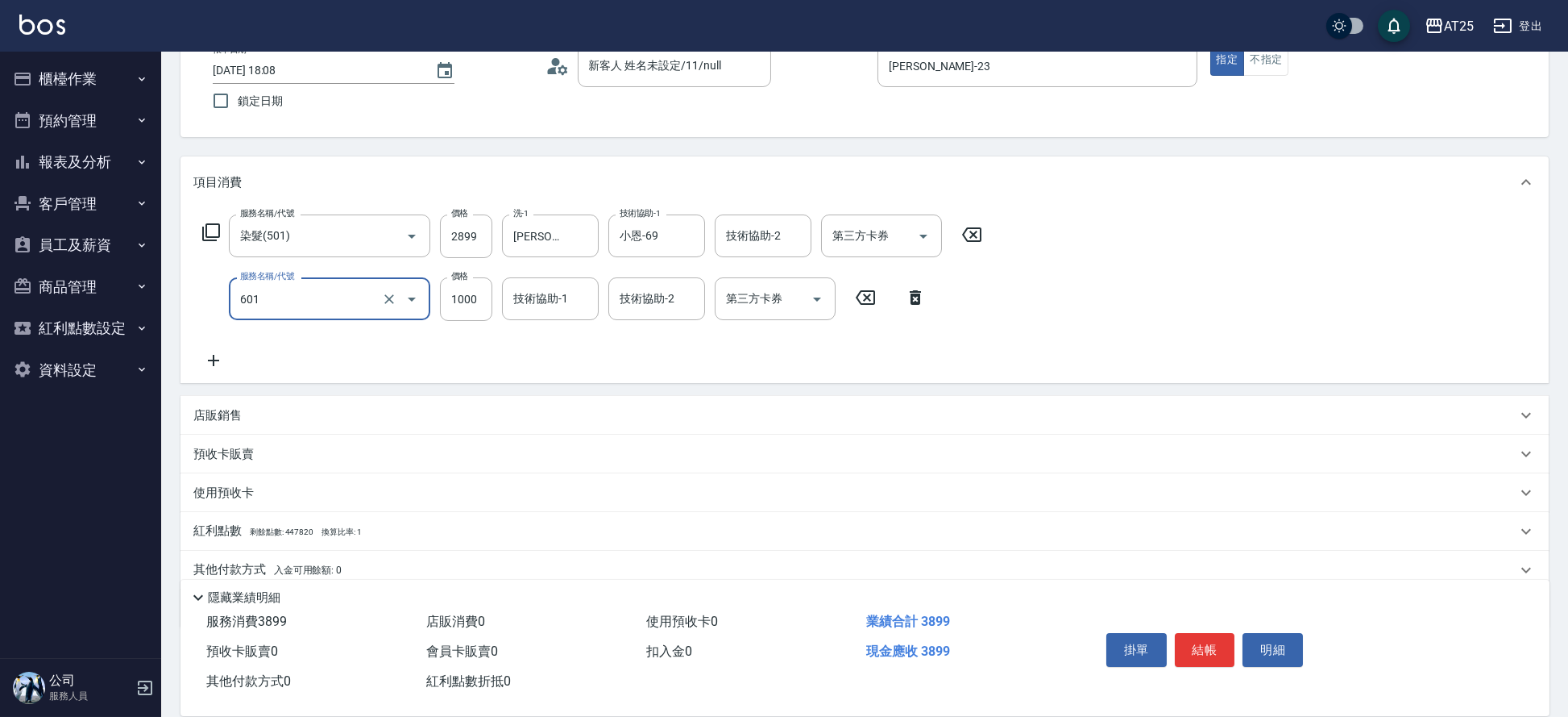
type input "自備護髮(1000上)(601)"
type input "290"
type input "27"
type input "310"
type input "270"
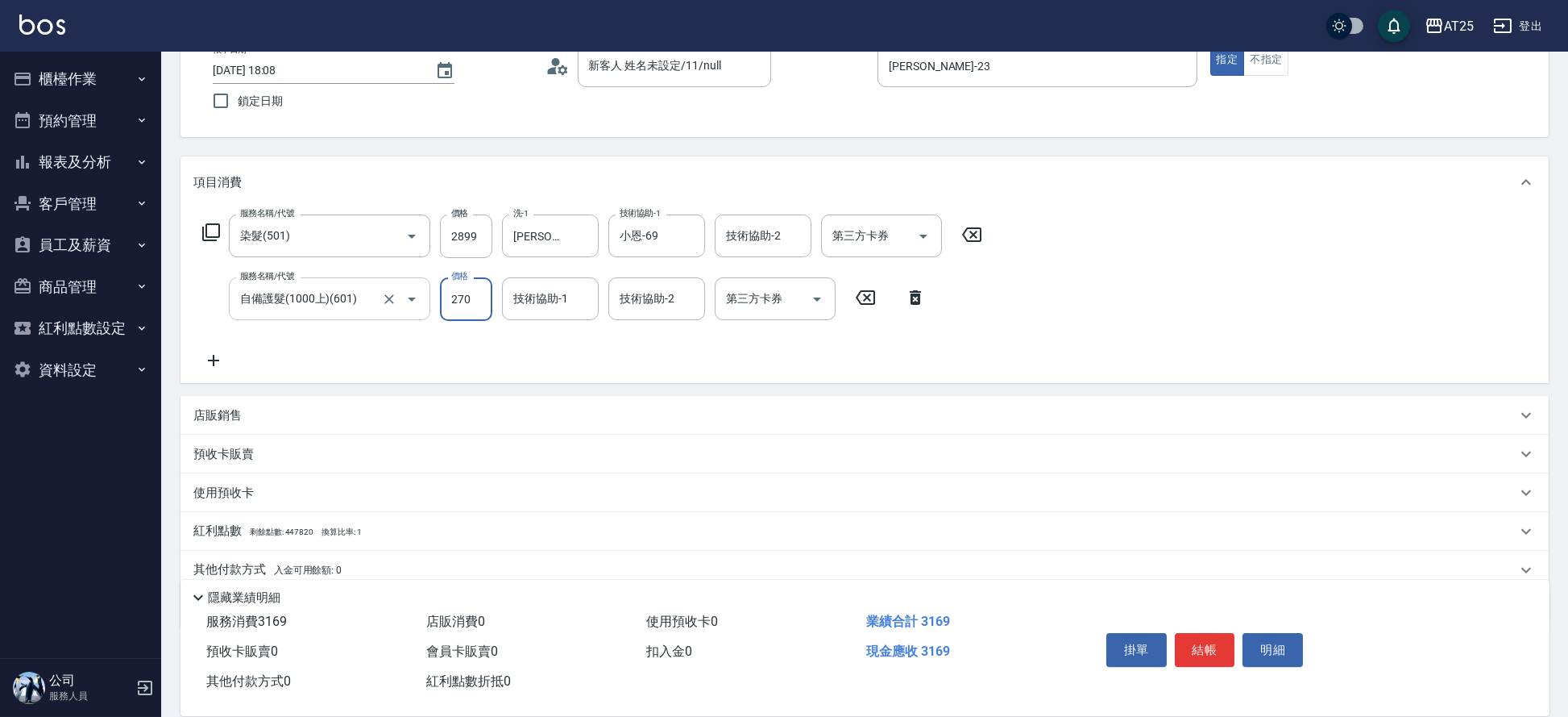
type input "550"
type input "2700"
type input "游惠文-61"
click at [1203, 639] on button "結帳" at bounding box center [1206, 650] width 61 height 34
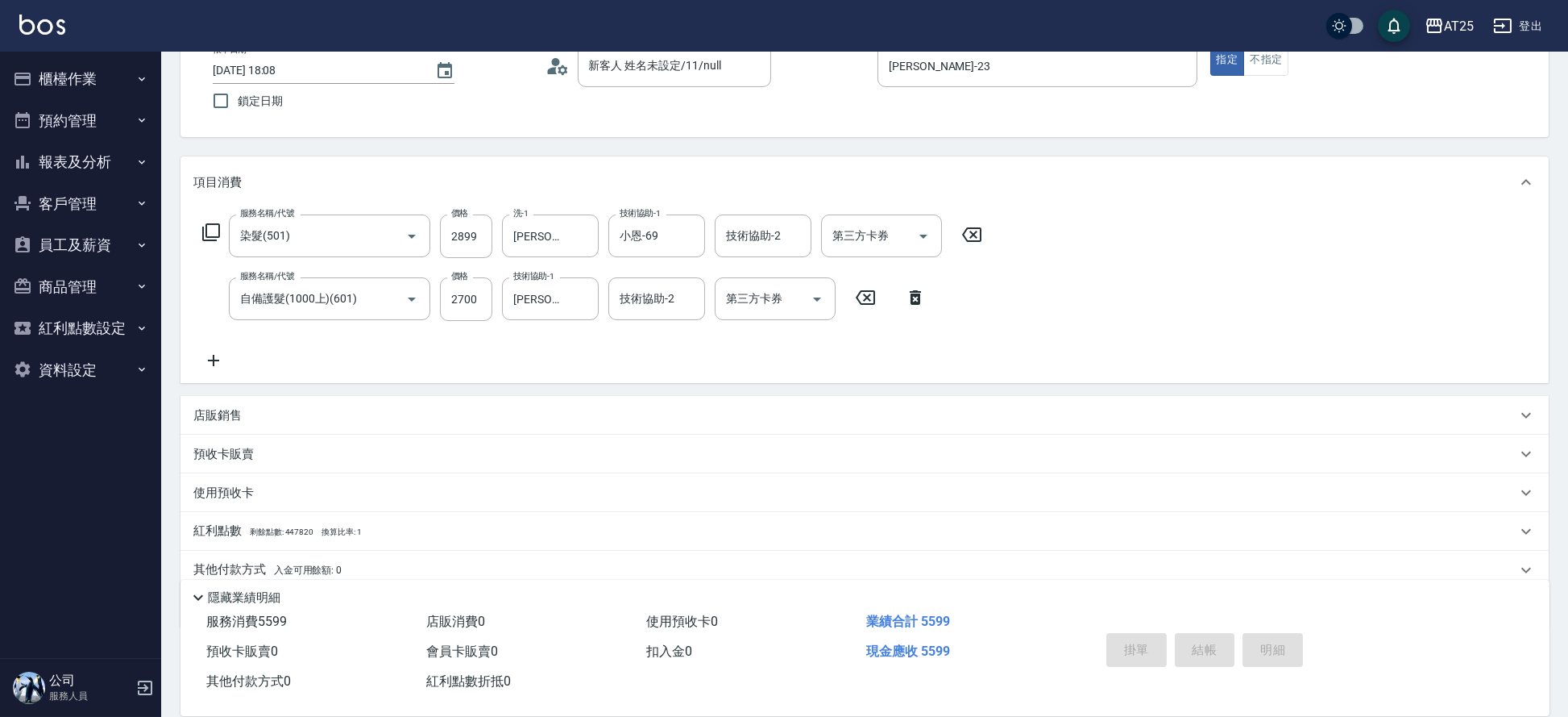
type input "2025/09/05 18:09"
type input "0"
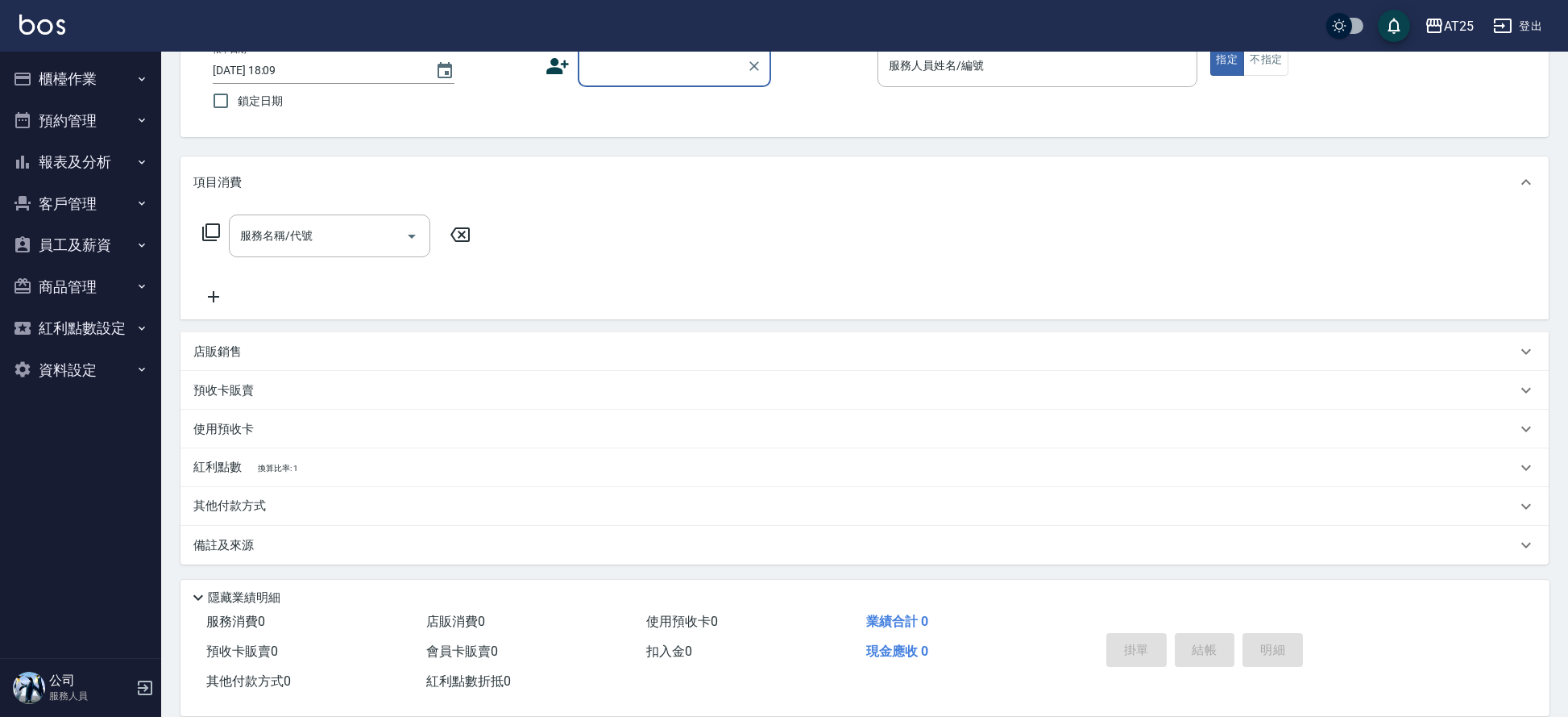
scroll to position [22, 0]
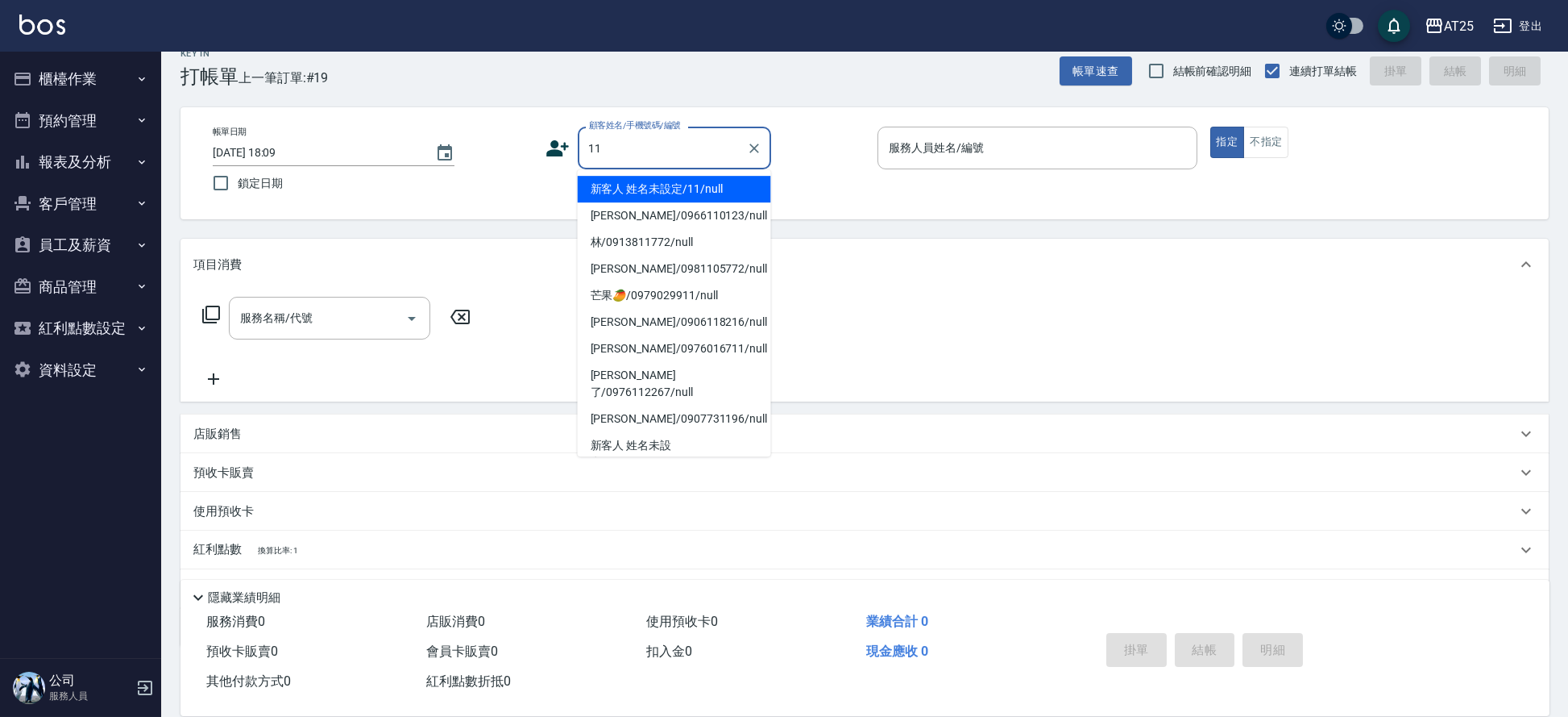
type input "新客人 姓名未設定/11/null"
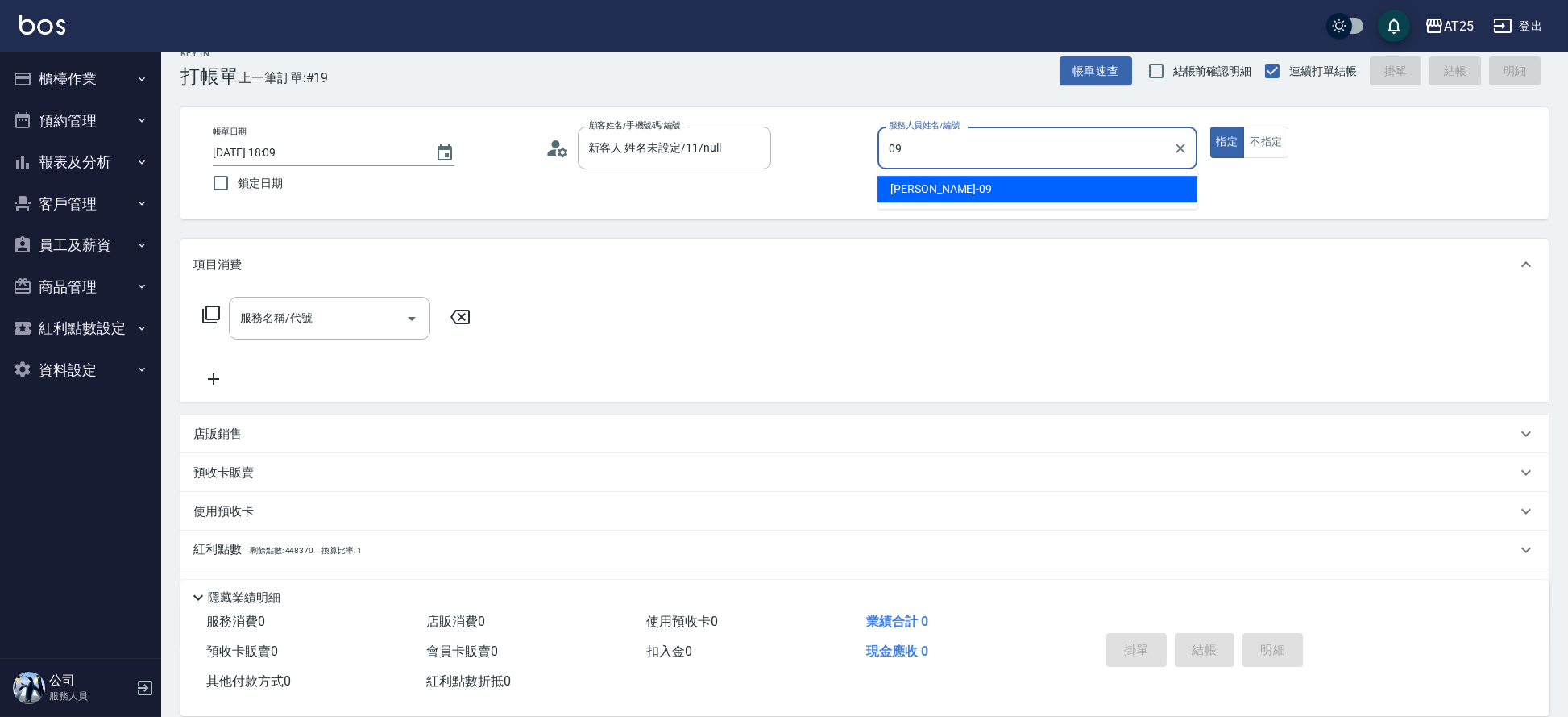
type input "Kevin-09"
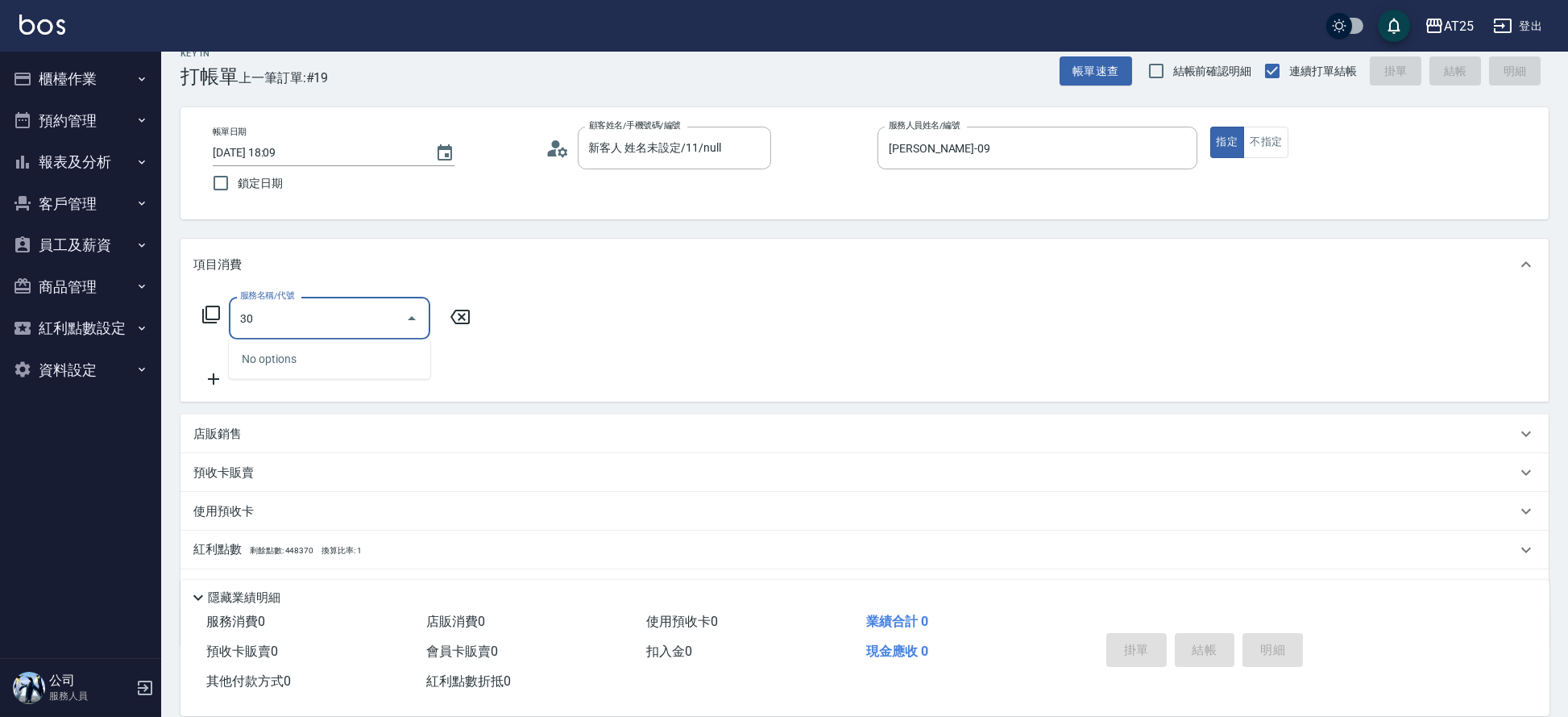
type input "301"
type input "150"
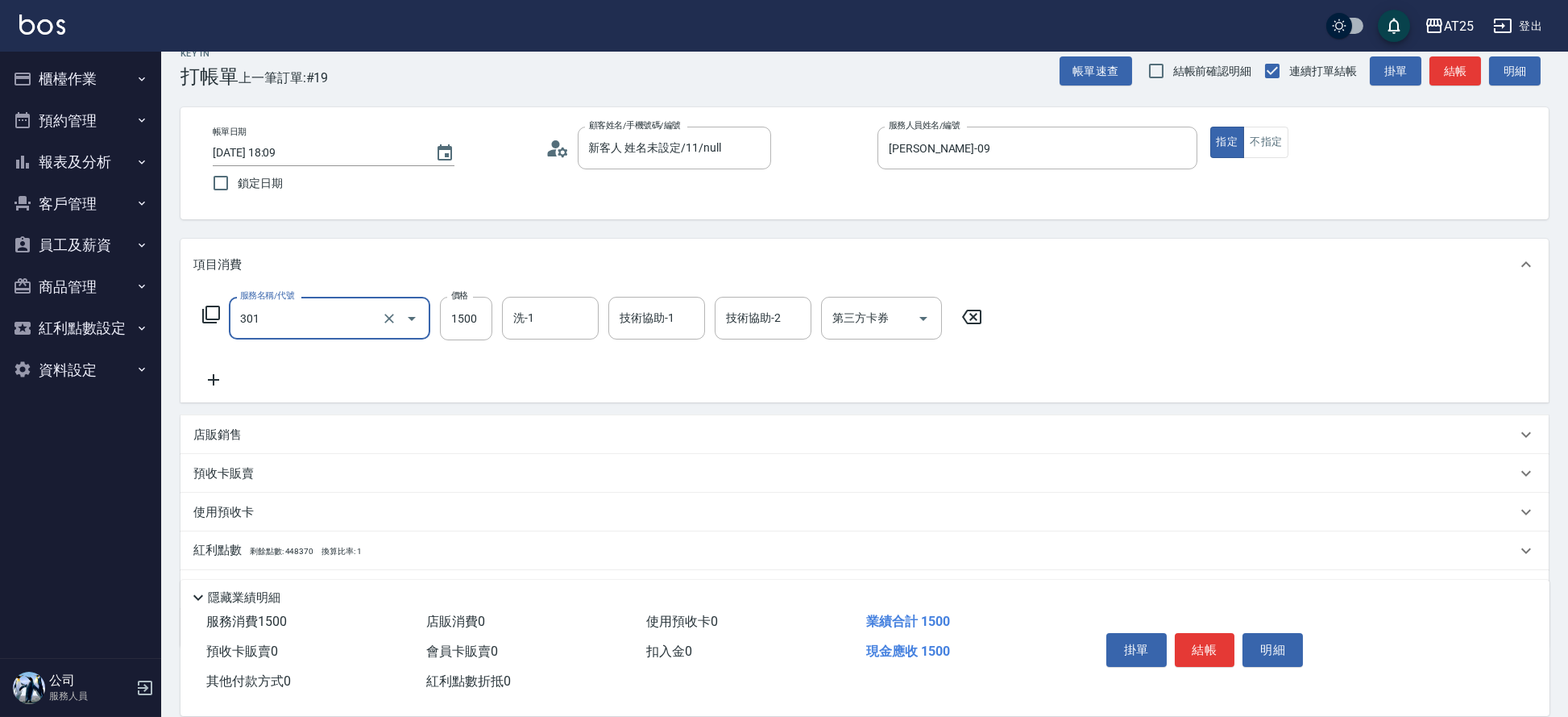
type input "燙髮(301)"
type input "0"
type input "18"
type input "10"
type input "180"
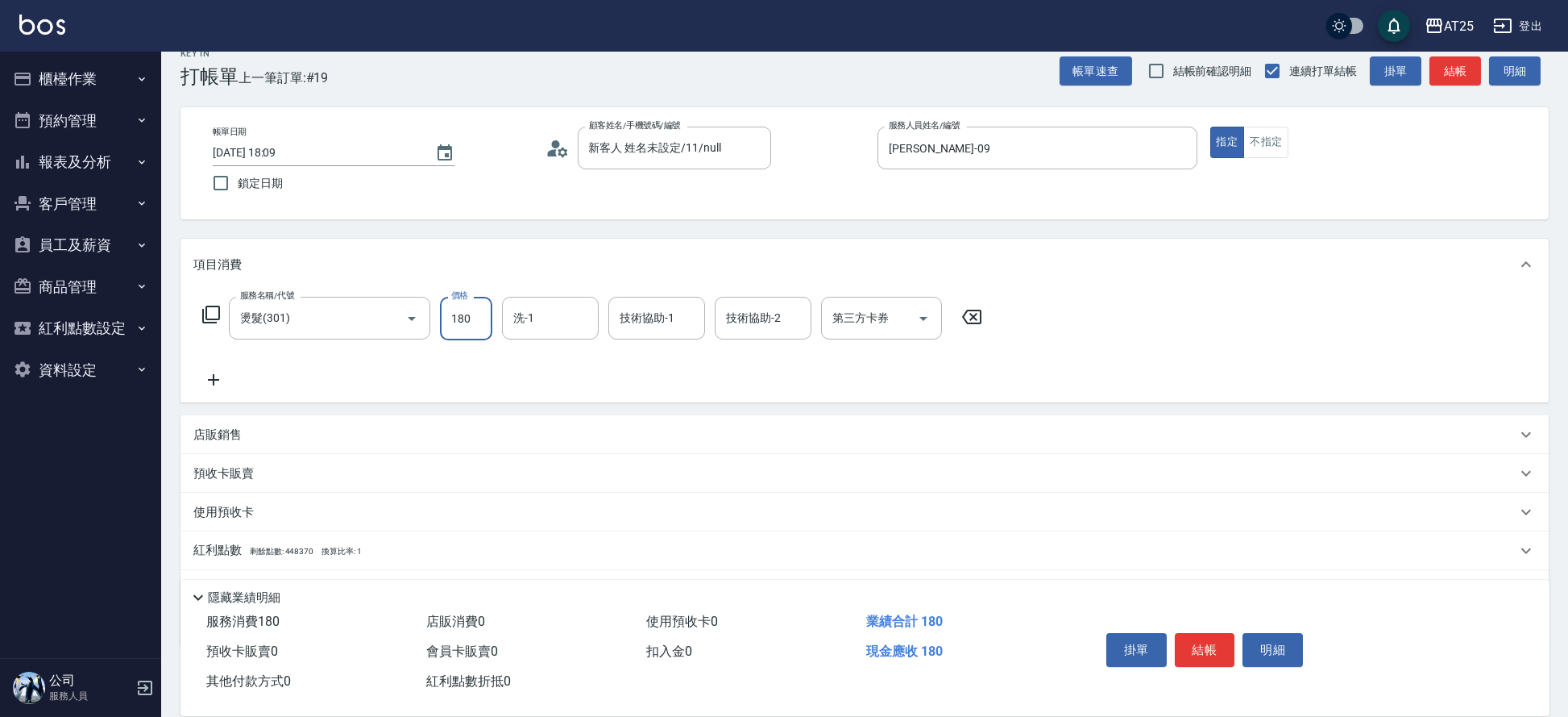
type input "180"
type input "1800"
type input "游惠心-68"
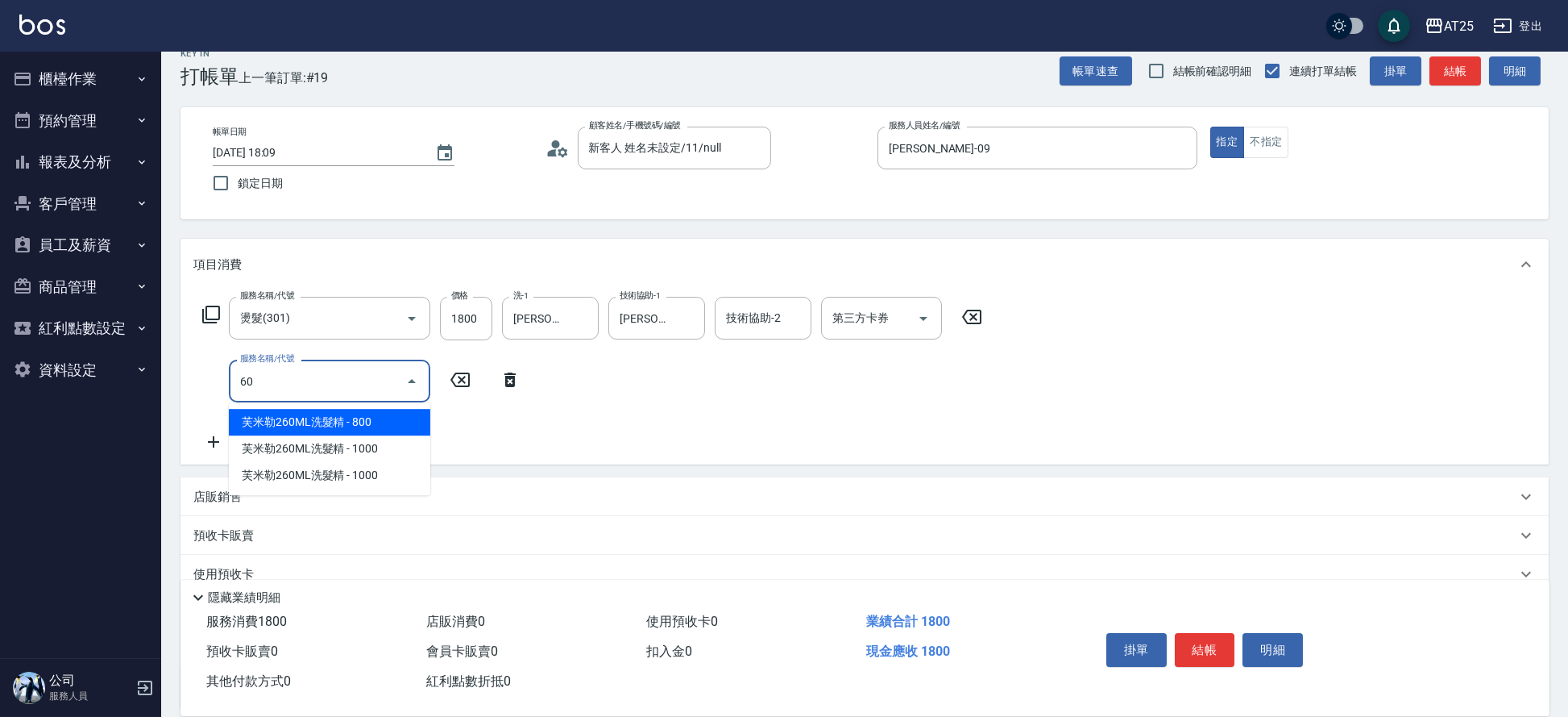
type input "601"
type input "280"
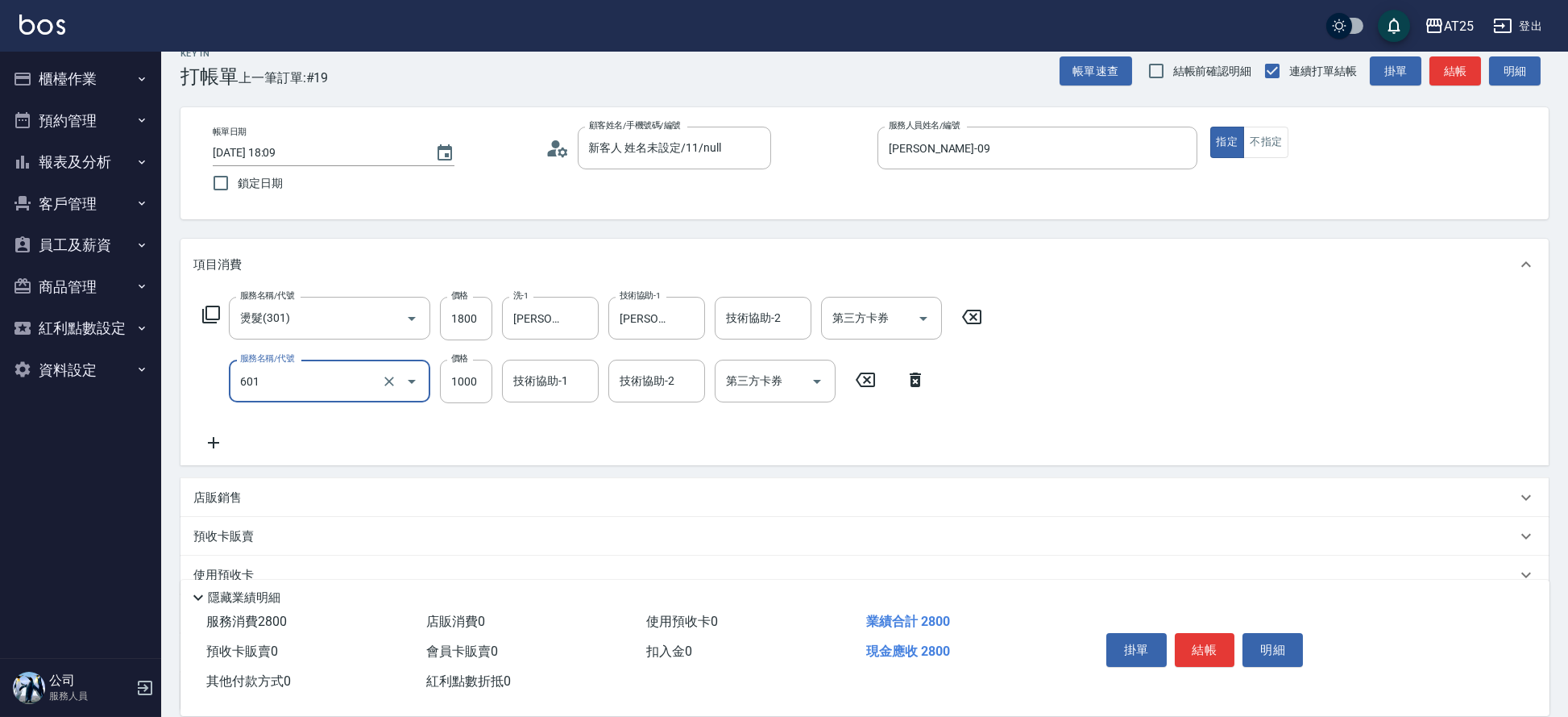
type input "自備護髮(1000上)(601)"
type input "5"
type input "180"
type input "50"
type input "230"
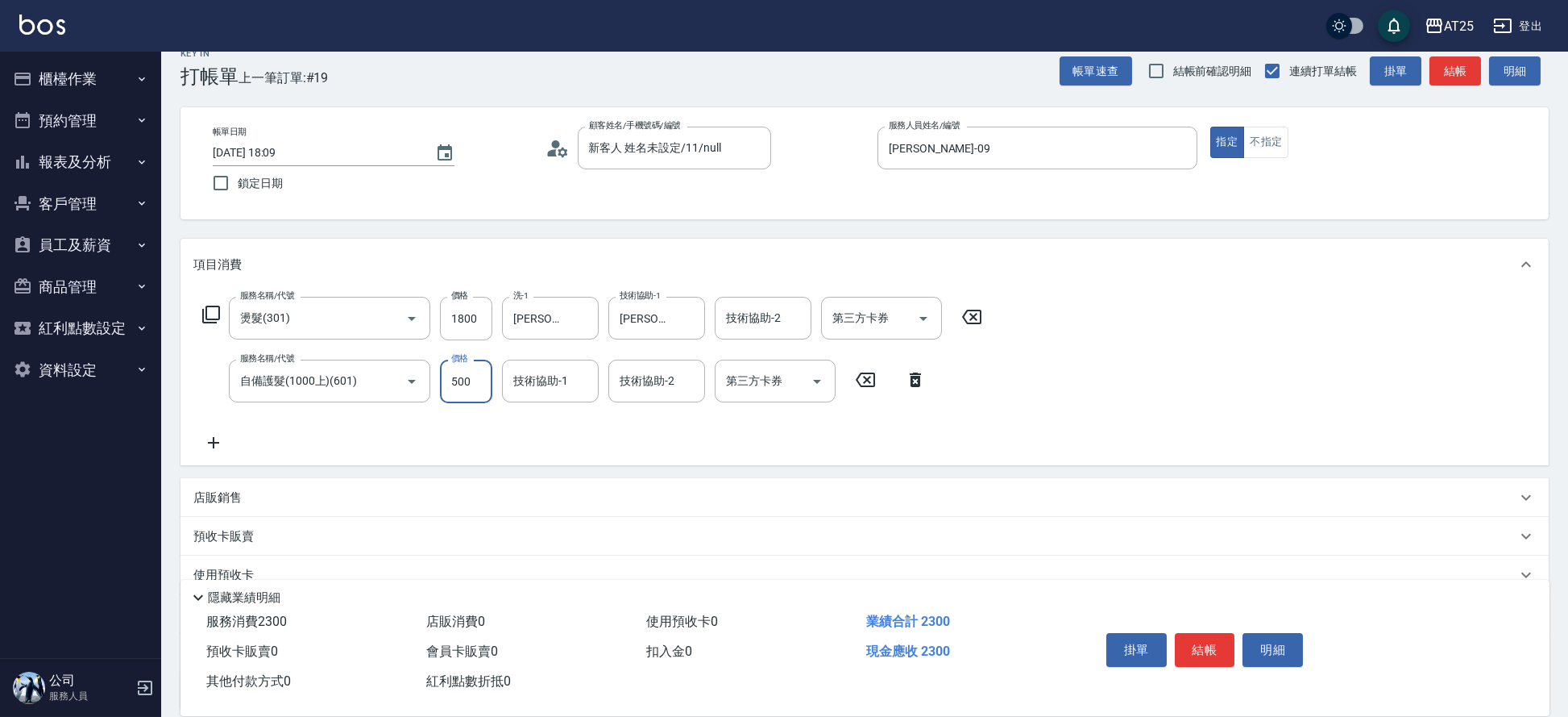
type input "500"
type input "游惠心-68"
click at [1194, 635] on button "結帳" at bounding box center [1206, 650] width 61 height 34
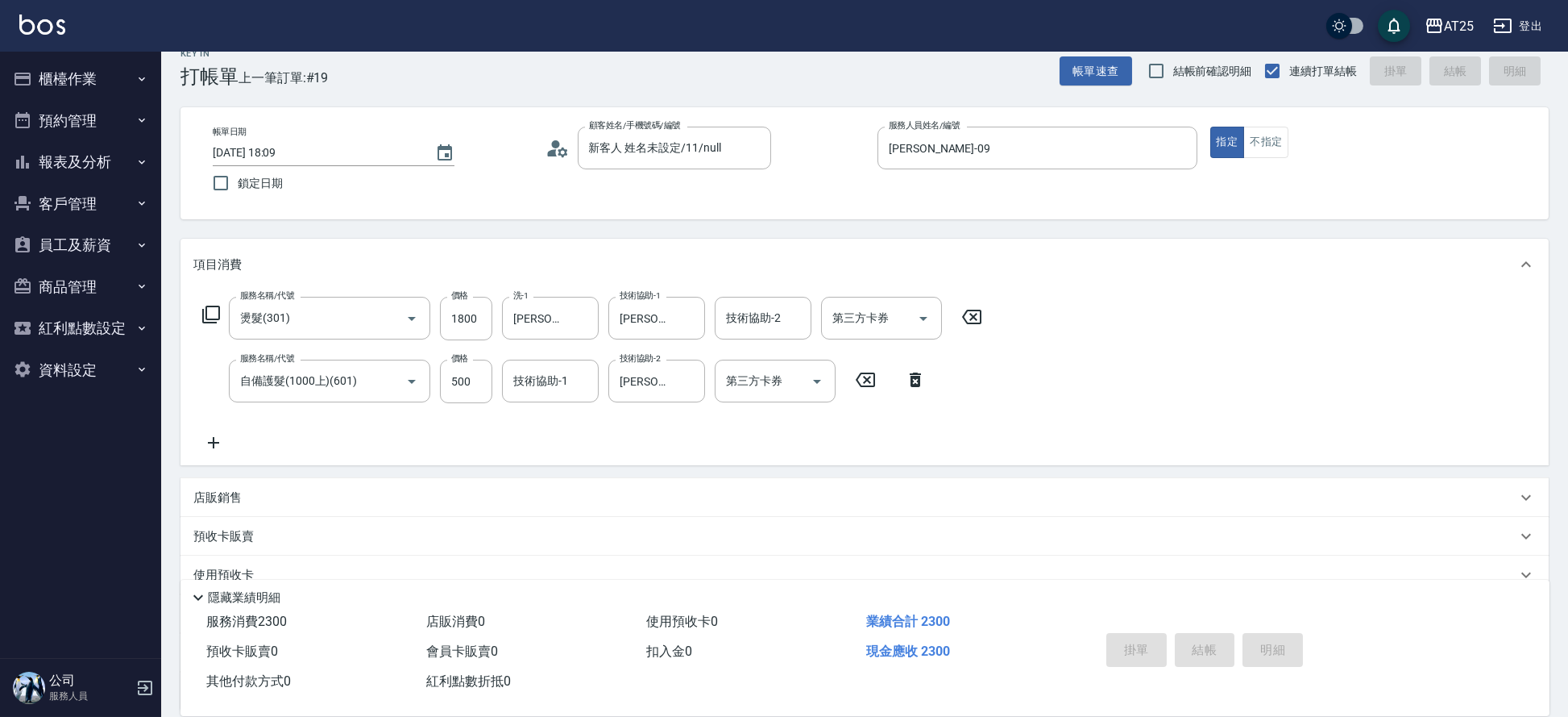
type input "2025/09/05 18:10"
type input "0"
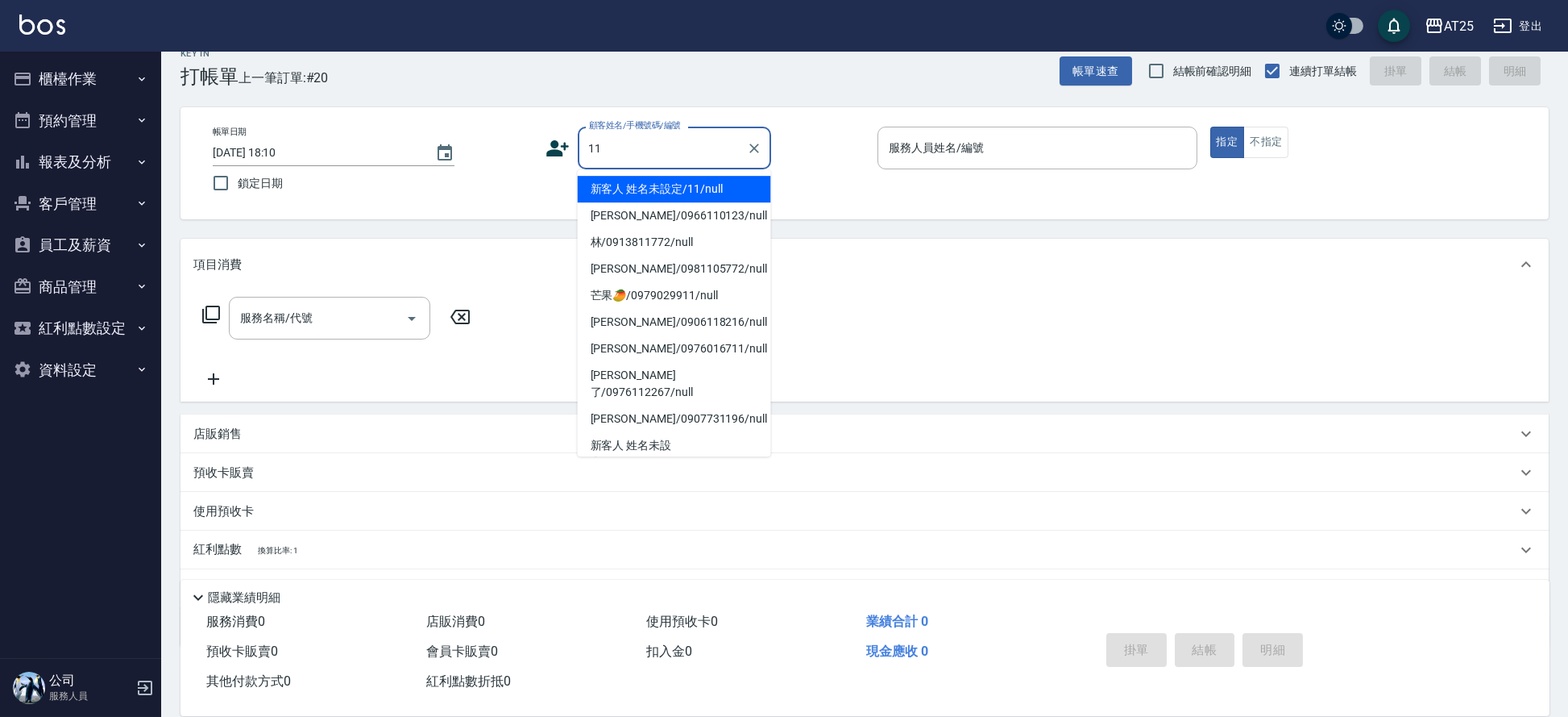
type input "新客人 姓名未設定/11/null"
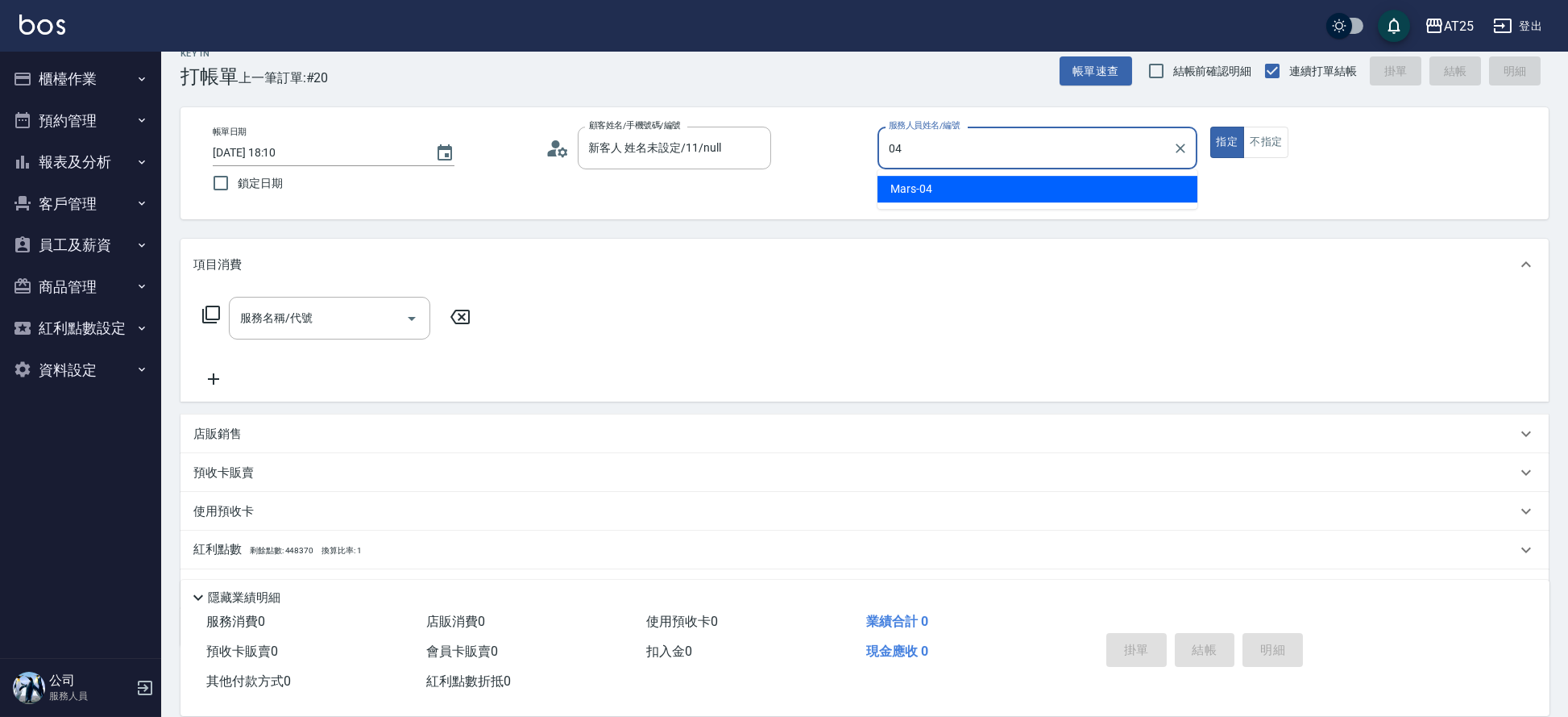
type input "Mars-04"
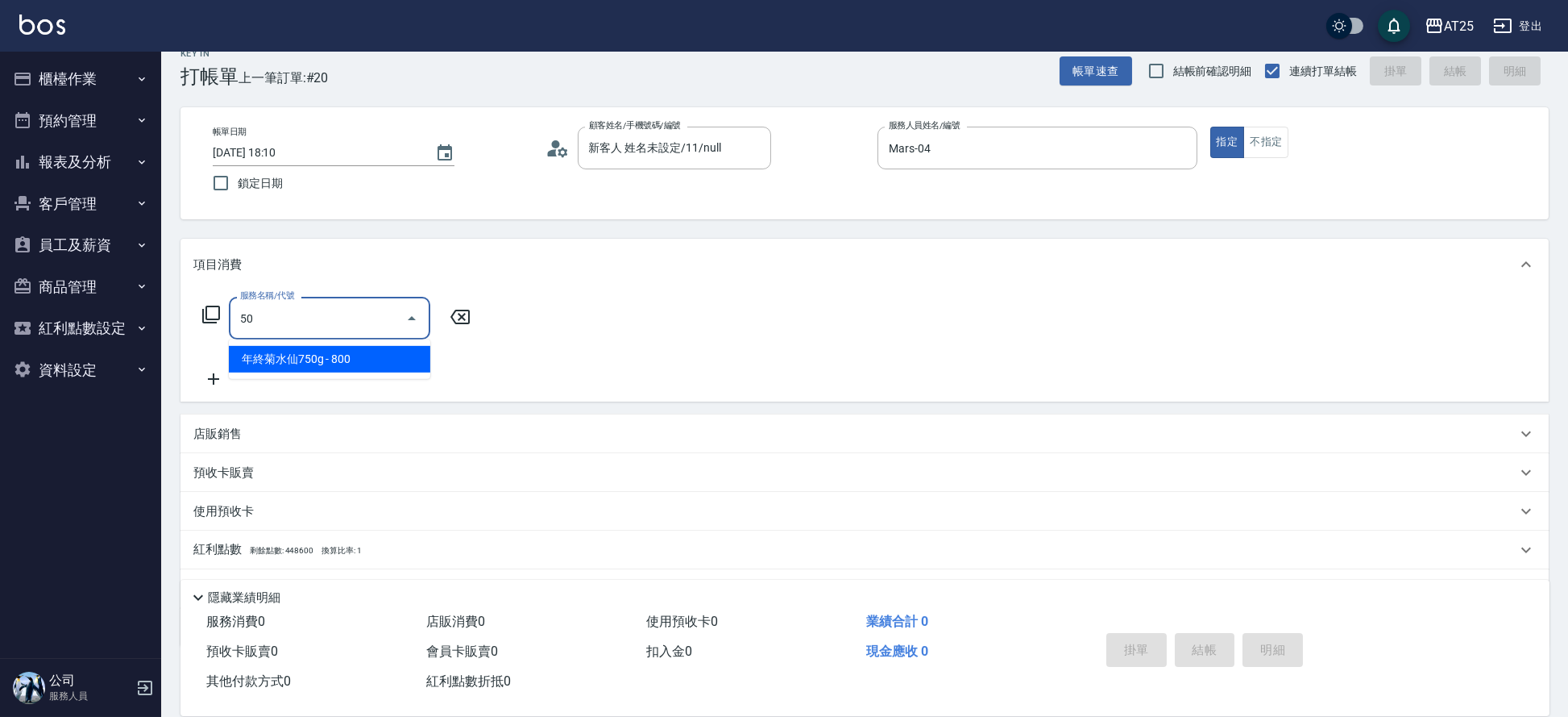
type input "501"
type input "100"
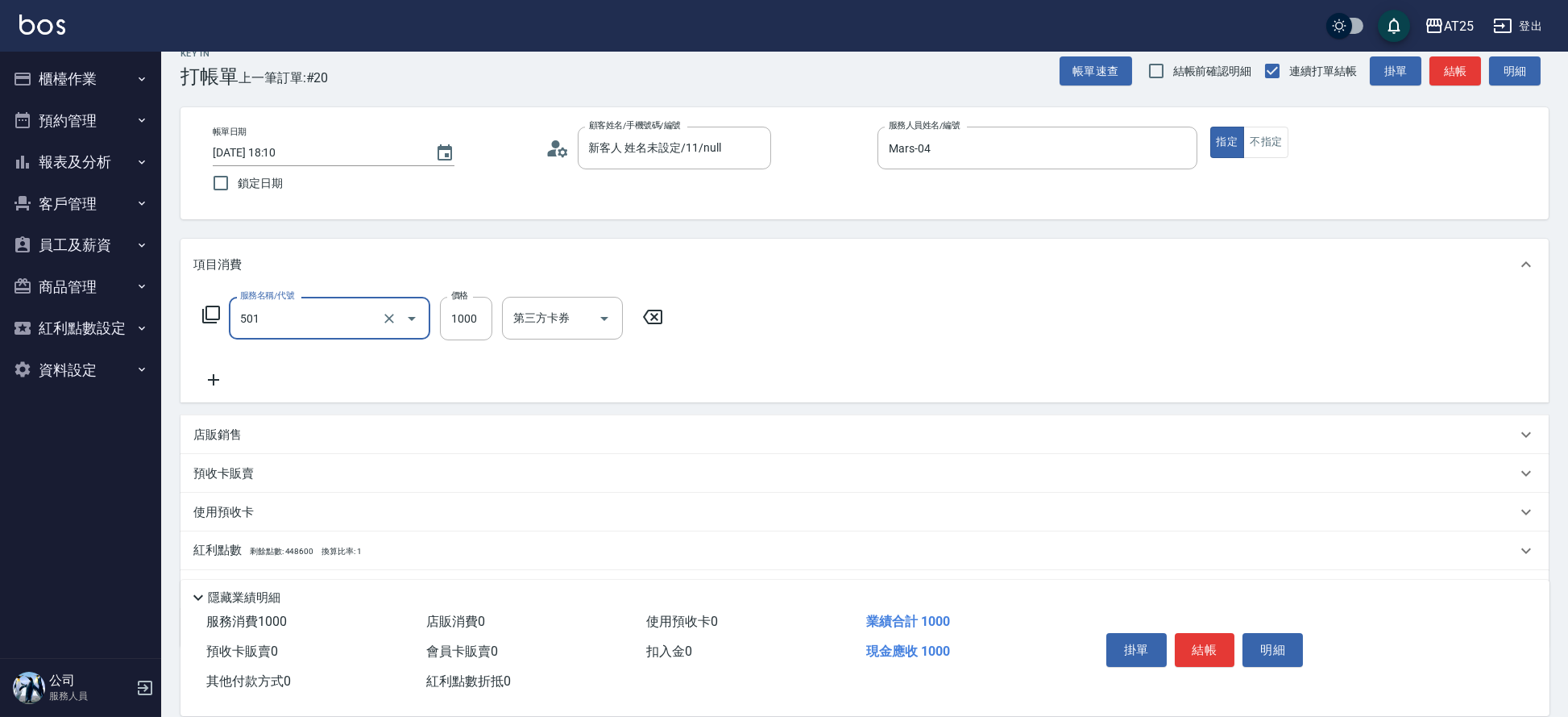
type input "染髮(501)"
type input "0"
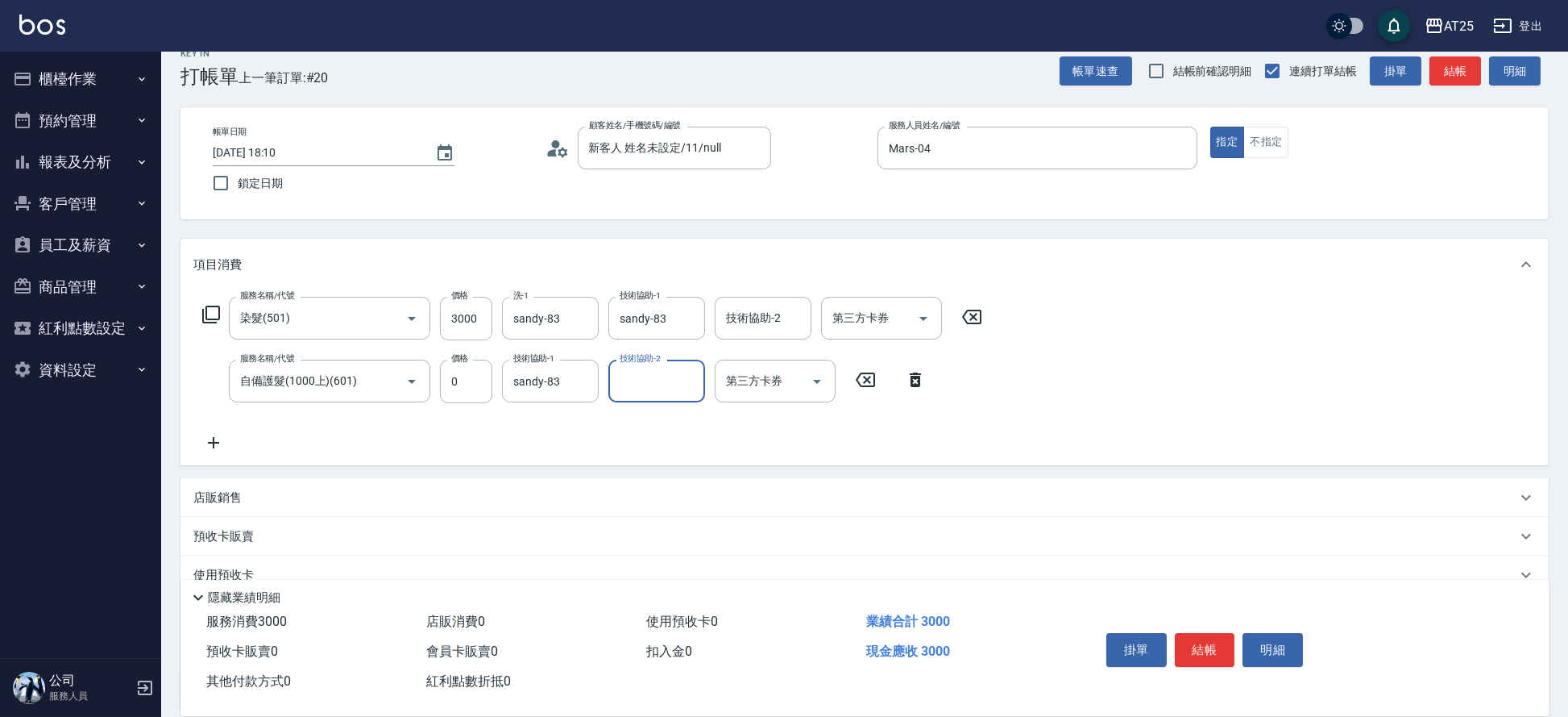
click at [1215, 638] on button "結帳" at bounding box center [1206, 650] width 61 height 34
drag, startPoint x: 1561, startPoint y: 353, endPoint x: 1574, endPoint y: 423, distance: 71.2
click at [1568, 443] on html "AT25 登出 櫃檯作業 打帳單 帳單列表 掛單列表 現金收支登錄 高階收支登錄 材料自購登錄 每日結帳 排班表 現場電腦打卡 預約管理 預約管理 單日預約紀…" at bounding box center [784, 421] width 1568 height 886
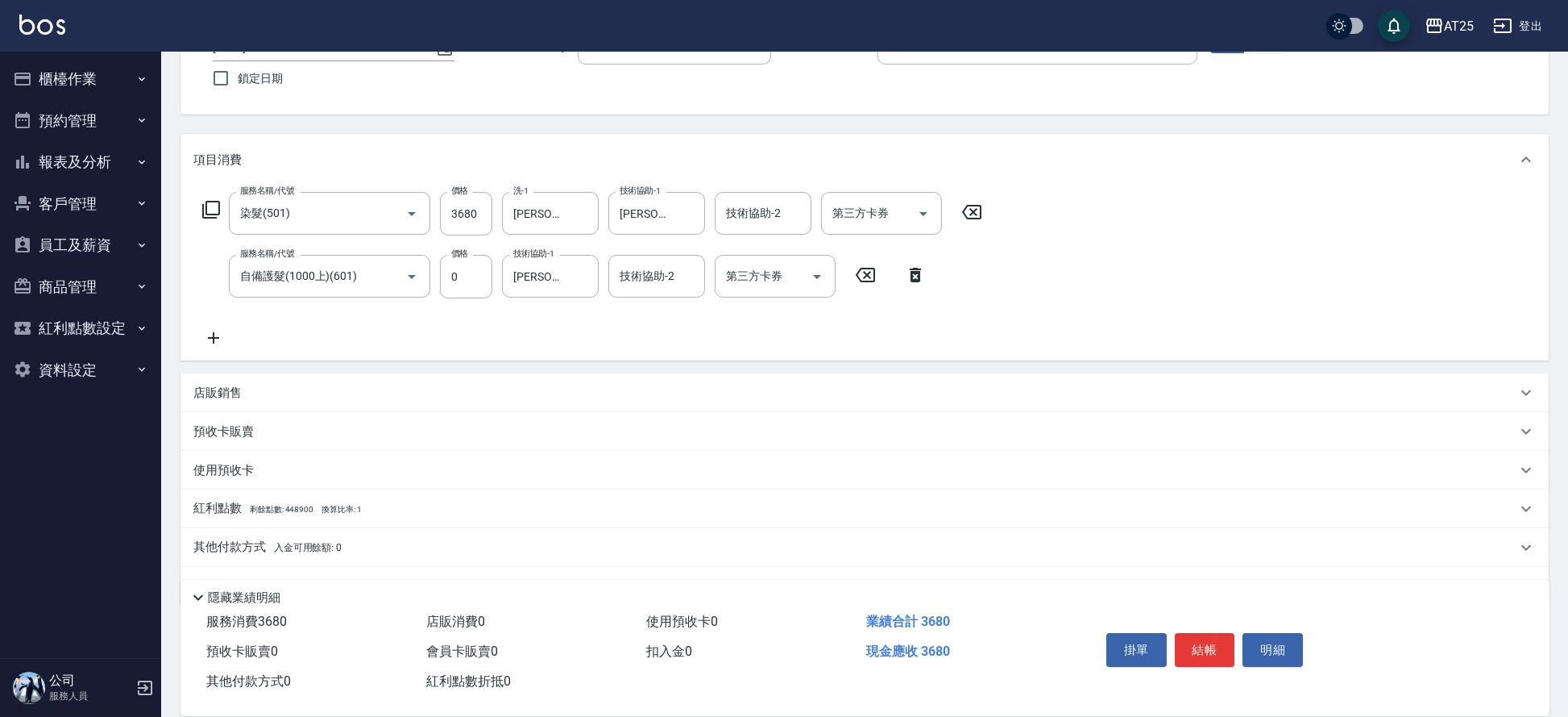
scroll to position [169, 0]
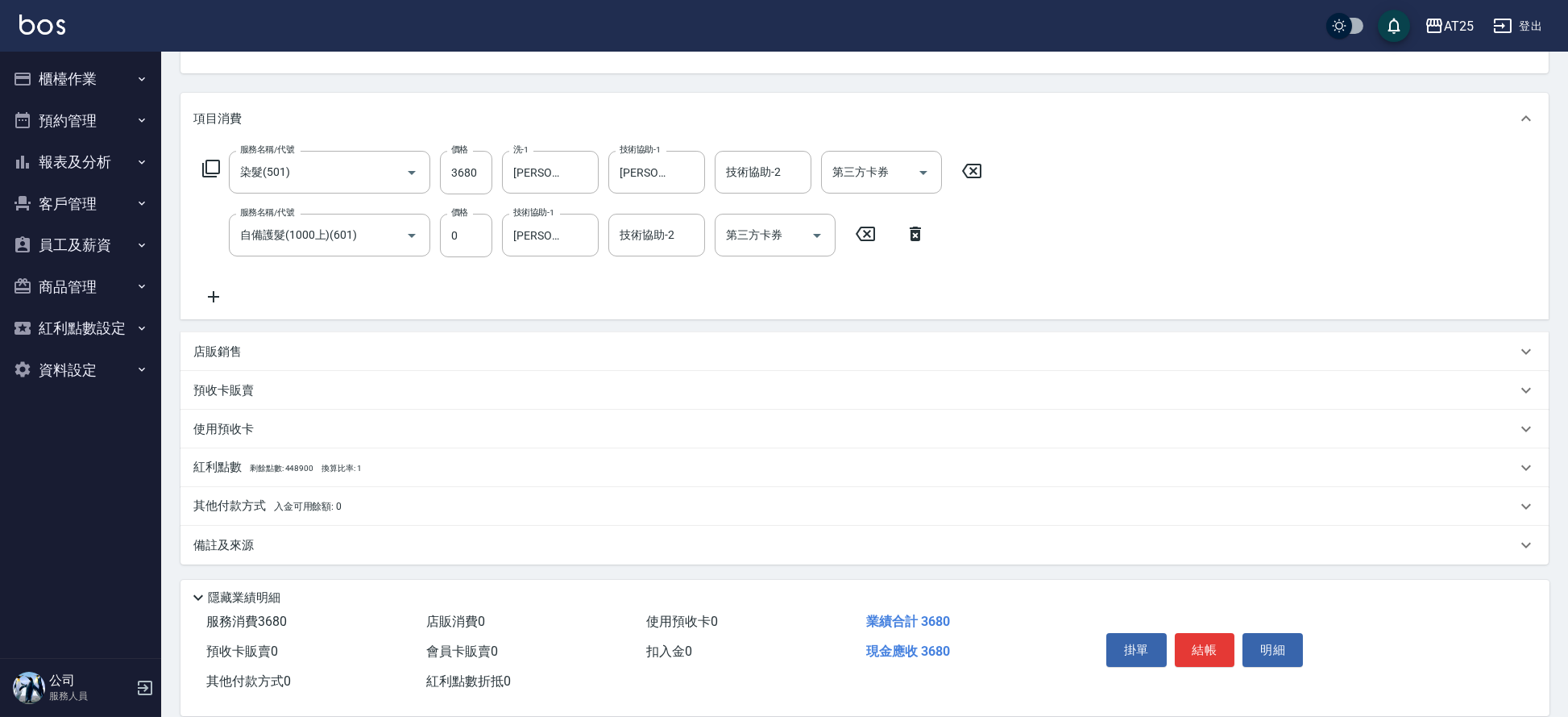
click at [431, 508] on div "其他付款方式 入金可用餘額: 0" at bounding box center [855, 506] width 1324 height 18
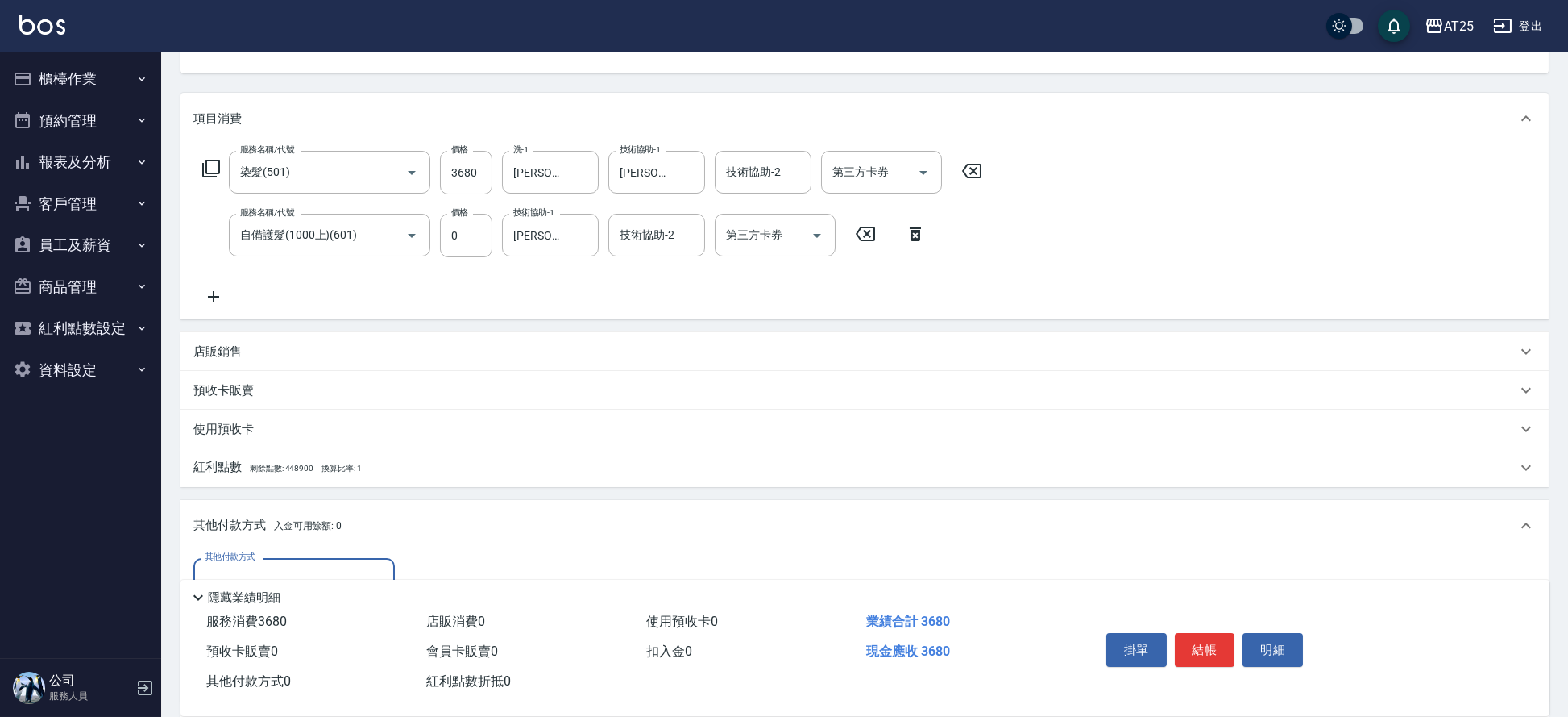
scroll to position [0, 0]
click at [295, 565] on input "其他付款方式" at bounding box center [294, 579] width 187 height 29
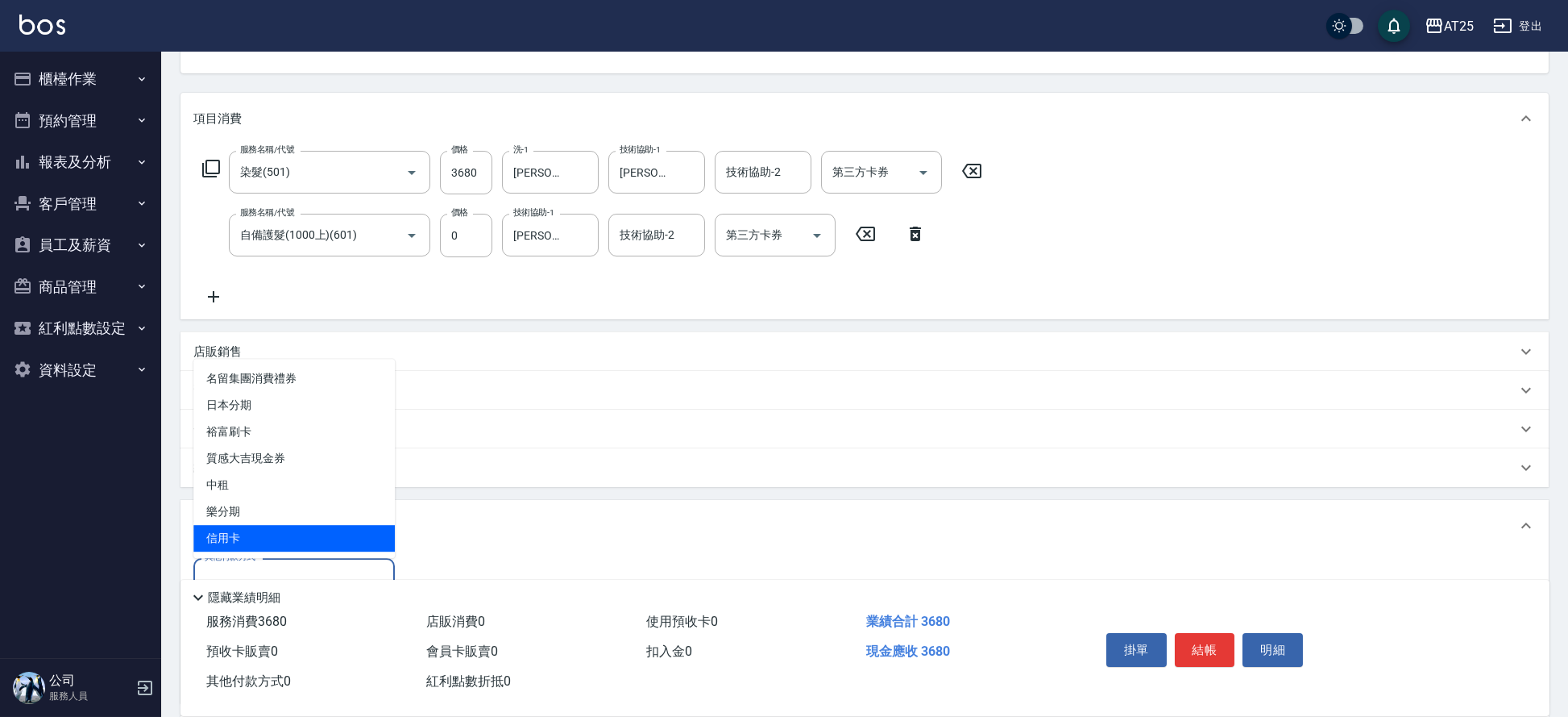
click at [219, 535] on span "信用卡" at bounding box center [294, 538] width 201 height 27
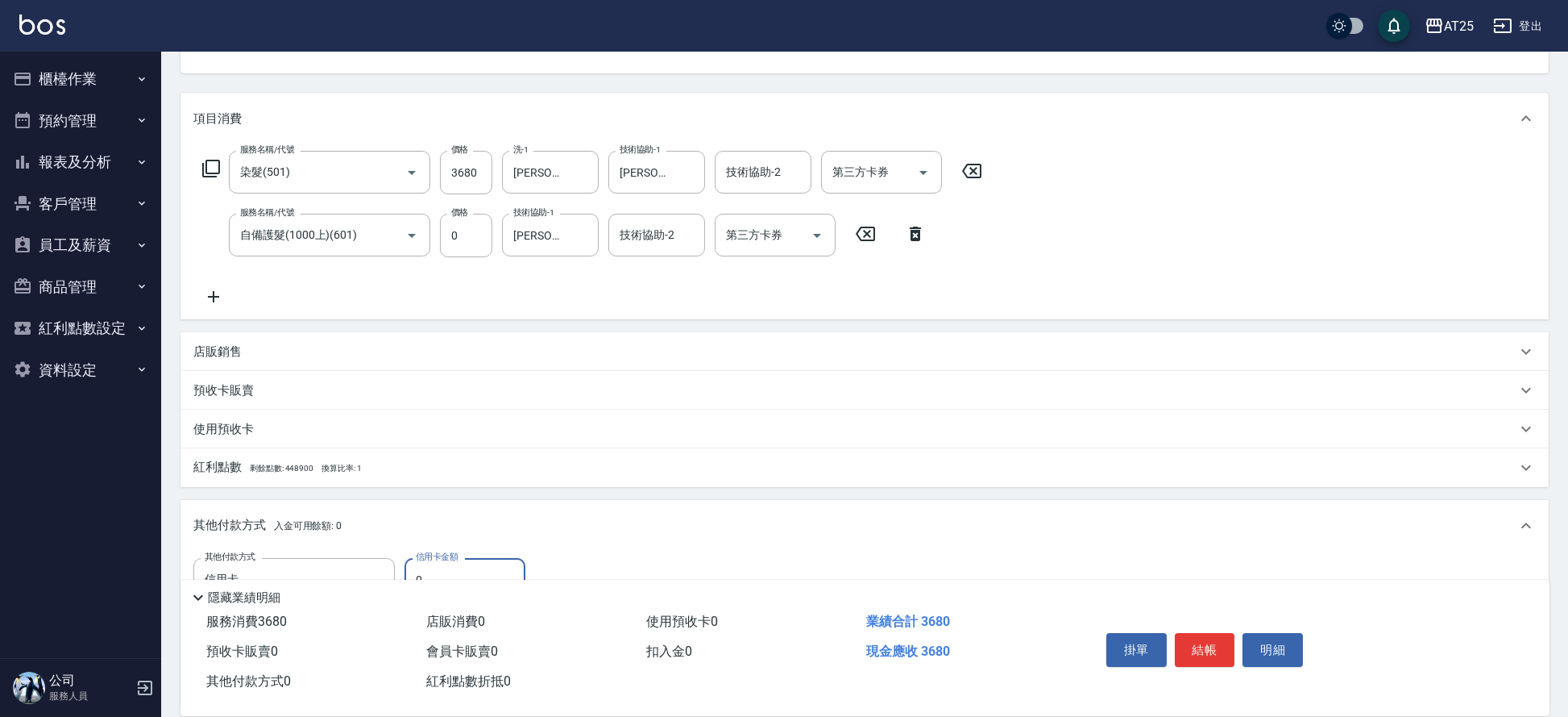
click at [444, 567] on input "0" at bounding box center [465, 580] width 121 height 43
click at [1211, 639] on button "結帳" at bounding box center [1206, 650] width 61 height 34
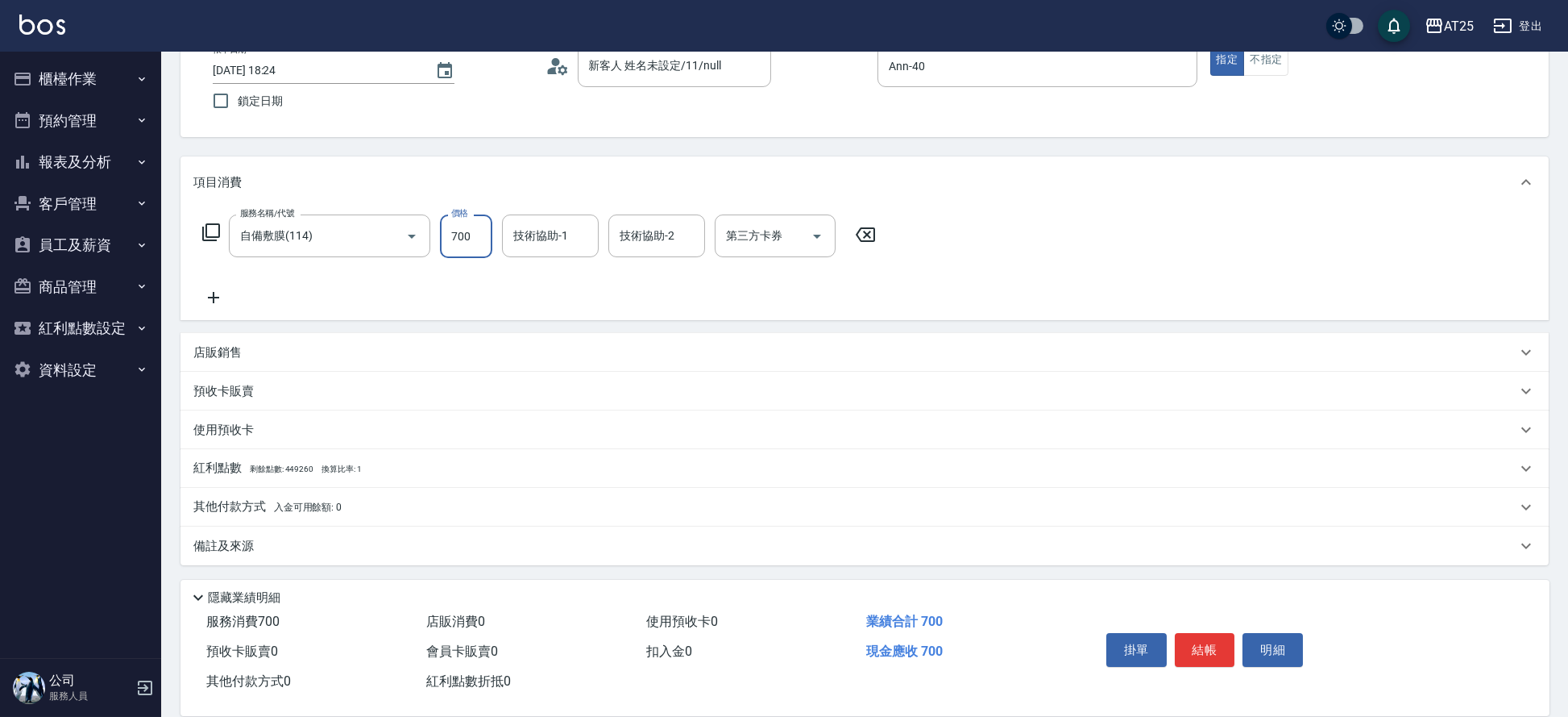
scroll to position [105, 0]
click at [323, 526] on div "備註及來源" at bounding box center [864, 545] width 1368 height 39
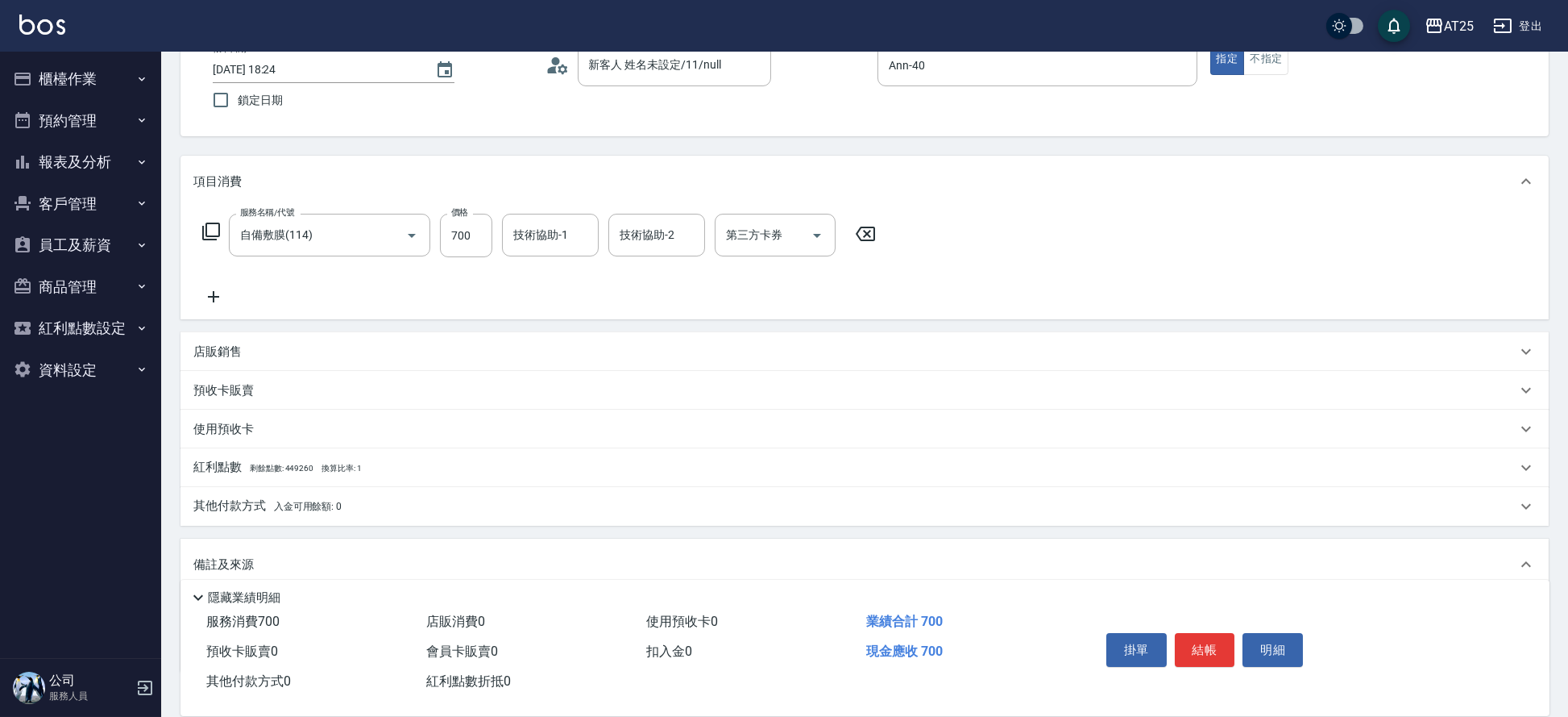
click at [339, 508] on span "入金可用餘額: 0" at bounding box center [308, 507] width 68 height 11
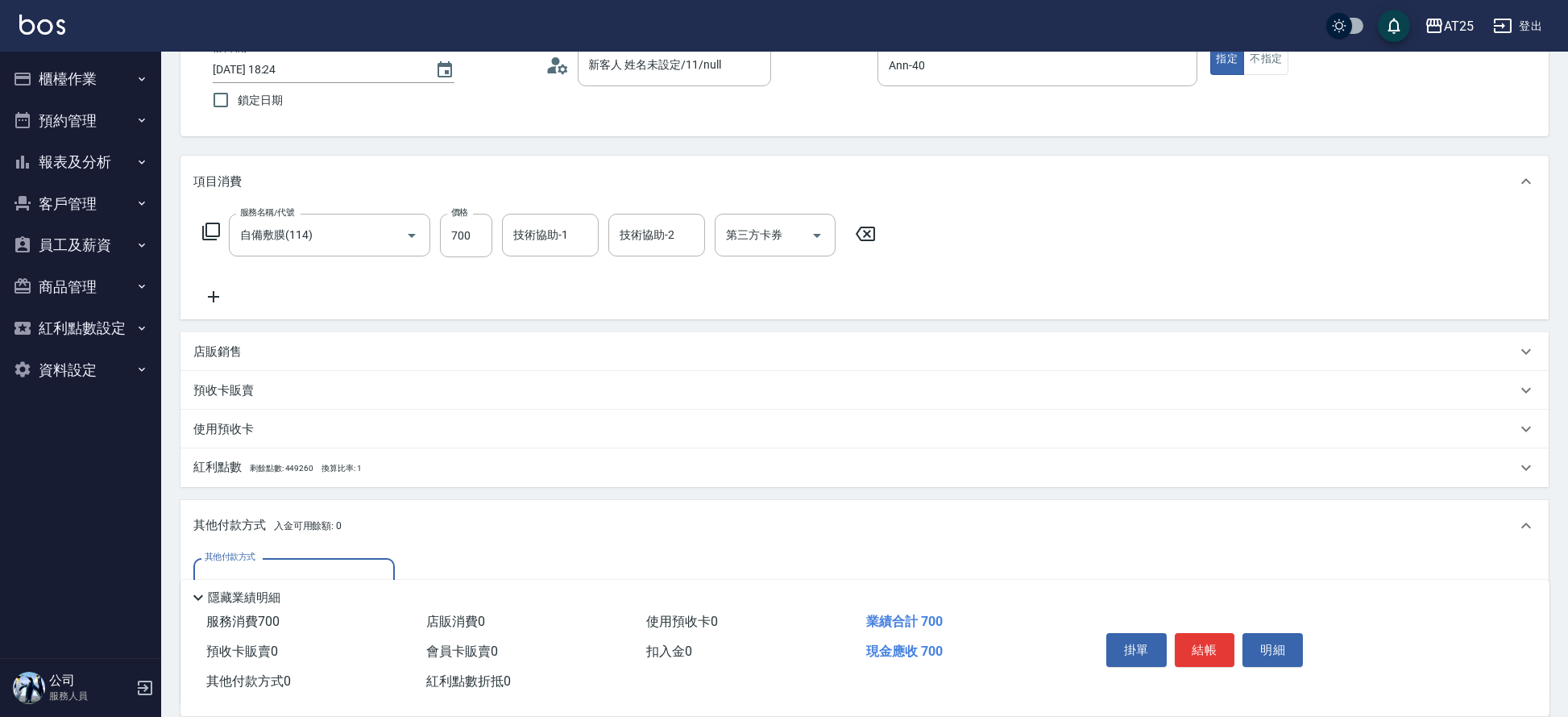
scroll to position [0, 0]
click at [308, 565] on input "其他付款方式" at bounding box center [294, 579] width 187 height 29
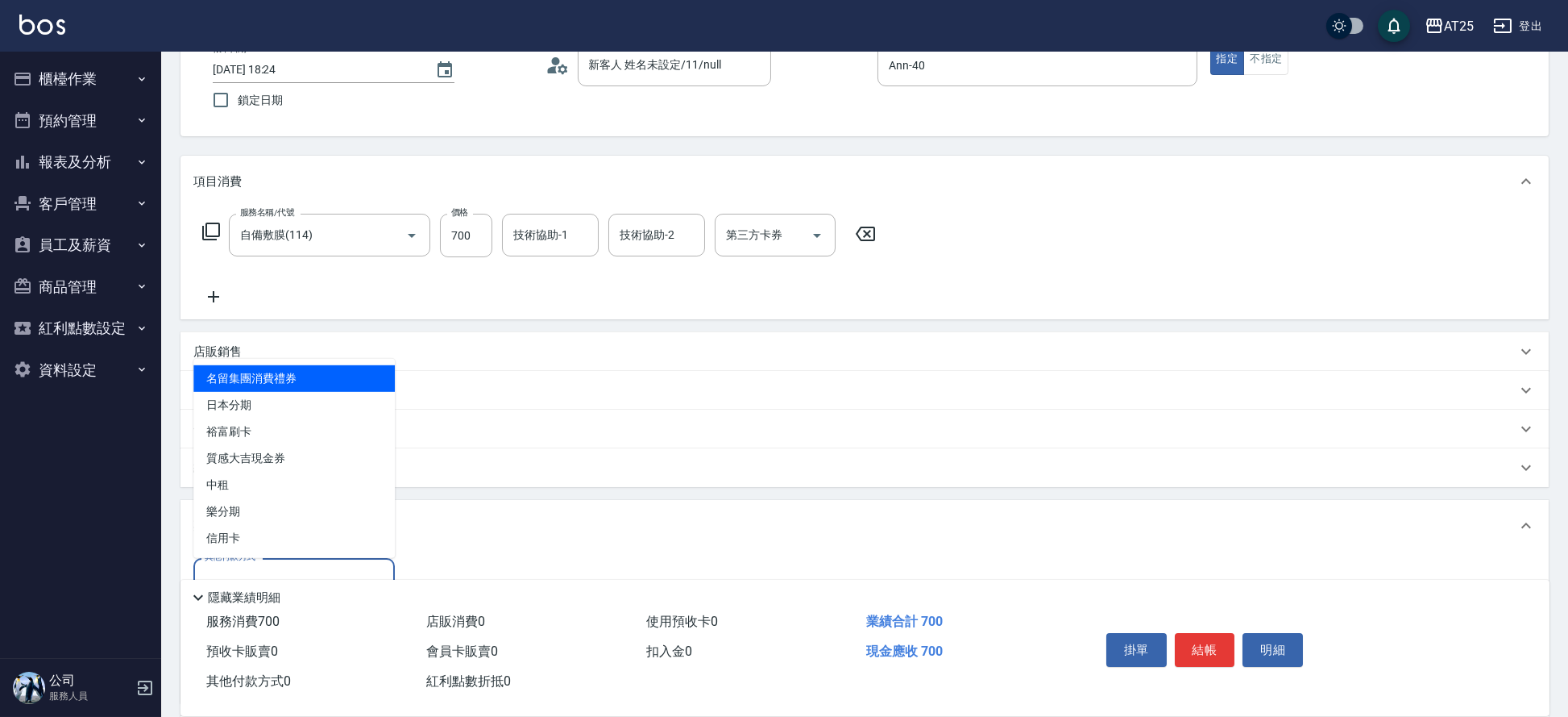
click at [308, 565] on input "其他付款方式" at bounding box center [294, 579] width 187 height 29
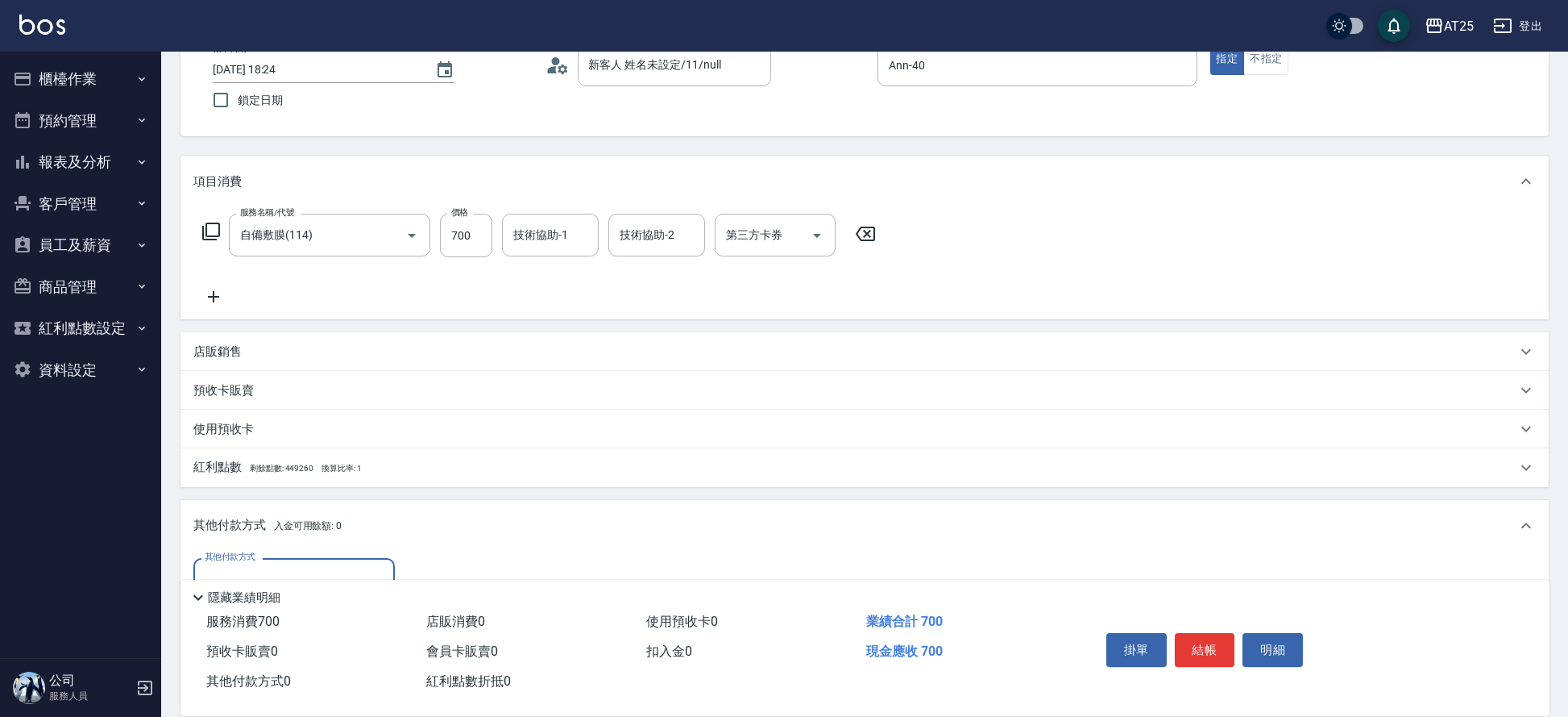
click at [308, 565] on input "其他付款方式" at bounding box center [294, 579] width 187 height 29
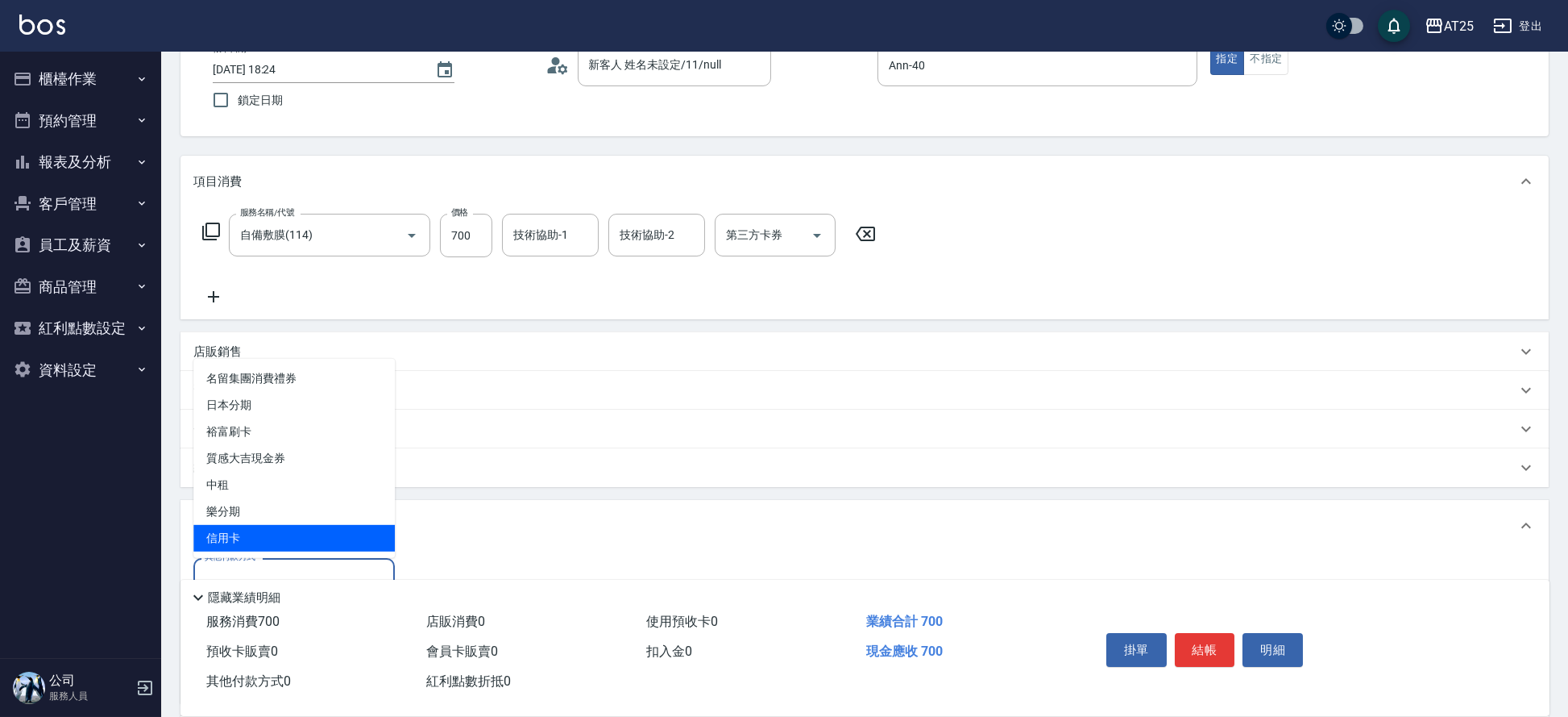
click at [302, 551] on span "信用卡" at bounding box center [294, 538] width 201 height 27
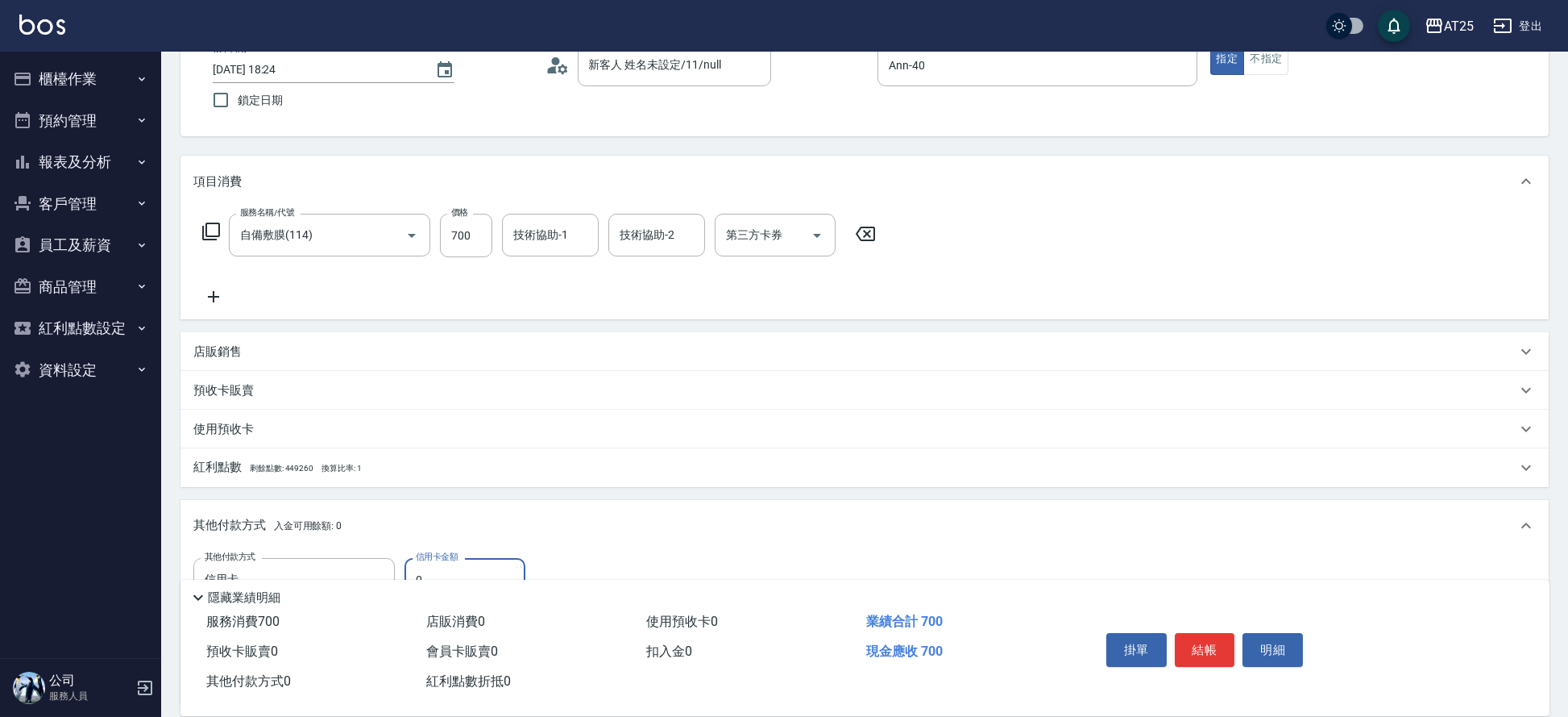
click at [468, 580] on div "隱藏業績明細" at bounding box center [865, 593] width 1369 height 28
click at [469, 571] on input "0" at bounding box center [465, 580] width 121 height 43
click at [1203, 641] on button "結帳" at bounding box center [1206, 650] width 61 height 34
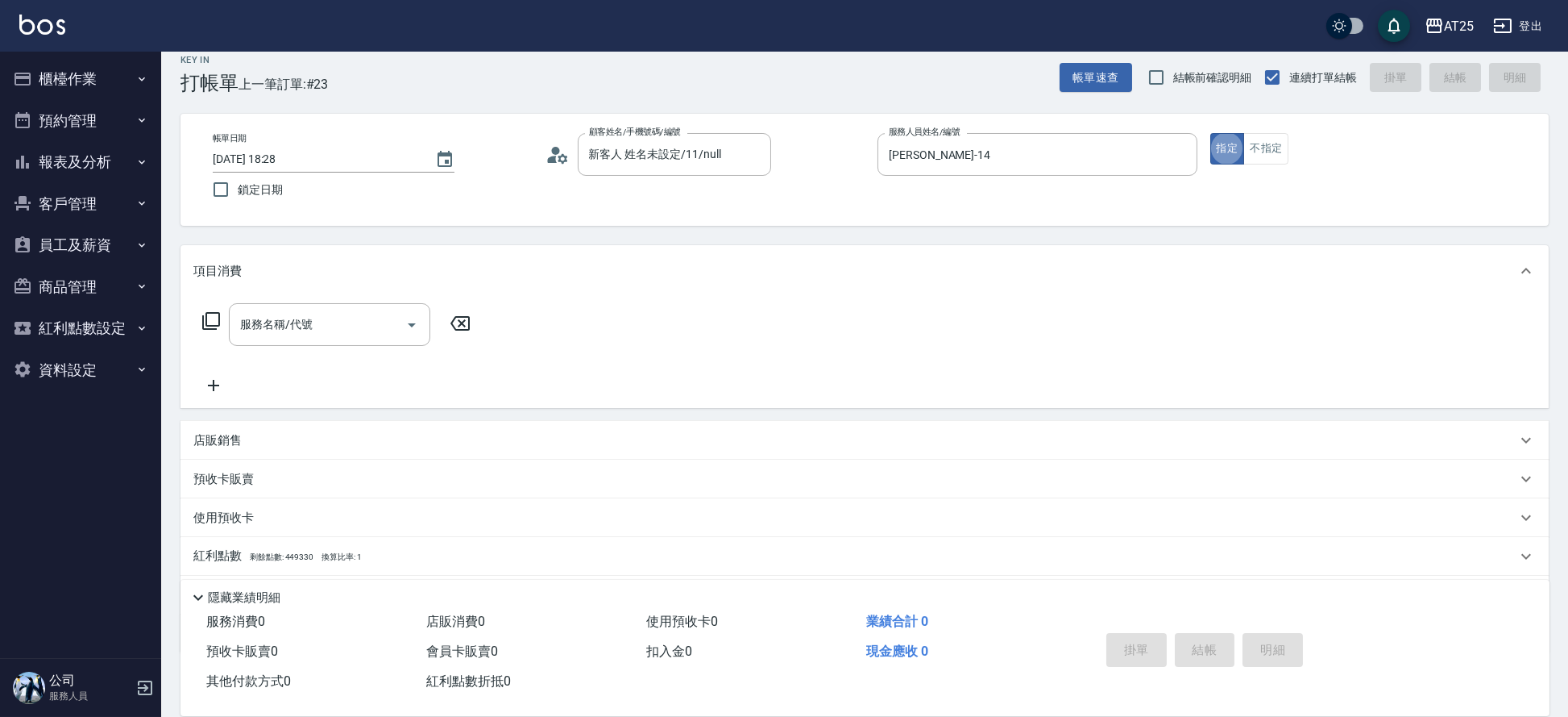
scroll to position [15, 0]
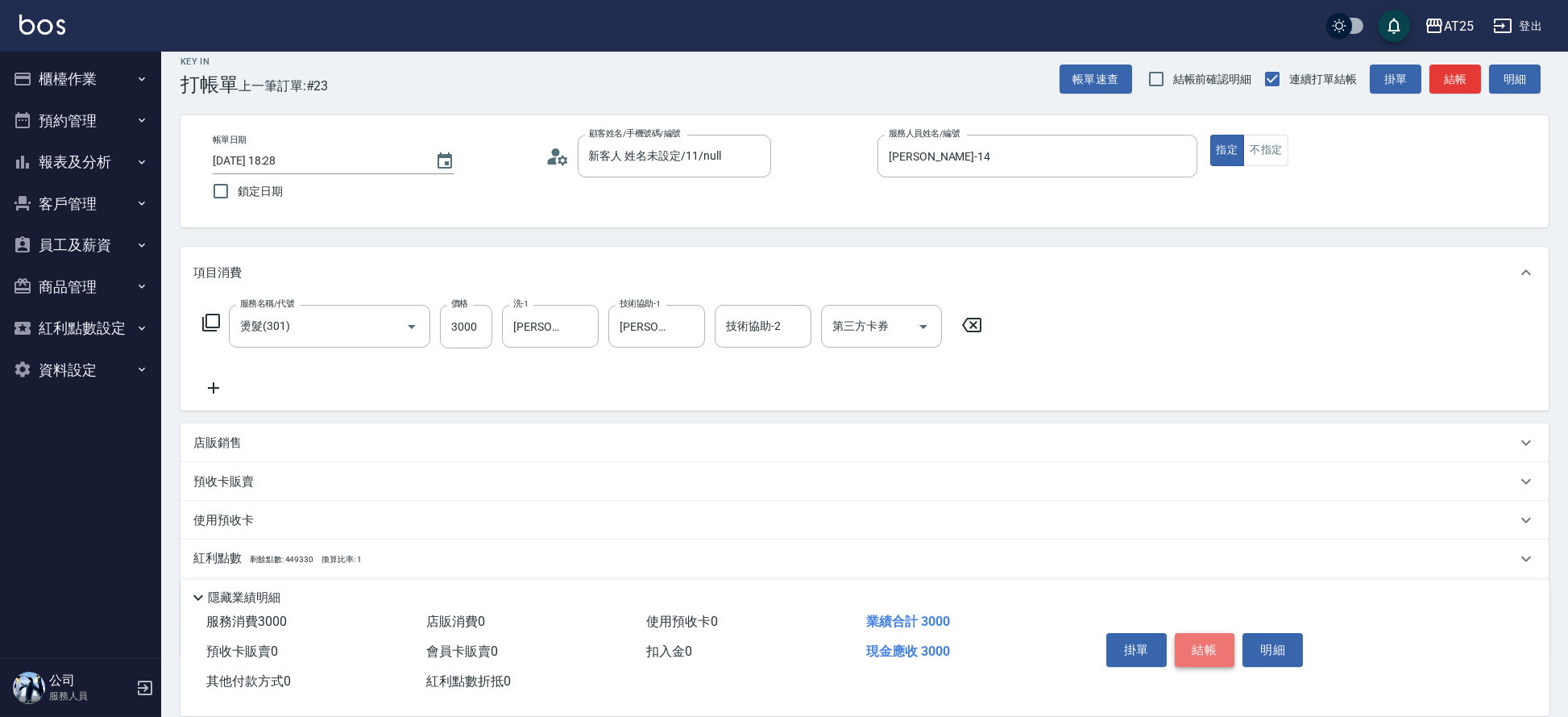
click at [1203, 635] on button "結帳" at bounding box center [1206, 650] width 61 height 34
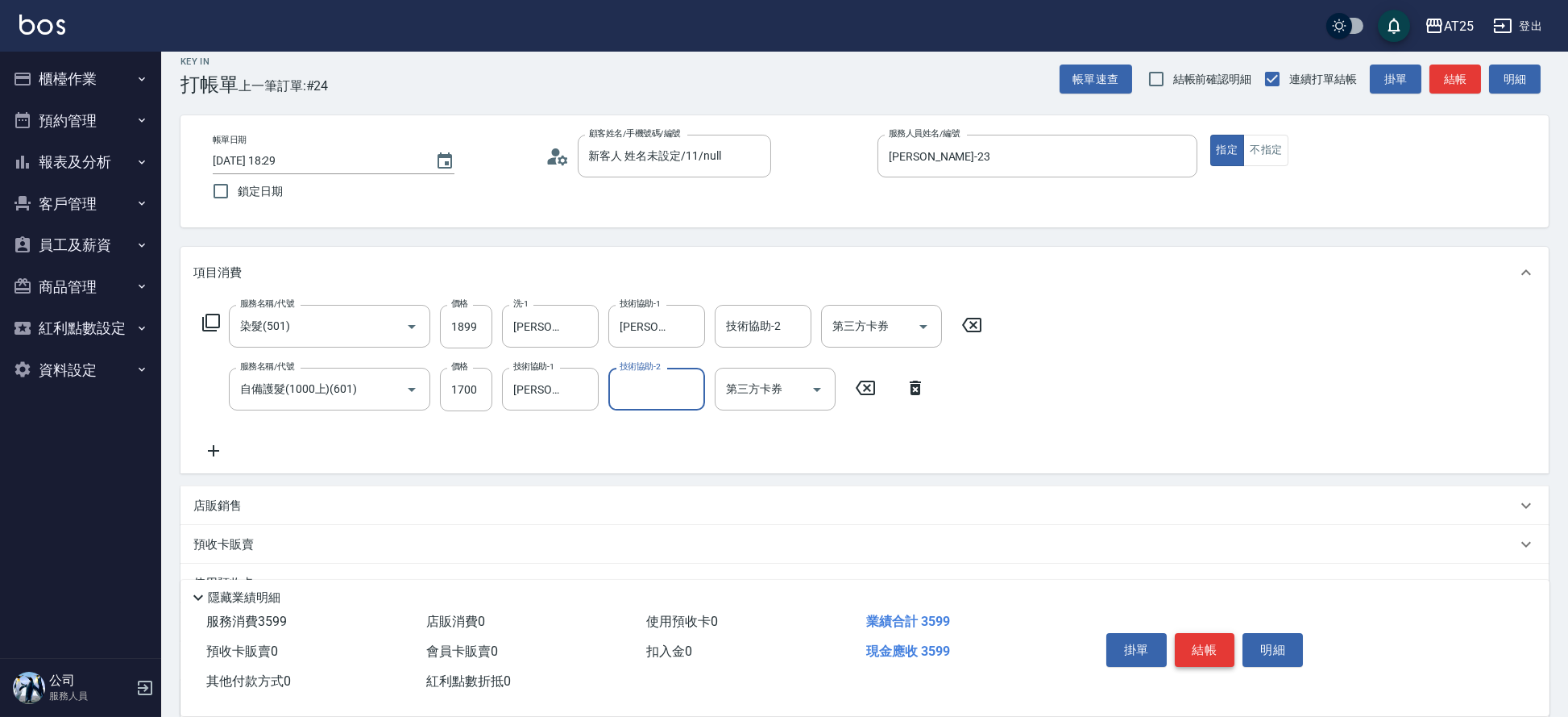
click at [1194, 642] on button "結帳" at bounding box center [1206, 650] width 61 height 34
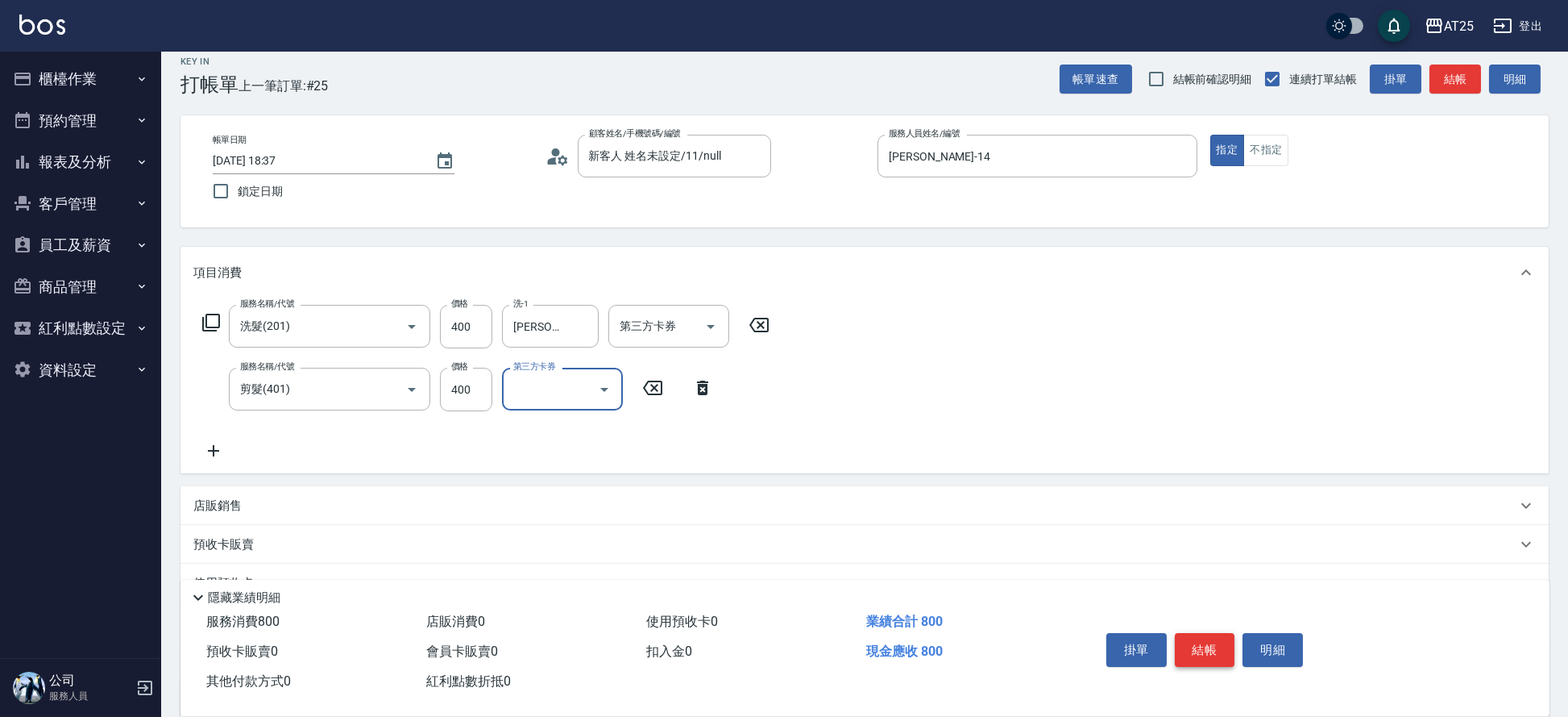
click at [1194, 642] on button "結帳" at bounding box center [1206, 650] width 61 height 34
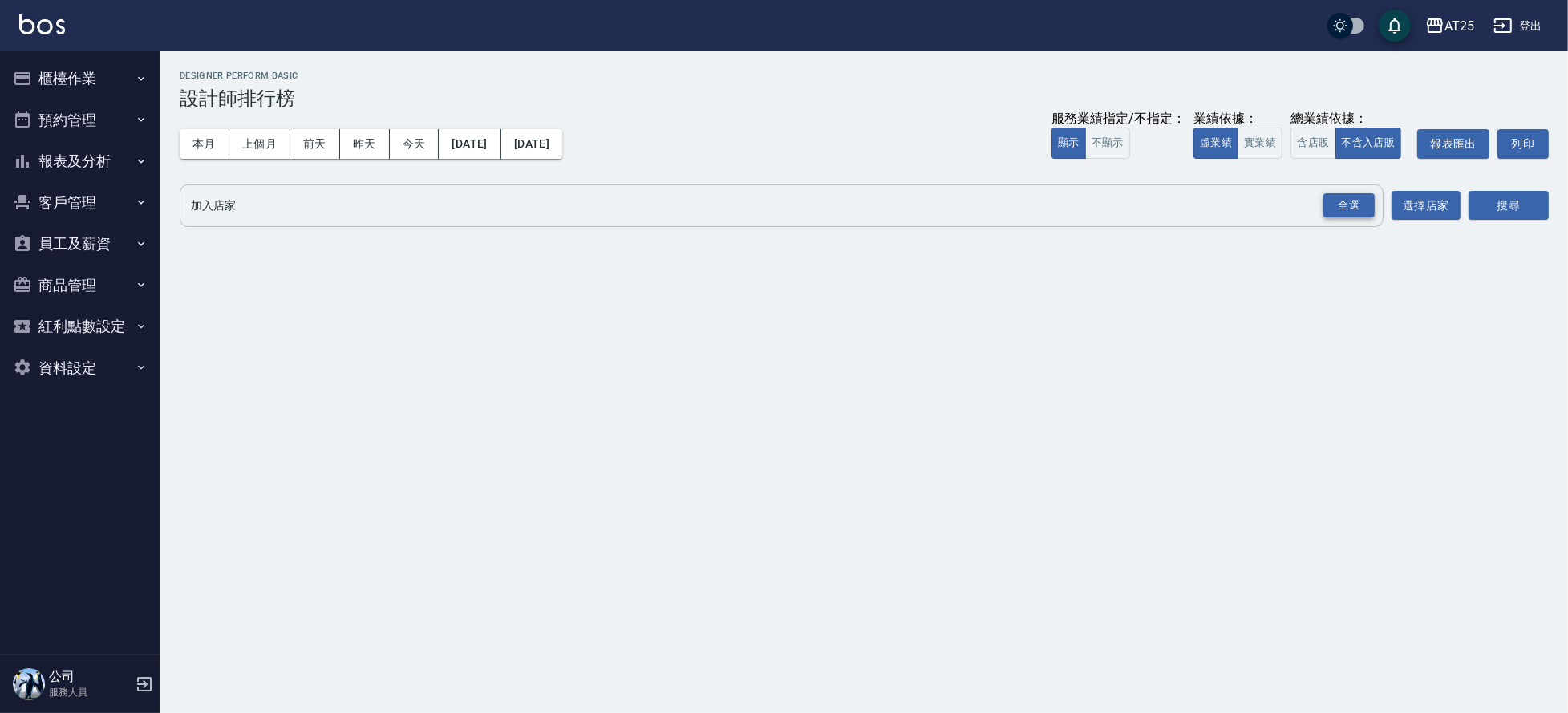
click at [1370, 198] on div "全選" at bounding box center [1350, 206] width 51 height 25
click at [1426, 198] on button "選擇店家" at bounding box center [1426, 206] width 69 height 29
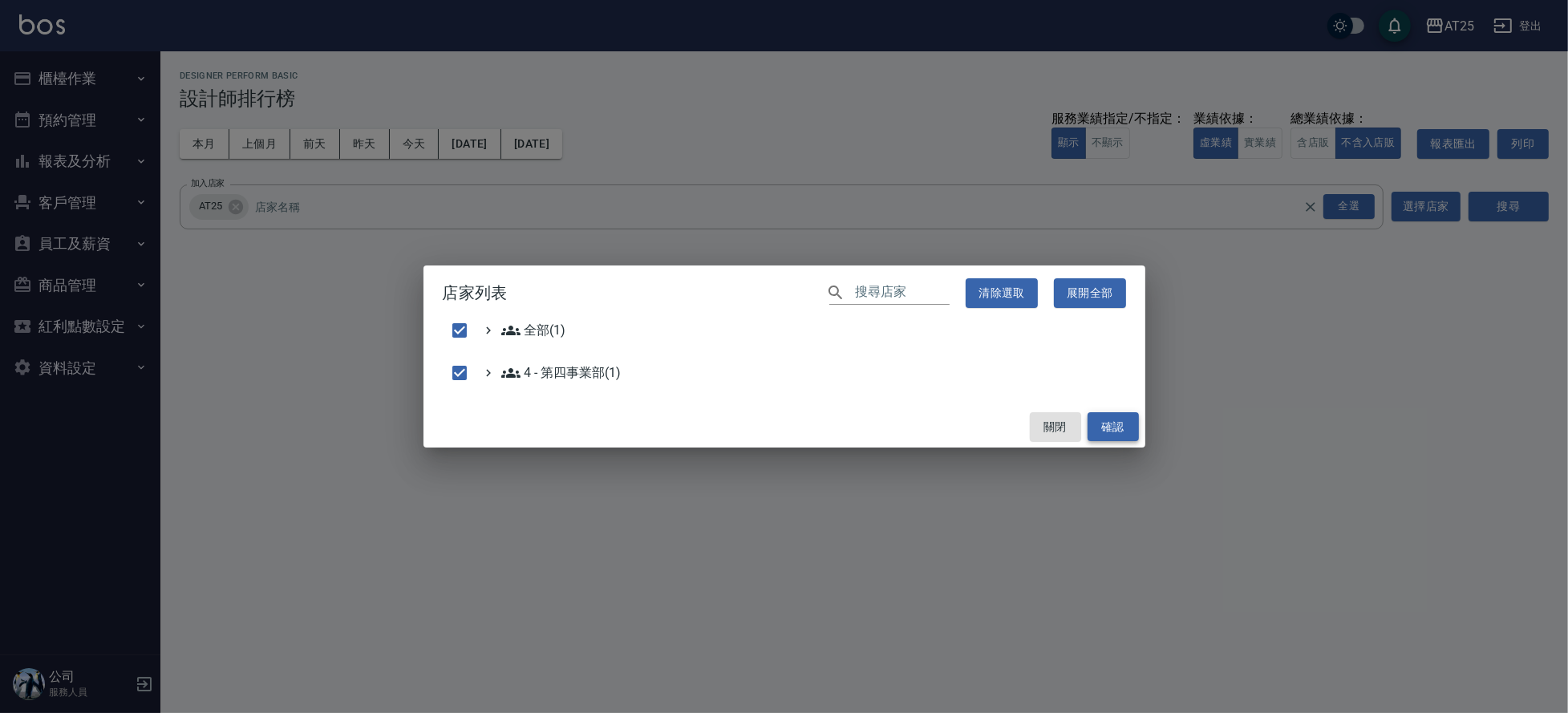
click at [1113, 423] on button "確認" at bounding box center [1114, 427] width 51 height 29
checkbox input "false"
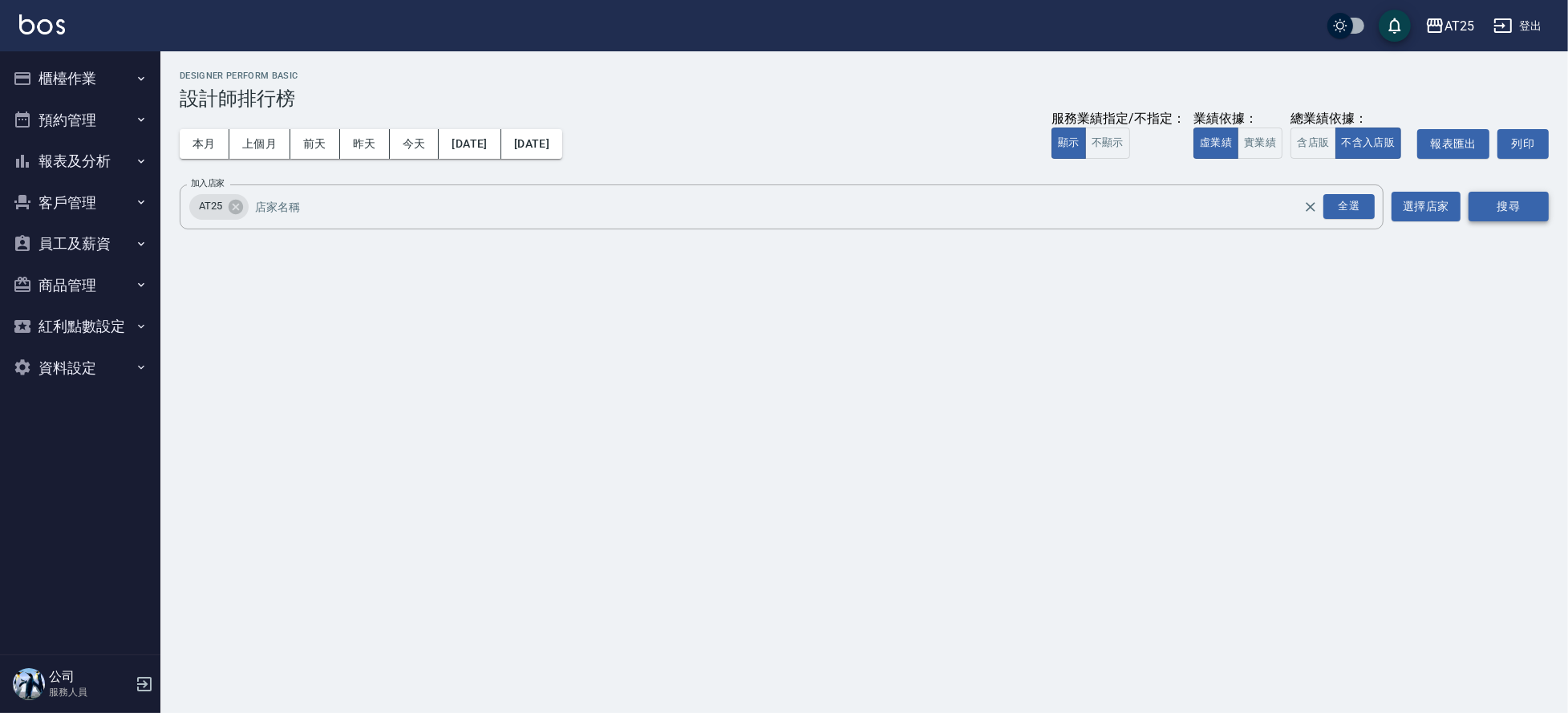
click at [1533, 197] on button "搜尋" at bounding box center [1508, 206] width 80 height 29
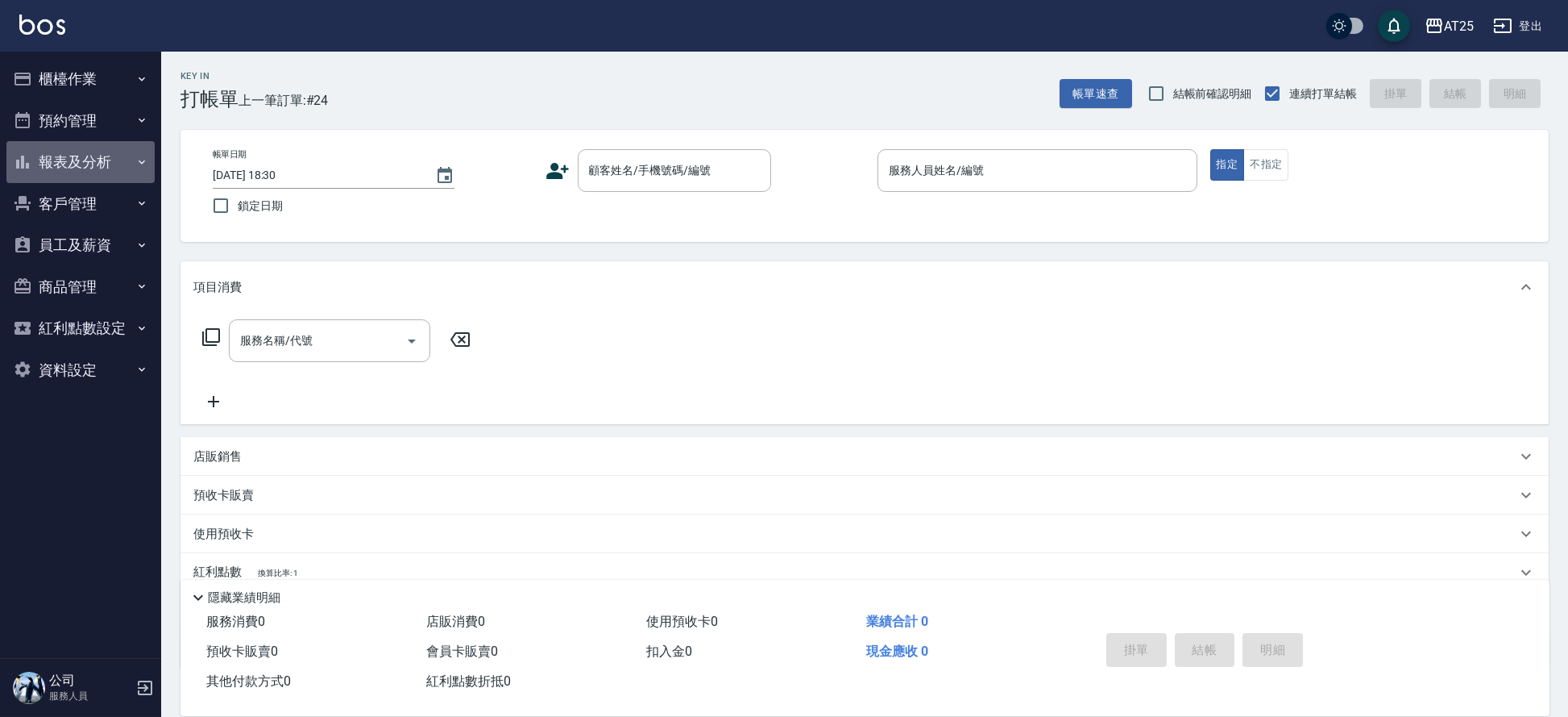
click at [81, 163] on button "報表及分析" at bounding box center [80, 161] width 148 height 42
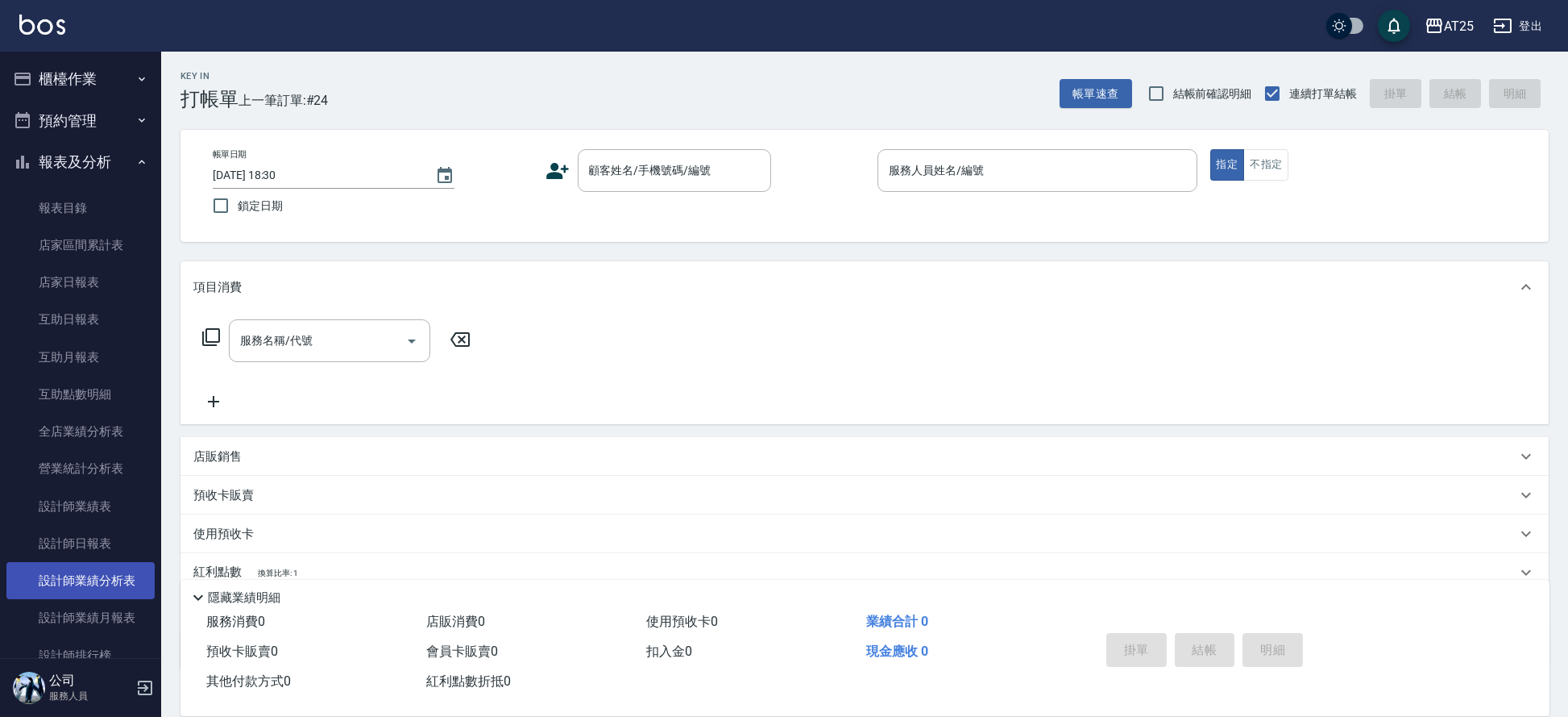
click at [111, 585] on link "設計師業績分析表" at bounding box center [80, 580] width 148 height 37
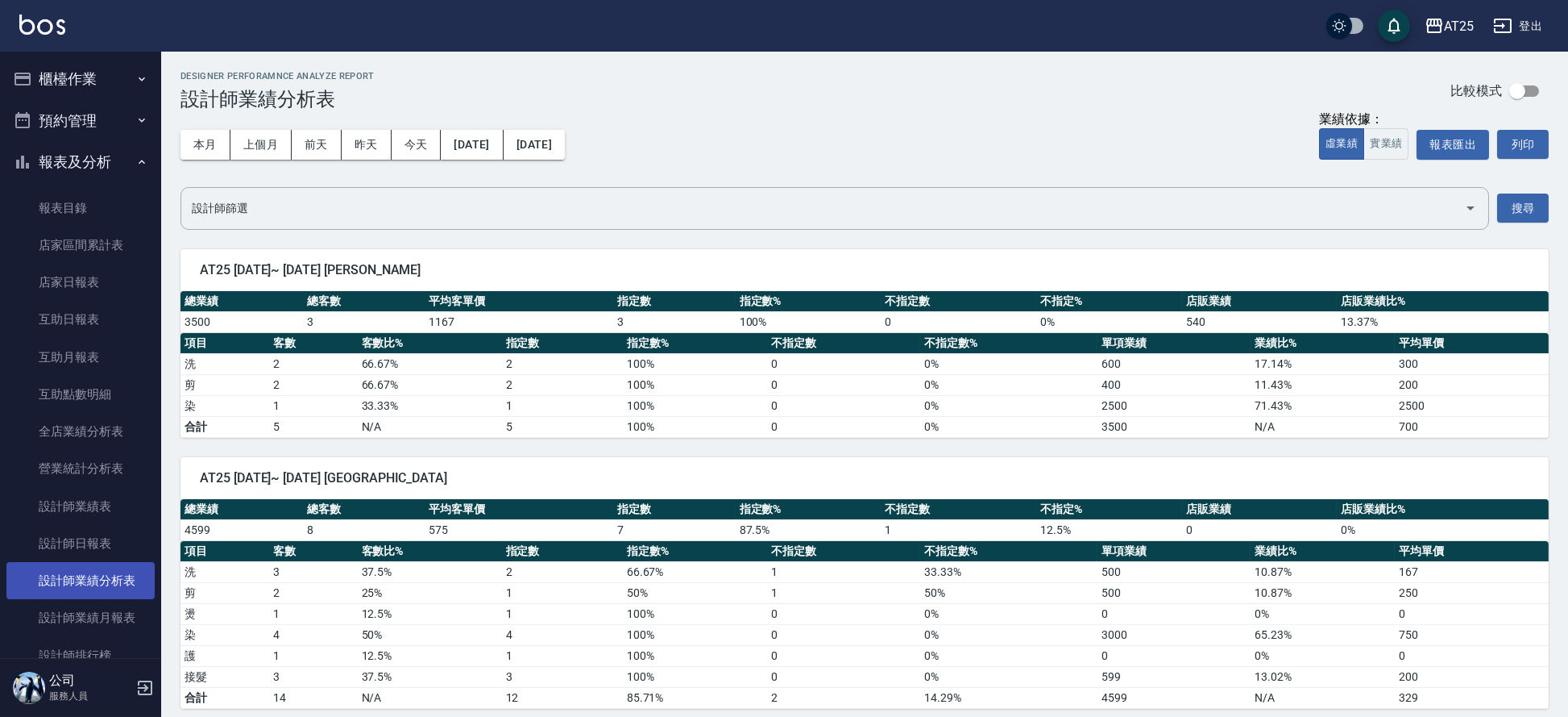
click at [121, 587] on link "設計師業績分析表" at bounding box center [80, 580] width 148 height 37
click at [116, 602] on link "設計師業績月報表" at bounding box center [80, 617] width 148 height 37
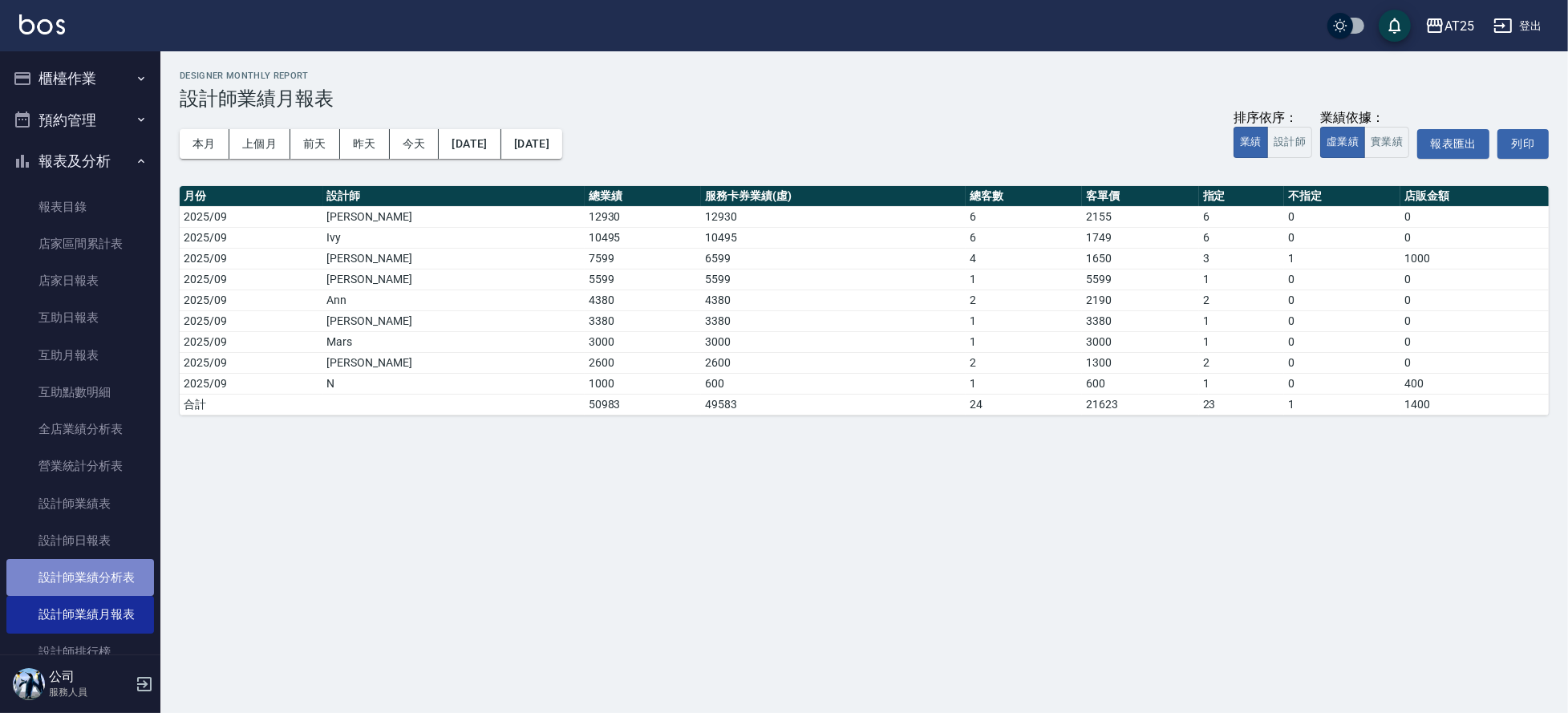
click at [100, 579] on link "設計師業績分析表" at bounding box center [80, 577] width 148 height 37
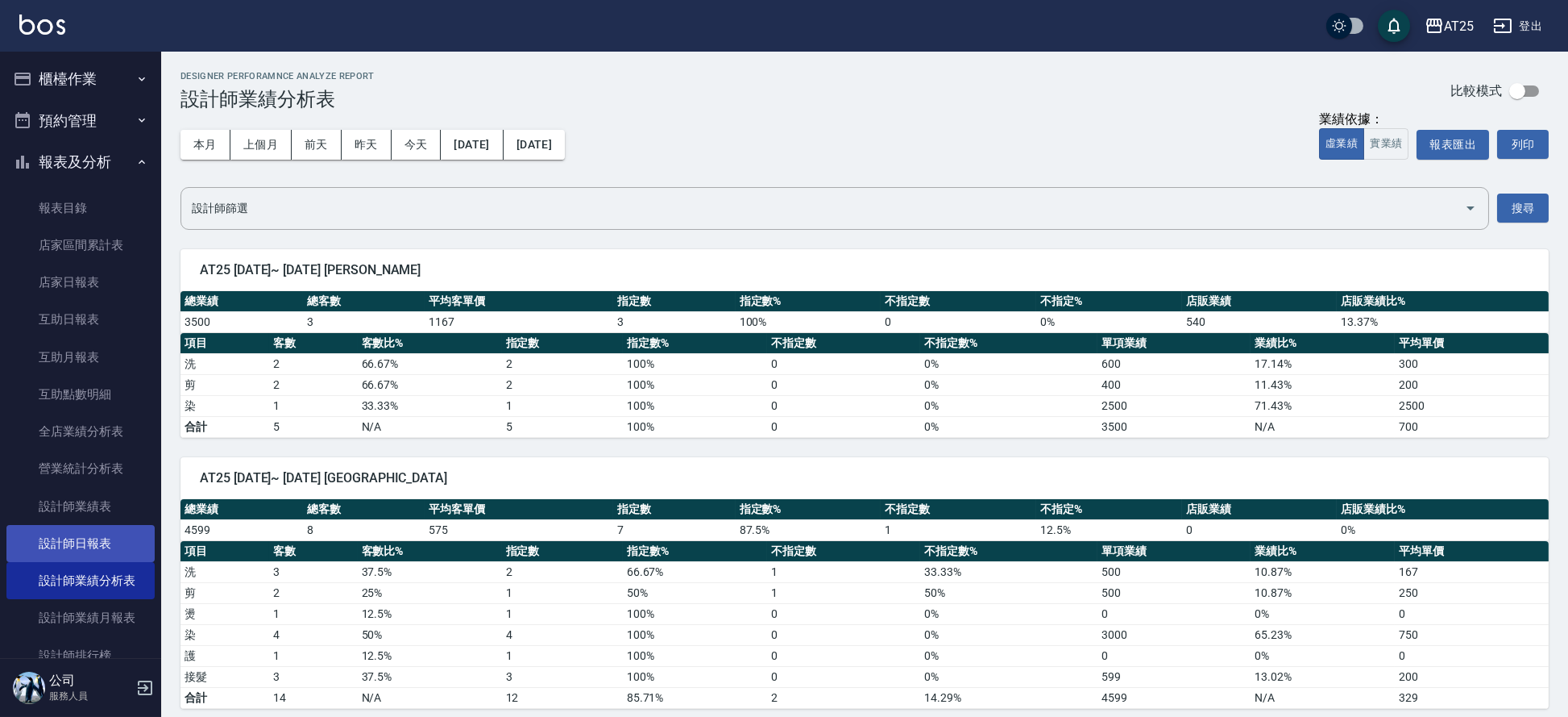
click at [60, 552] on link "設計師日報表" at bounding box center [80, 544] width 148 height 37
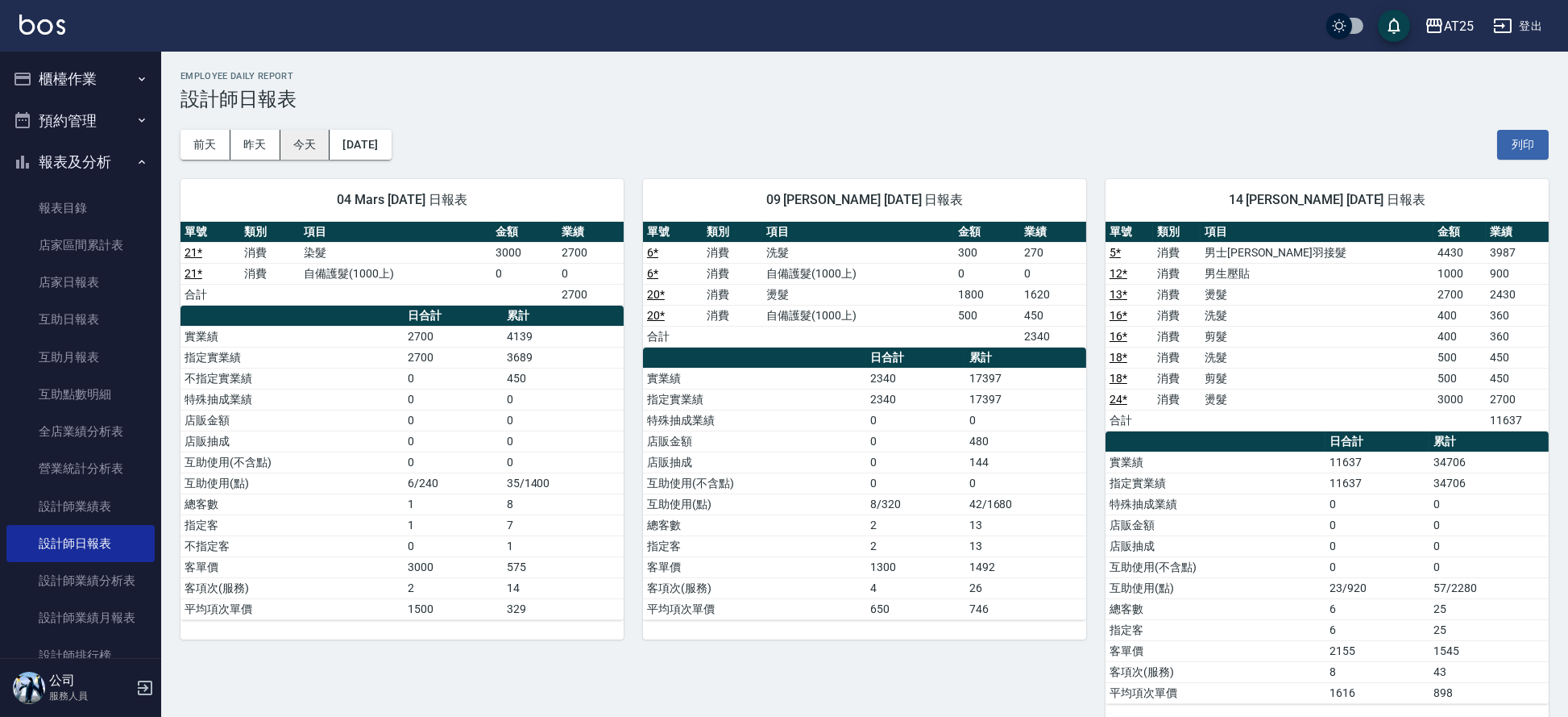
click at [306, 139] on button "今天" at bounding box center [305, 145] width 50 height 30
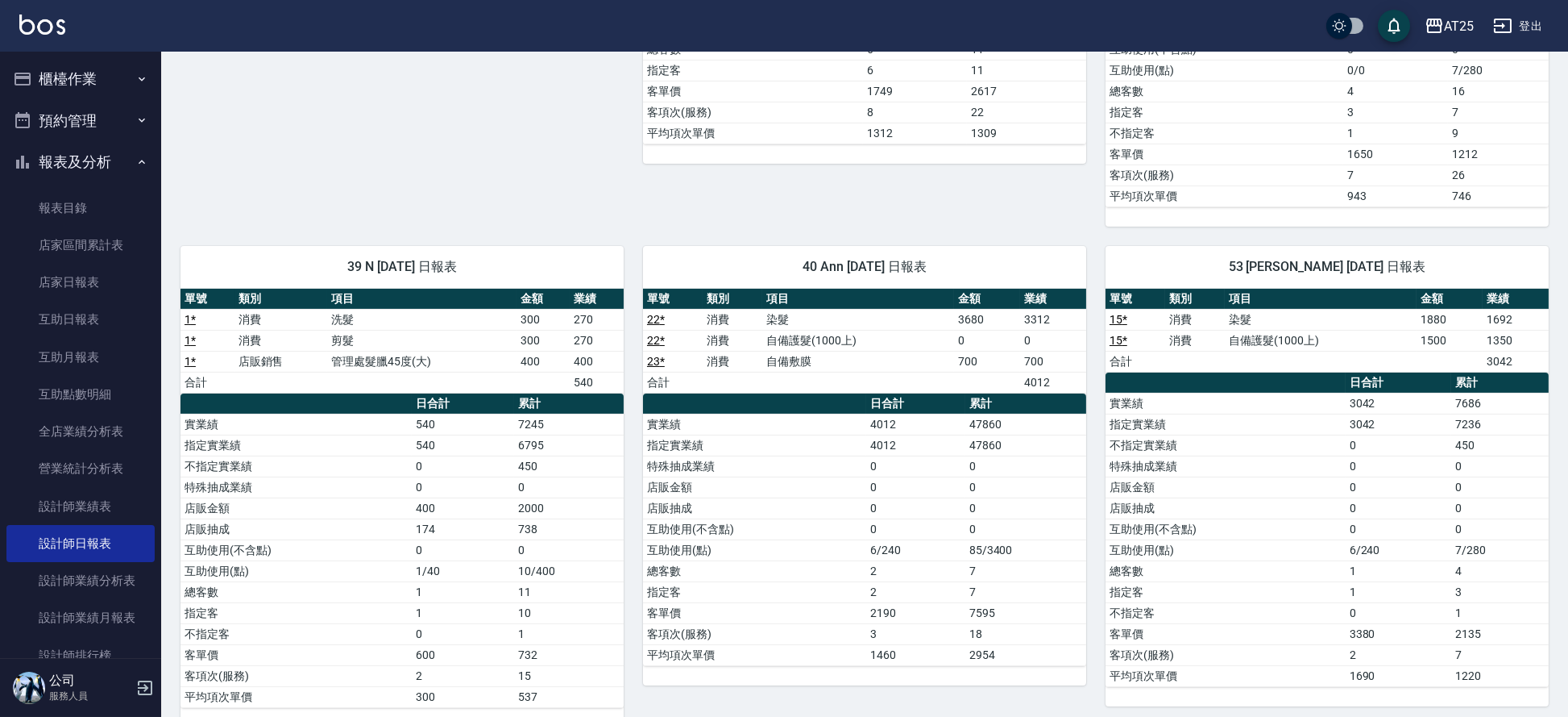
scroll to position [1151, 0]
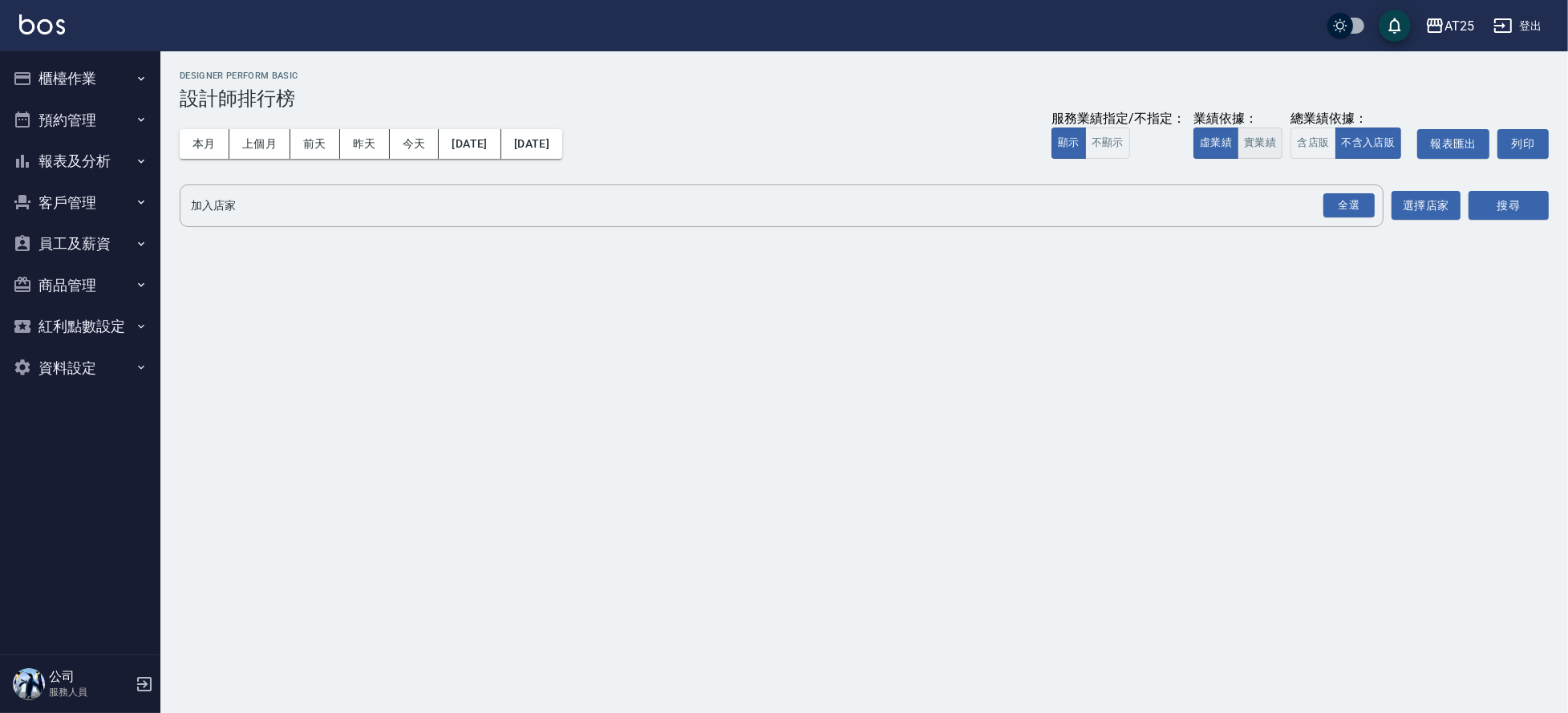
click at [1263, 130] on button "實業績" at bounding box center [1260, 143] width 45 height 31
click at [1363, 211] on div "全選" at bounding box center [1350, 206] width 51 height 25
click at [1415, 206] on button "選擇店家" at bounding box center [1426, 206] width 69 height 29
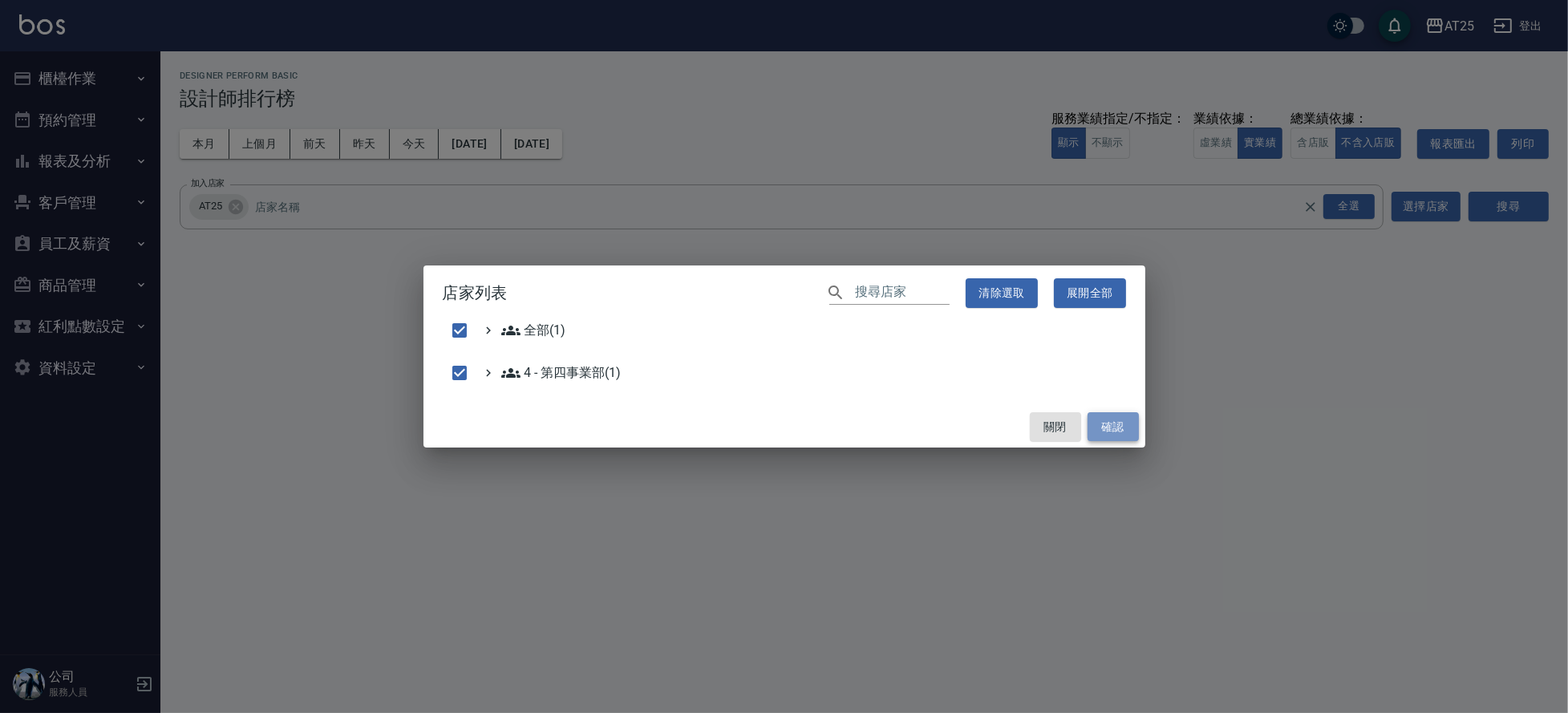
click at [1111, 421] on button "確認" at bounding box center [1114, 427] width 51 height 29
checkbox input "false"
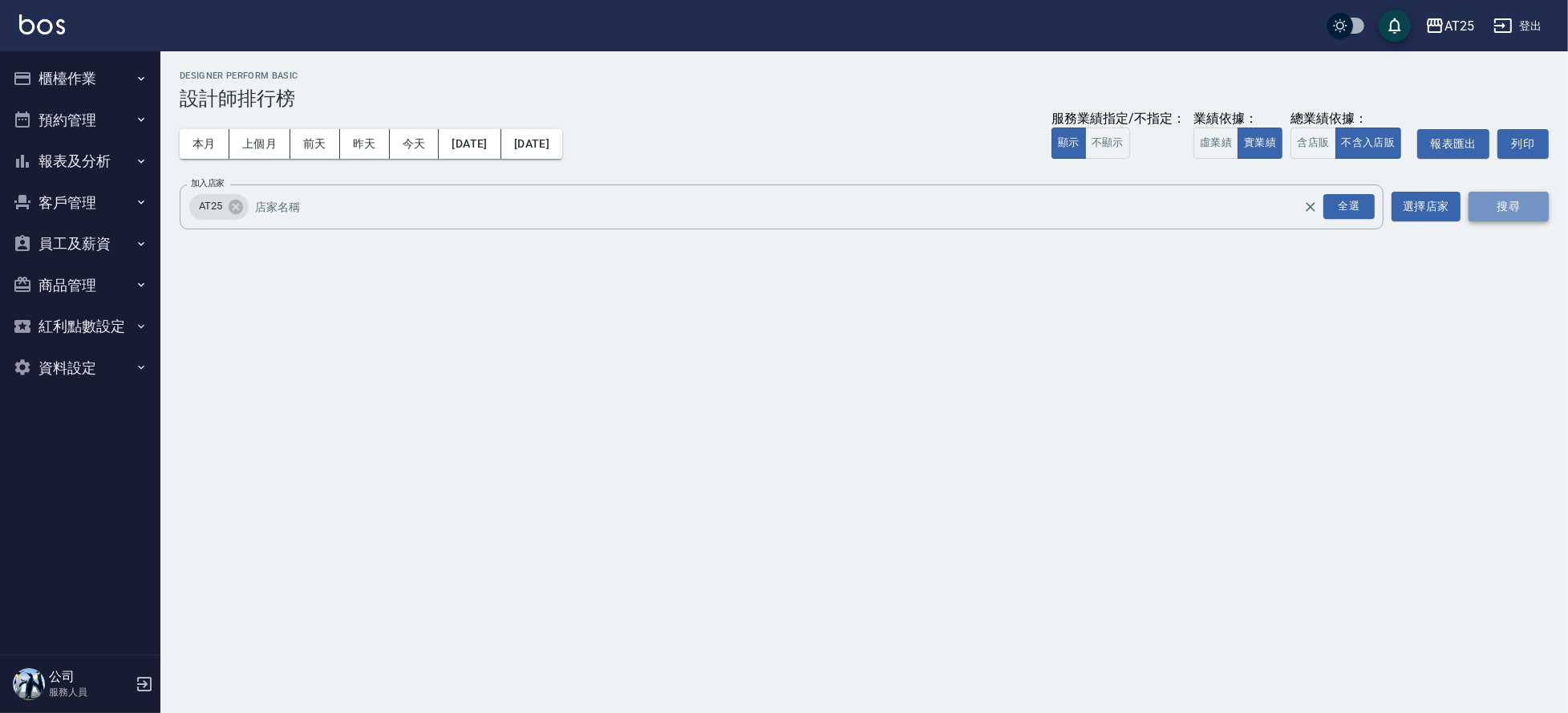
click at [1517, 200] on button "搜尋" at bounding box center [1508, 206] width 80 height 29
